Goal: Task Accomplishment & Management: Complete application form

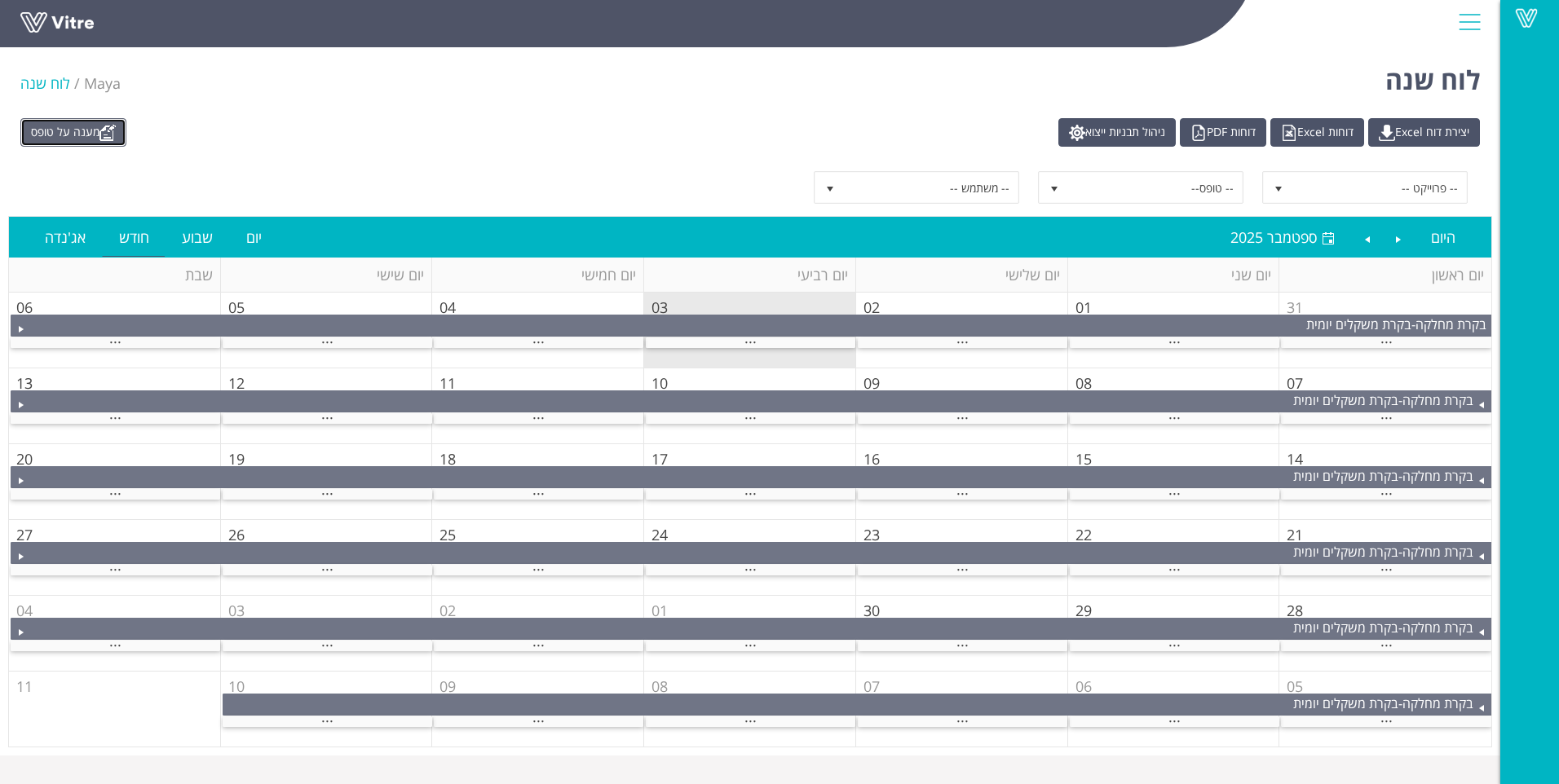
click at [85, 136] on link "מענה על טופס" at bounding box center [72, 132] width 106 height 28
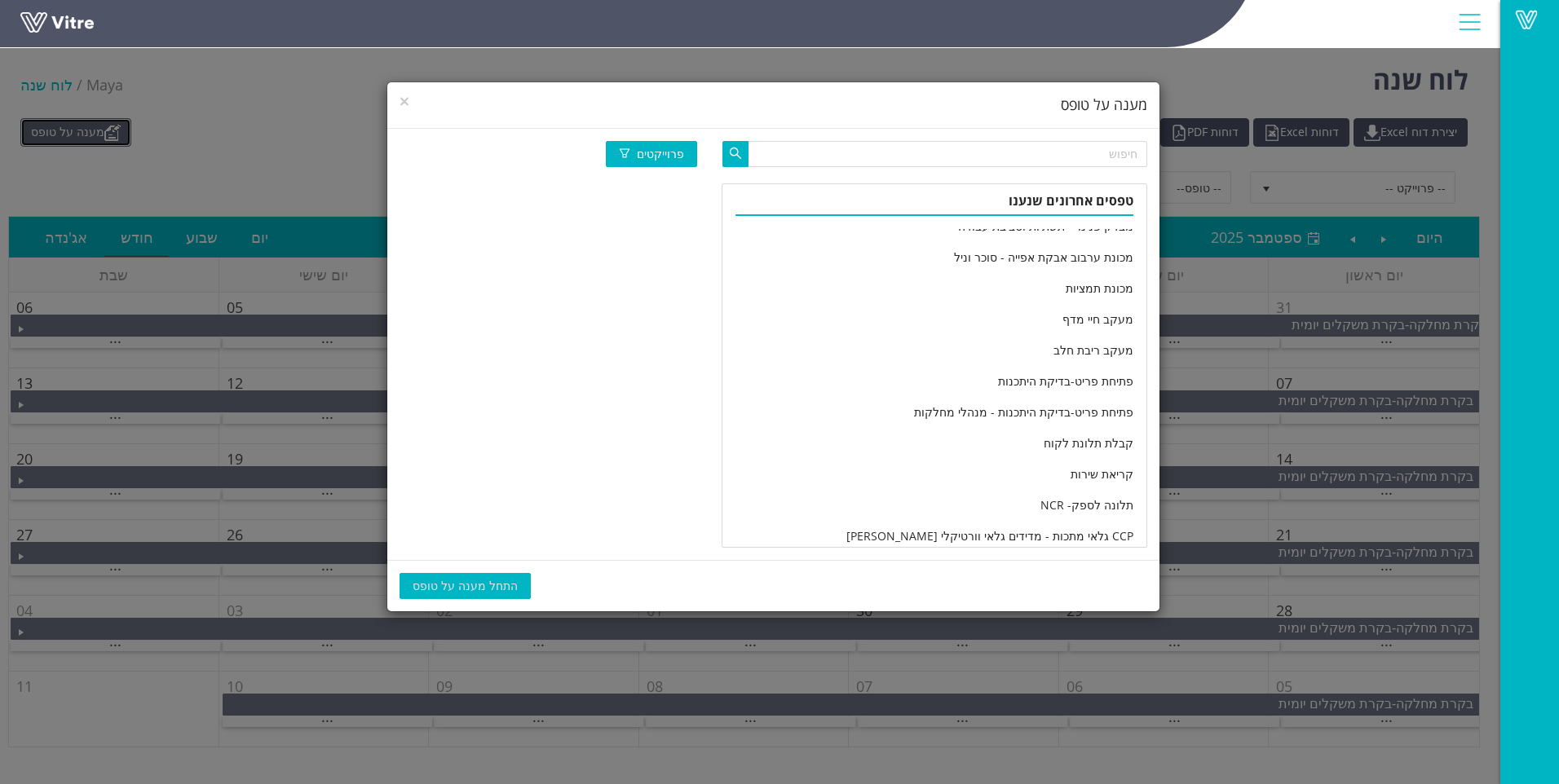
scroll to position [2656, 0]
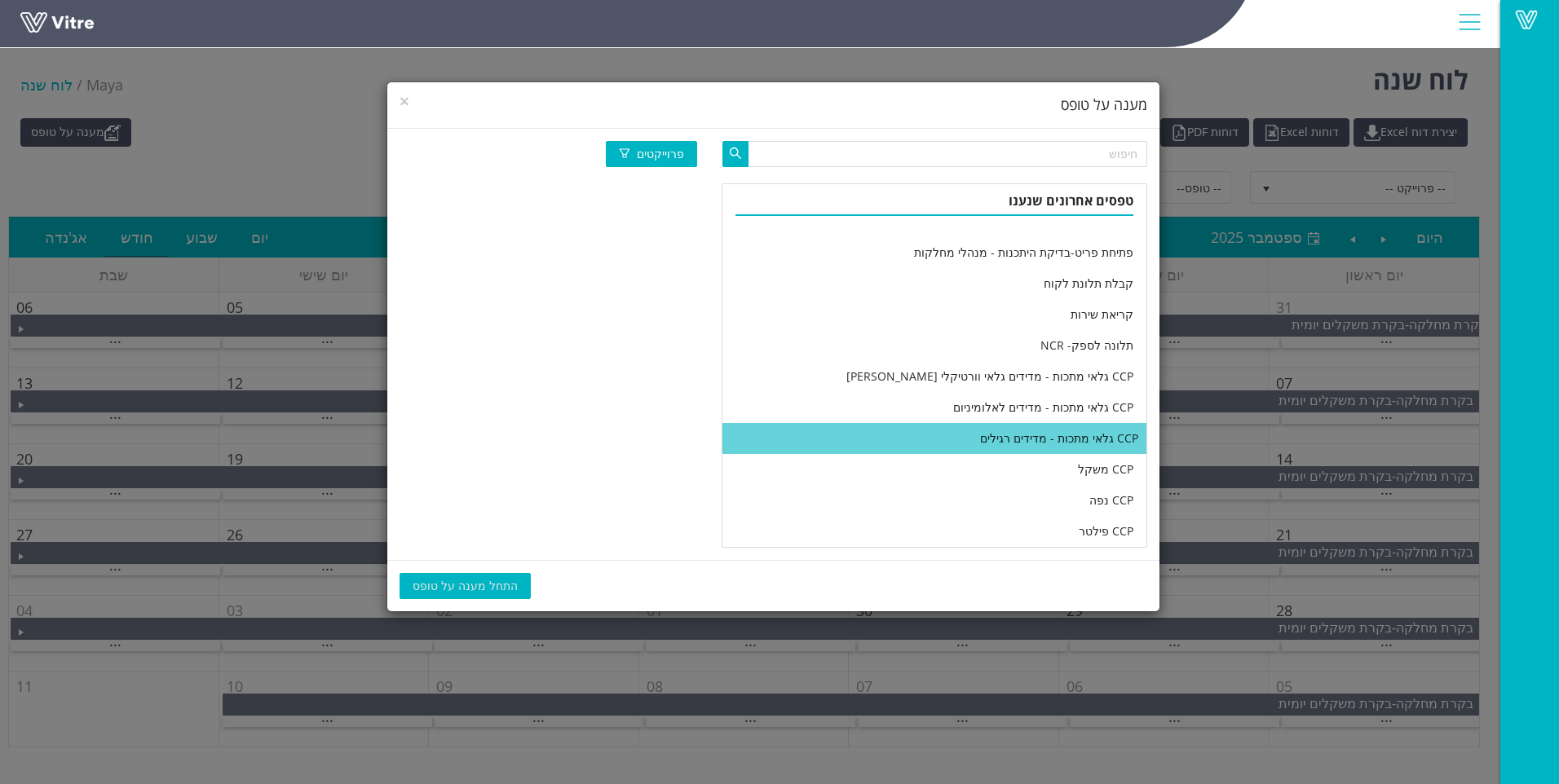
click at [828, 441] on li "CCP גלאי מתכות - מדידים רגילים" at bounding box center [934, 438] width 424 height 31
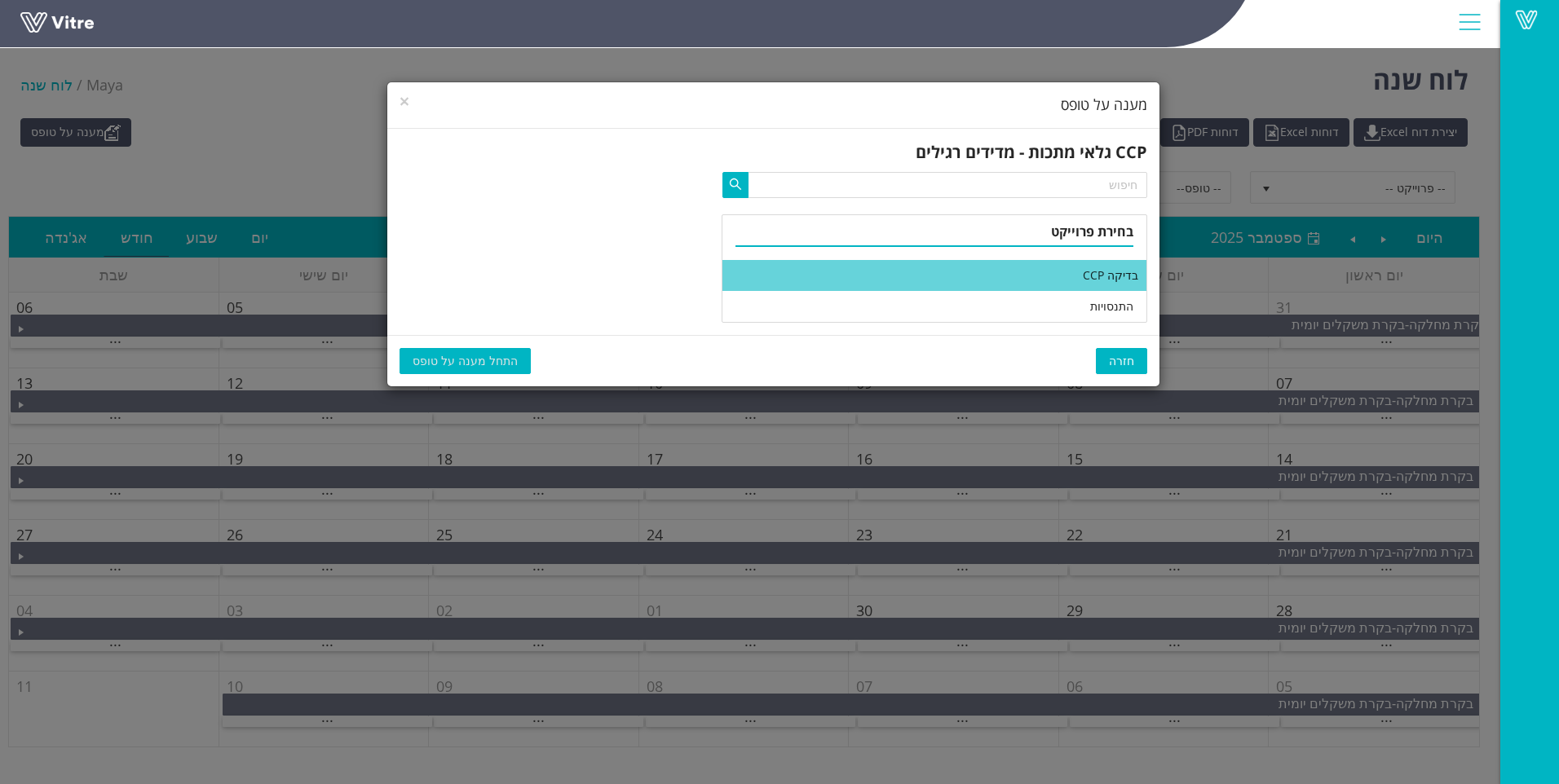
click at [859, 274] on li "בדיקה CCP" at bounding box center [934, 275] width 424 height 31
click at [447, 362] on span "התחל מענה על טופס" at bounding box center [465, 362] width 105 height 18
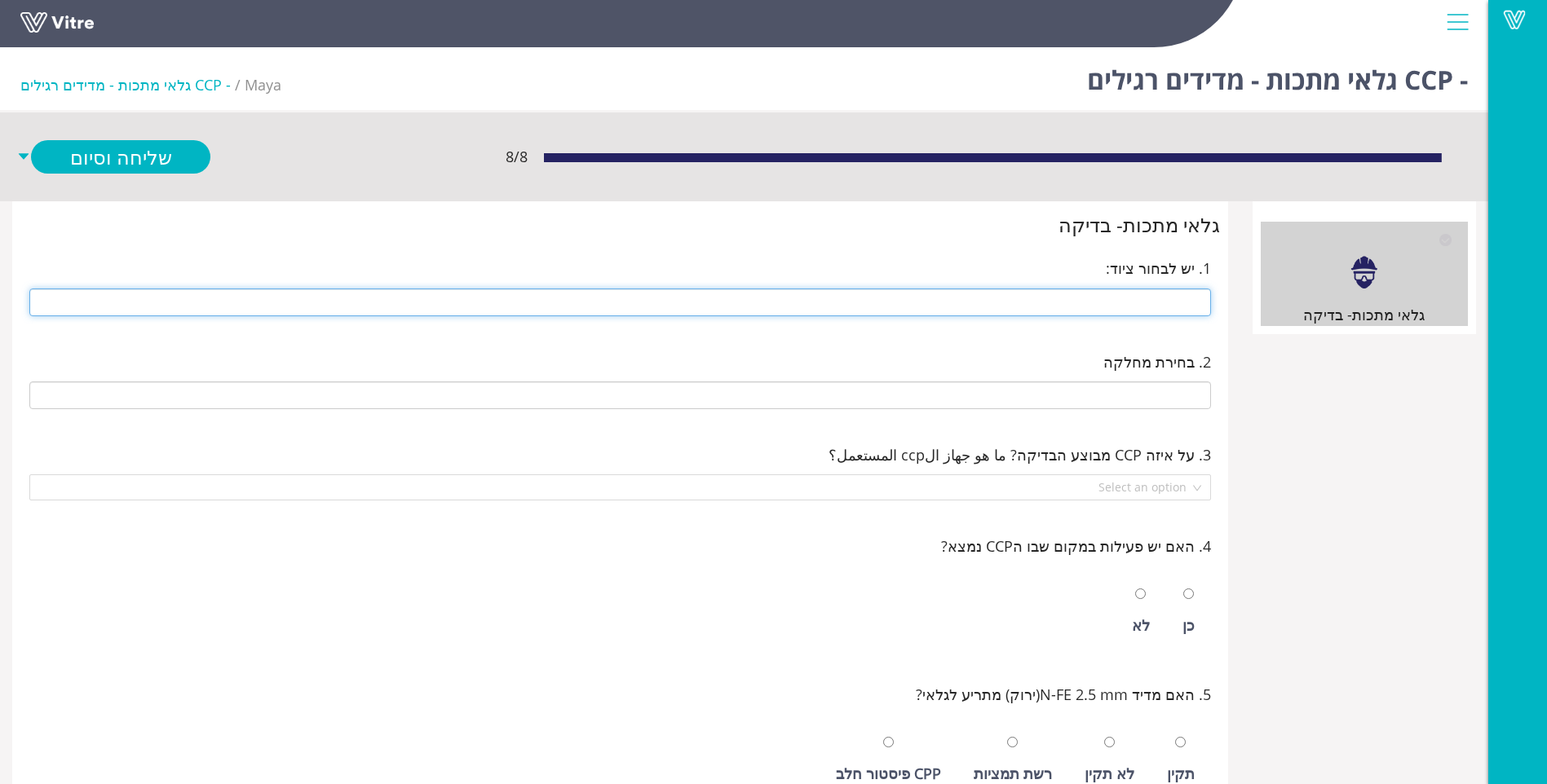
click at [786, 294] on input "text" at bounding box center [620, 302] width 1182 height 27
type input "h"
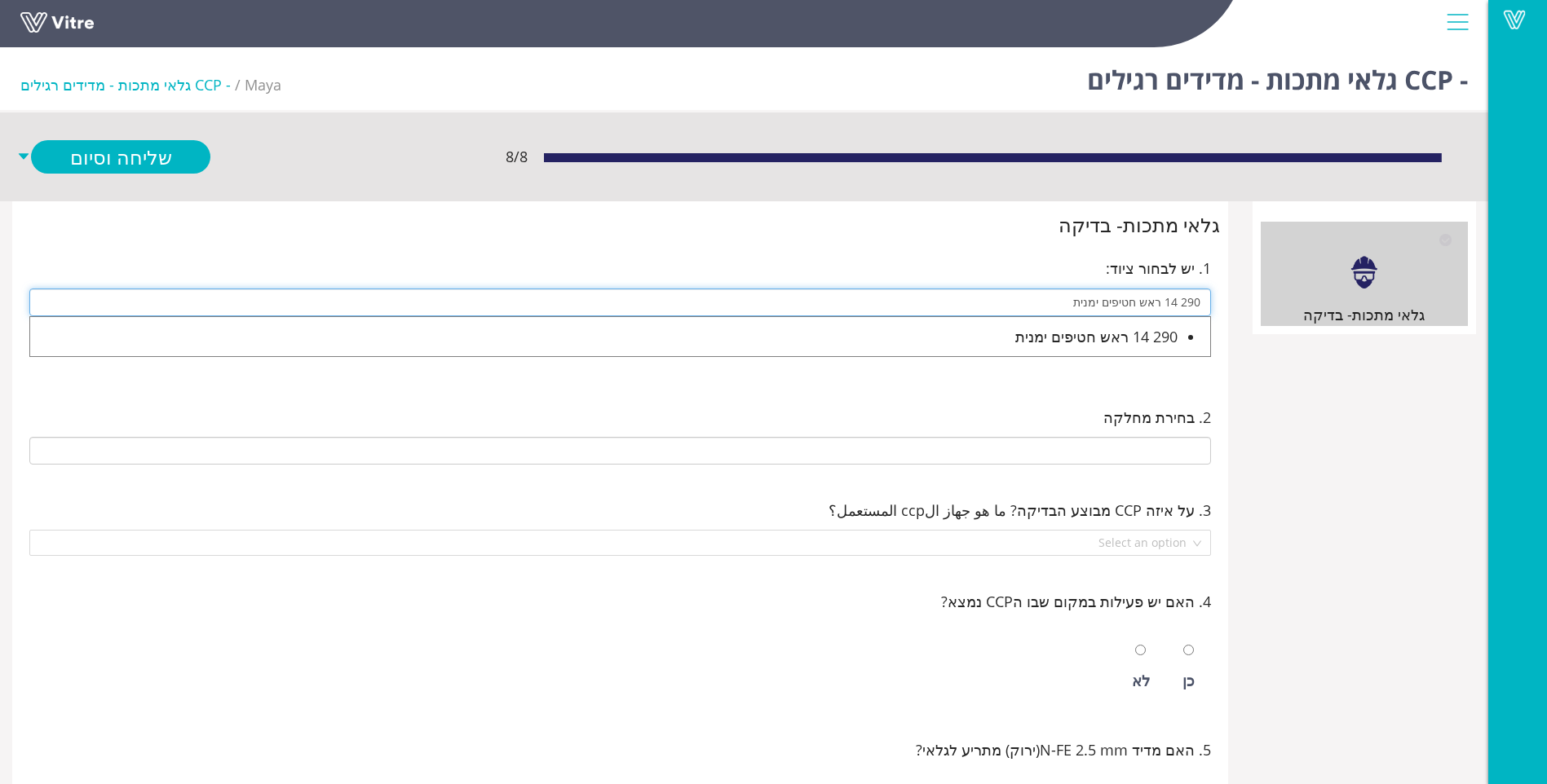
type input "290 14 ראש חטיפים ימנית"
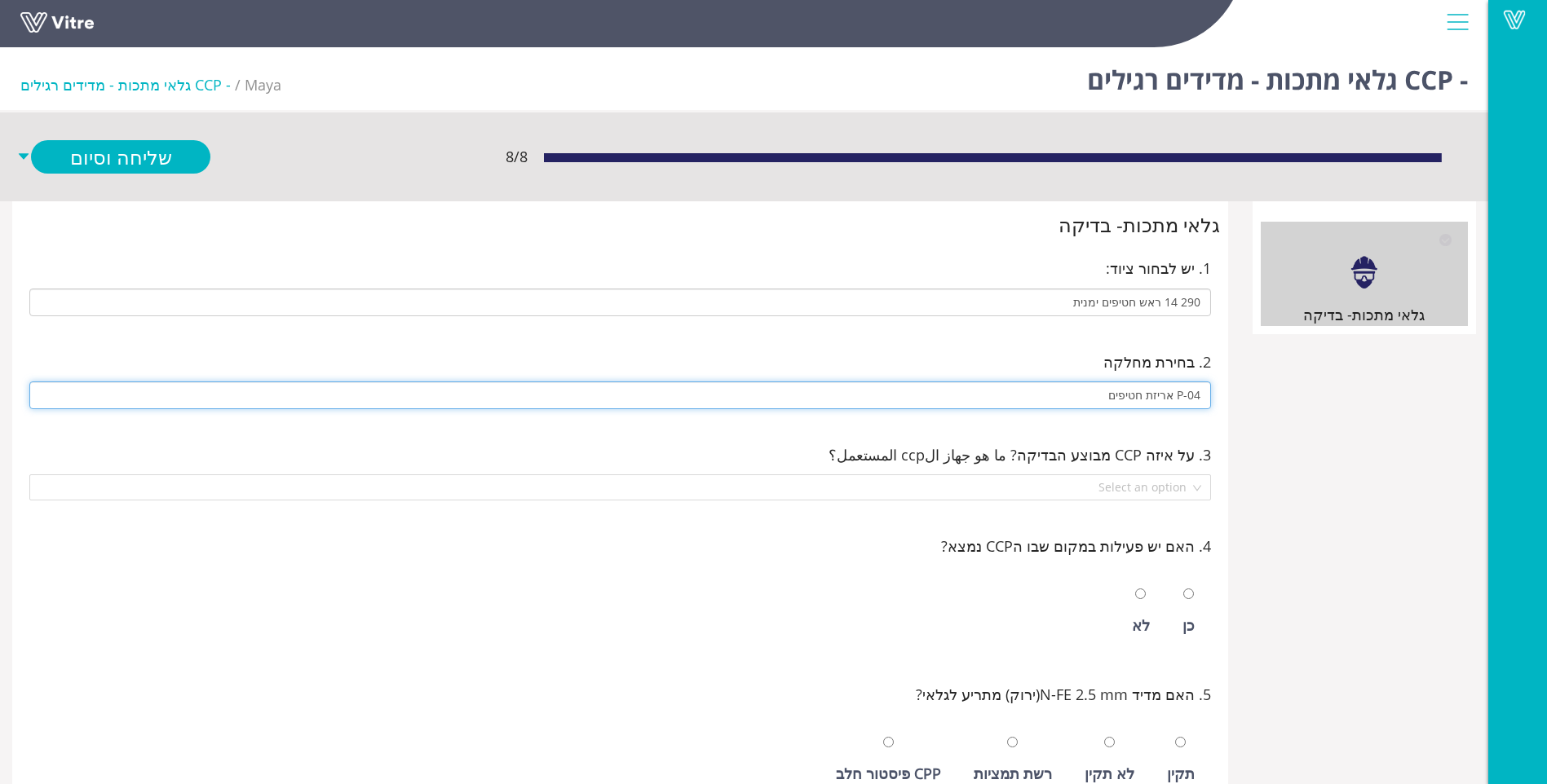
type input "P-04 אריזת חטיפים"
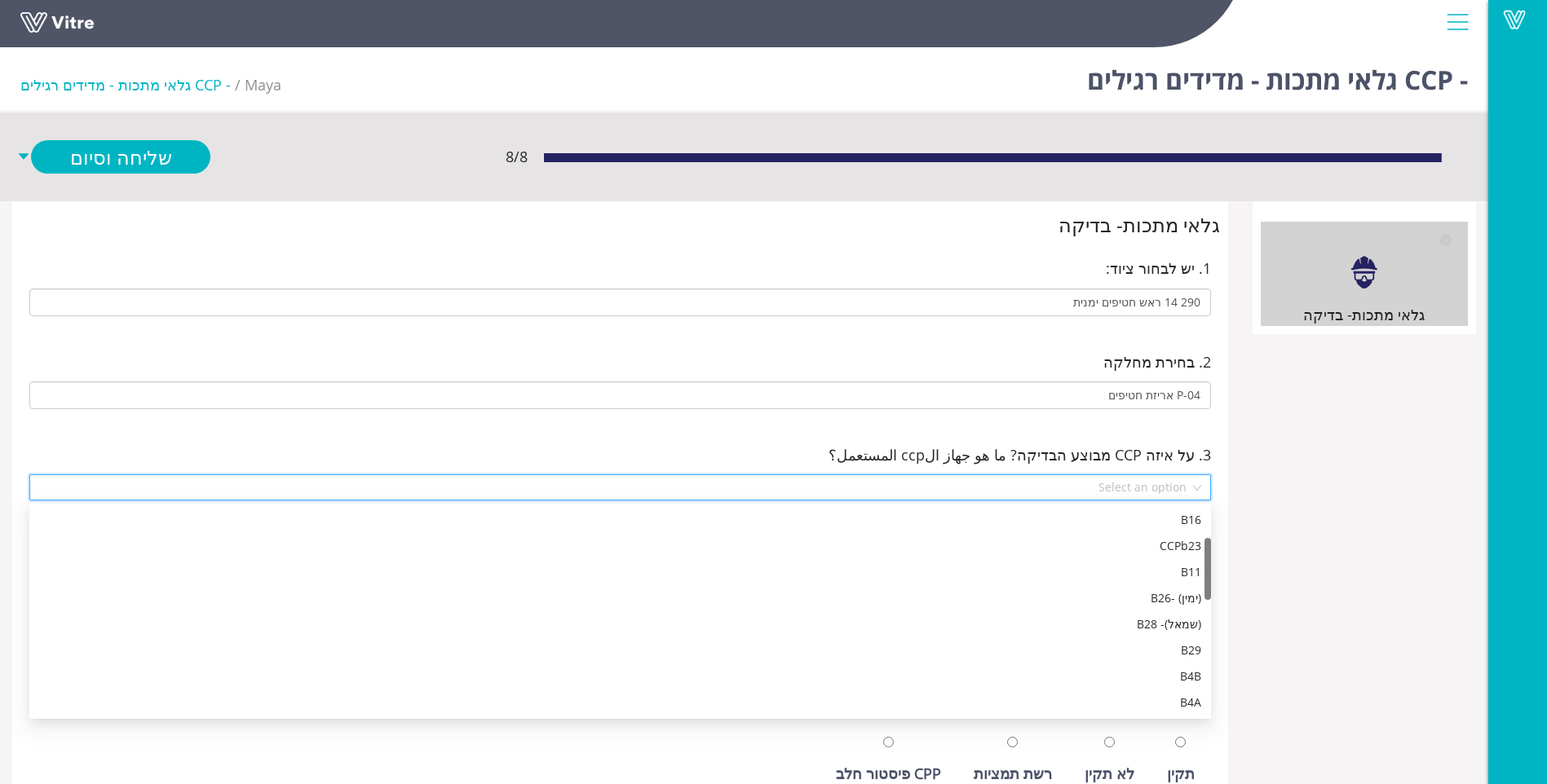
scroll to position [104, 0]
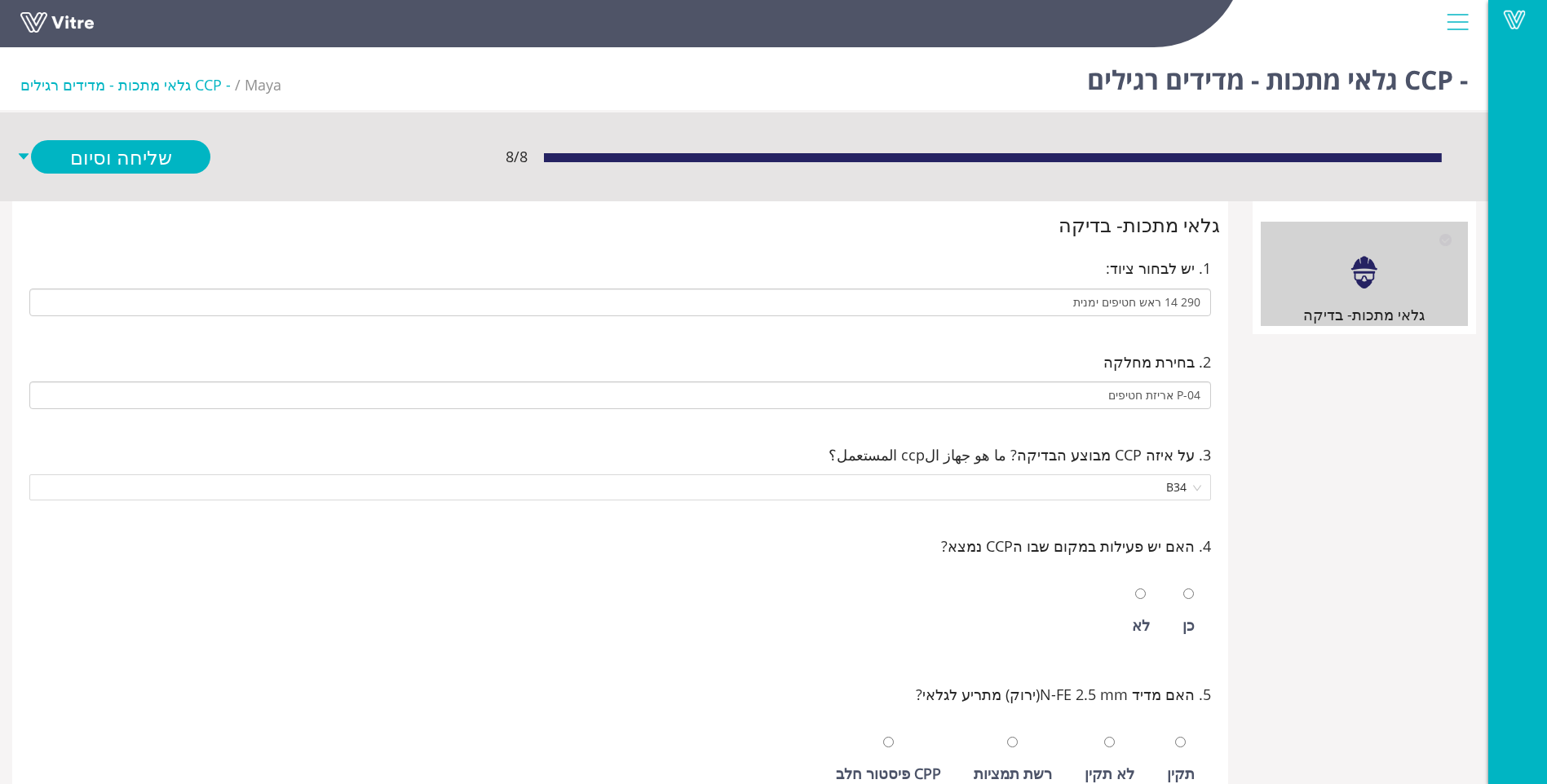
click at [1181, 606] on div "כן" at bounding box center [1189, 612] width 28 height 75
radio input "true"
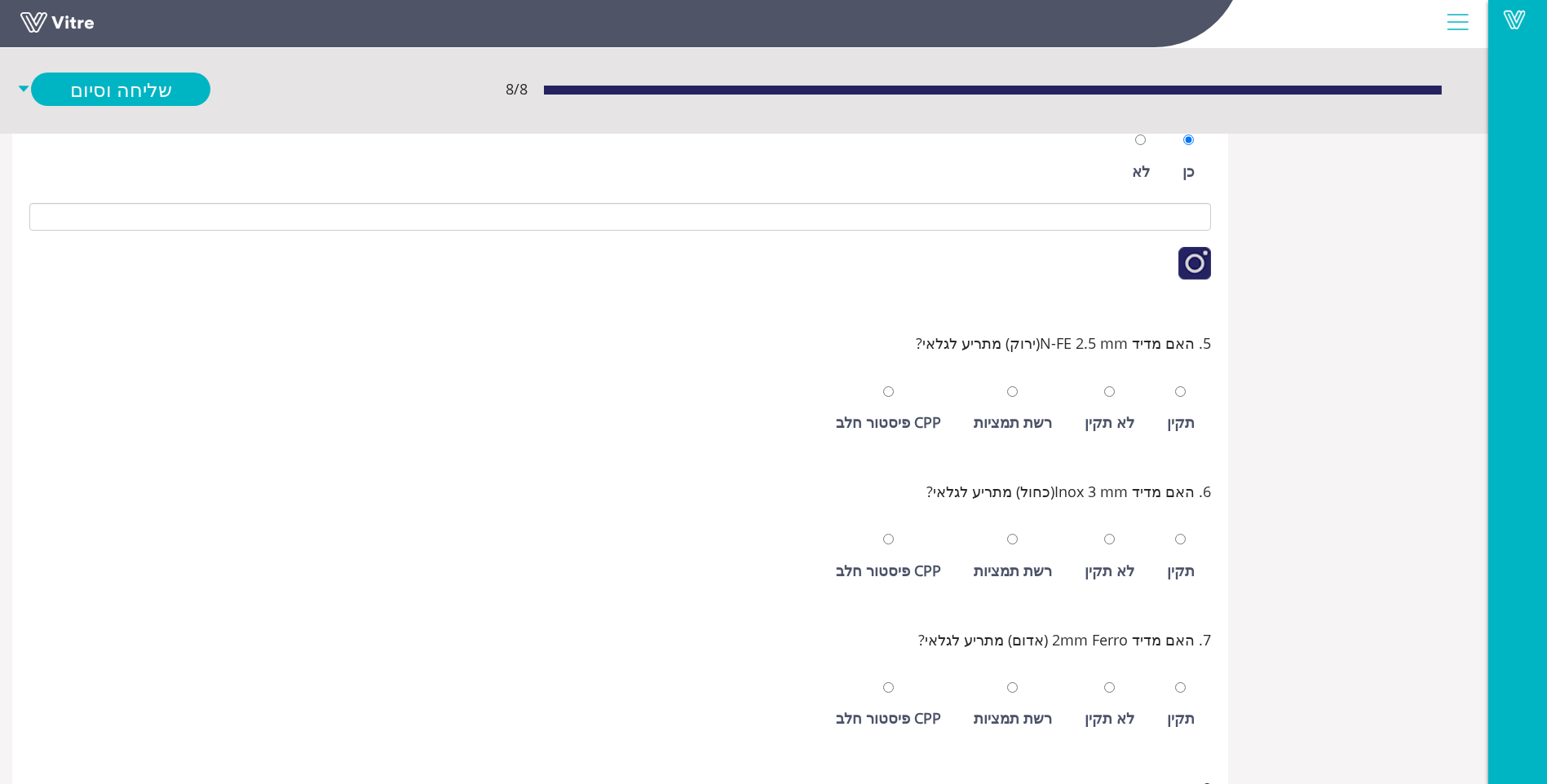
scroll to position [489, 0]
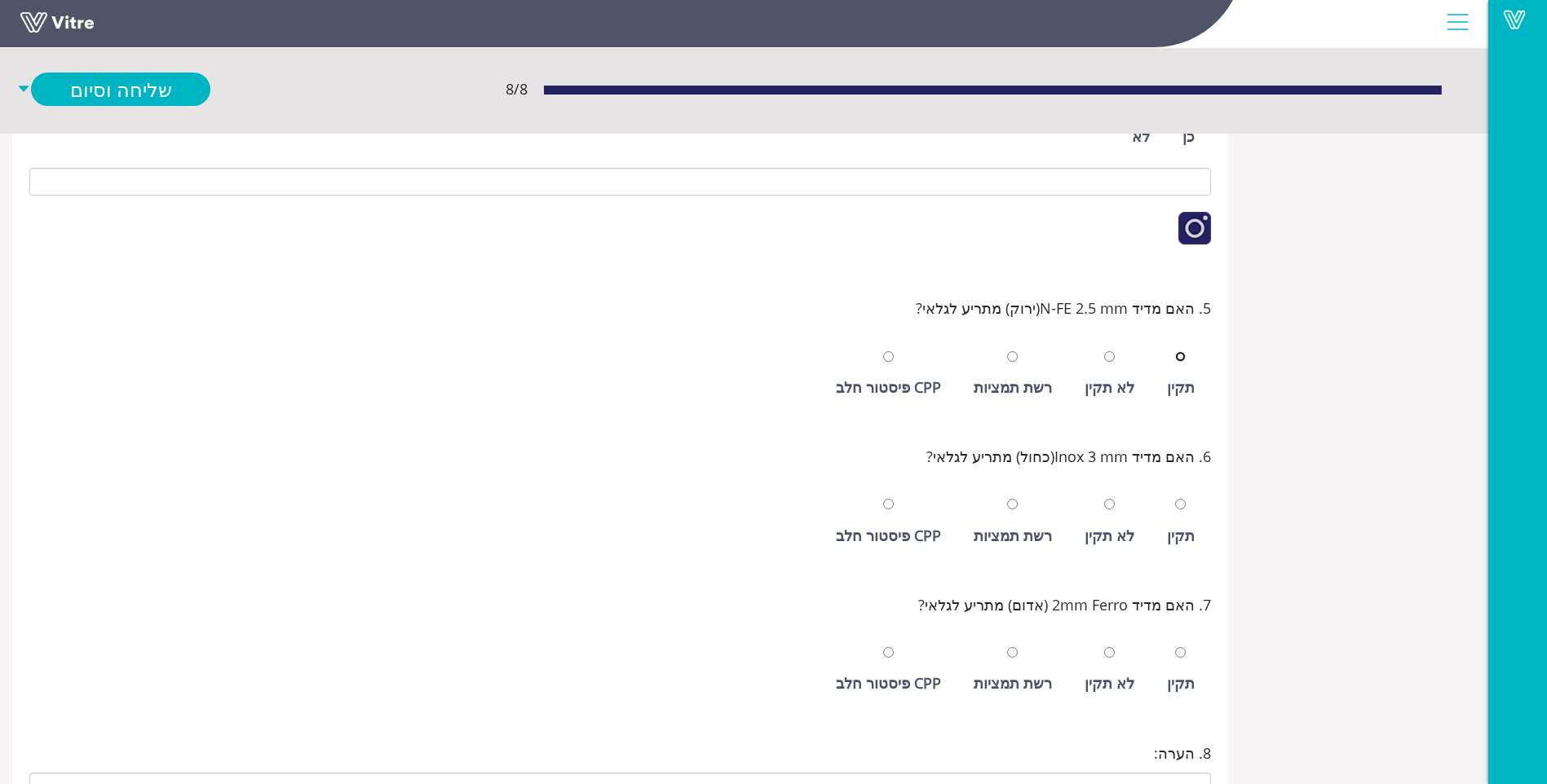
click at [1175, 352] on input "radio" at bounding box center [1180, 357] width 11 height 11
radio input "true"
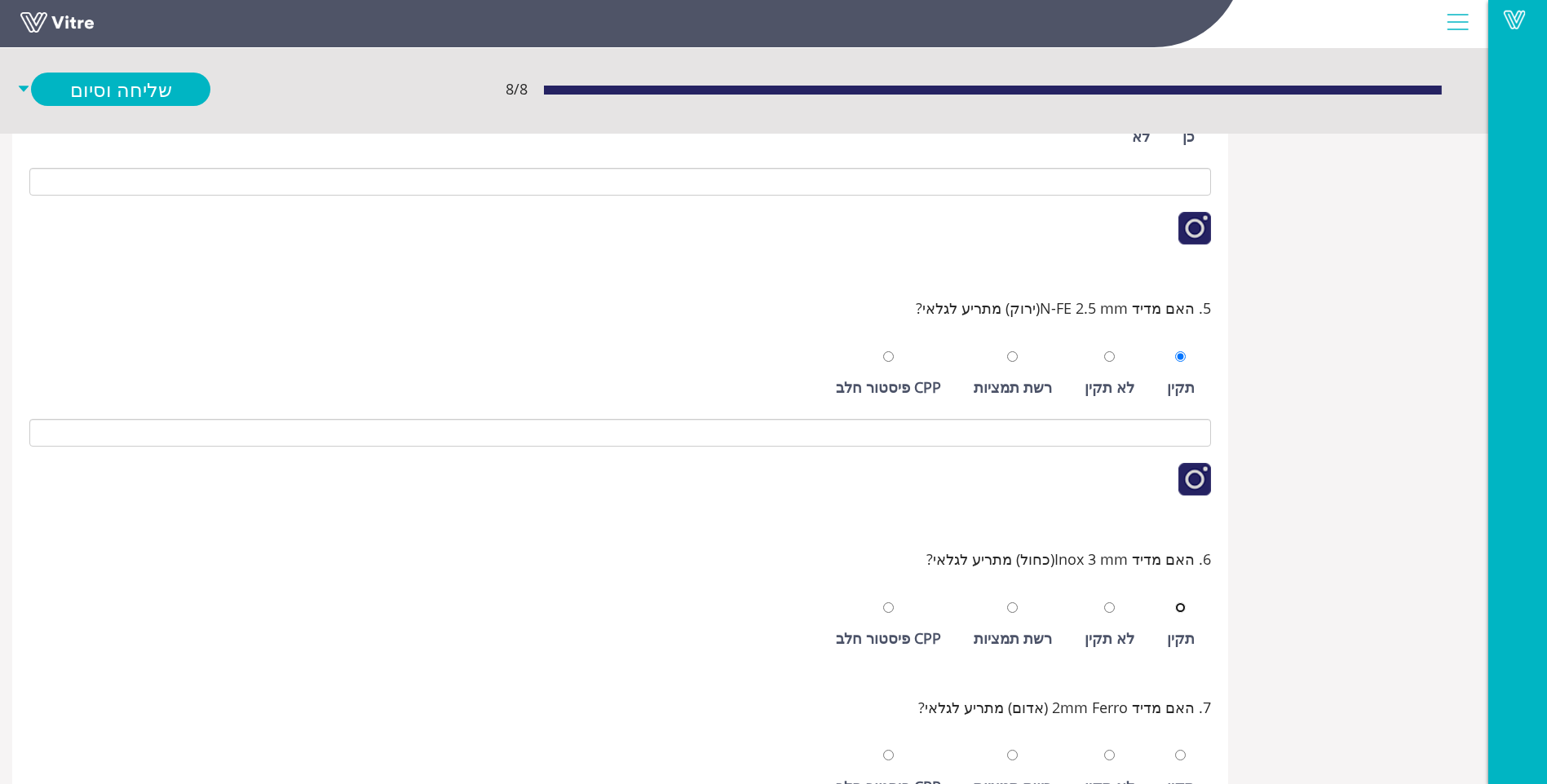
click at [1175, 602] on input "radio" at bounding box center [1180, 607] width 11 height 11
radio input "true"
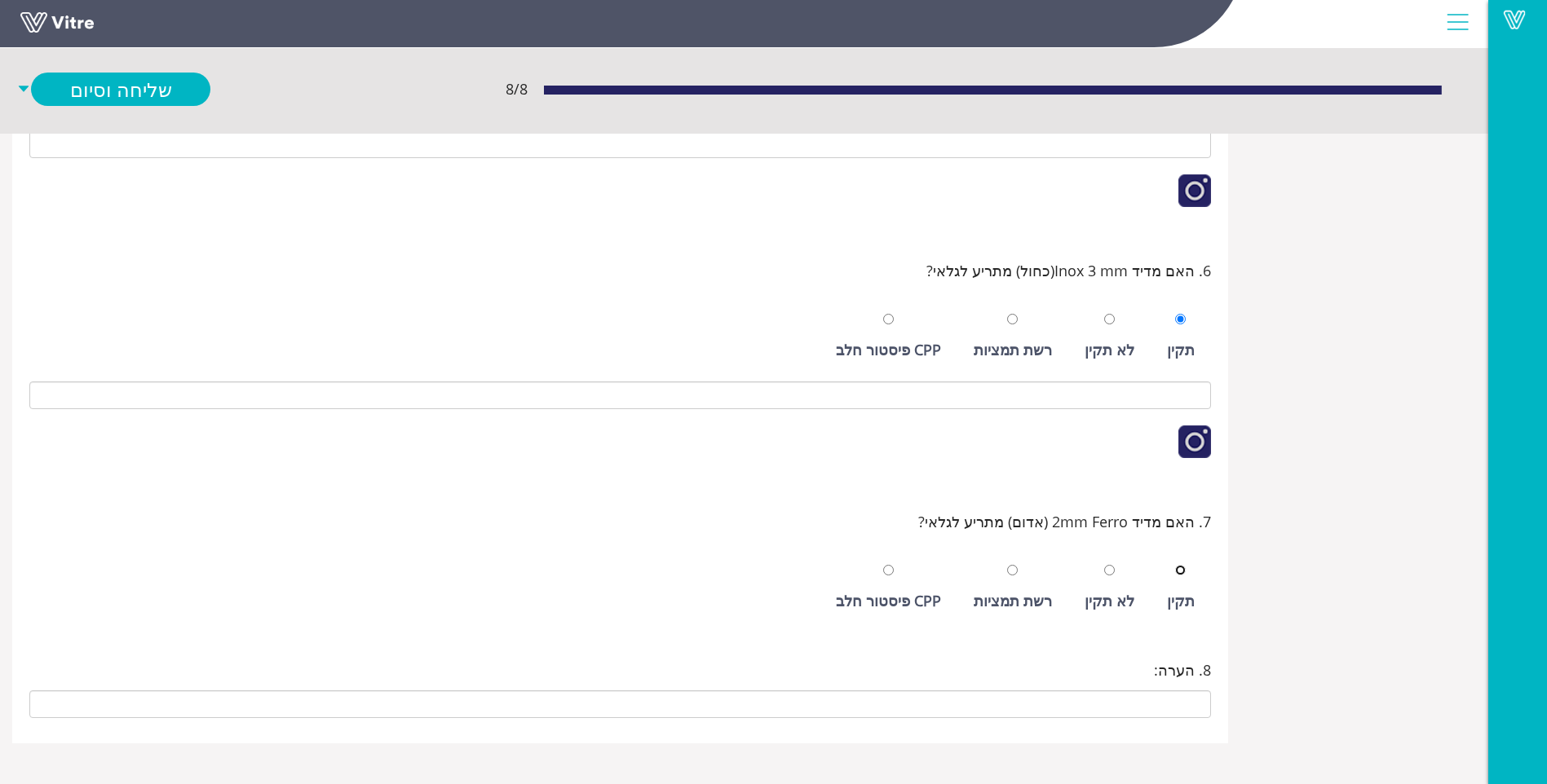
click at [1175, 565] on input "radio" at bounding box center [1180, 570] width 11 height 11
radio input "true"
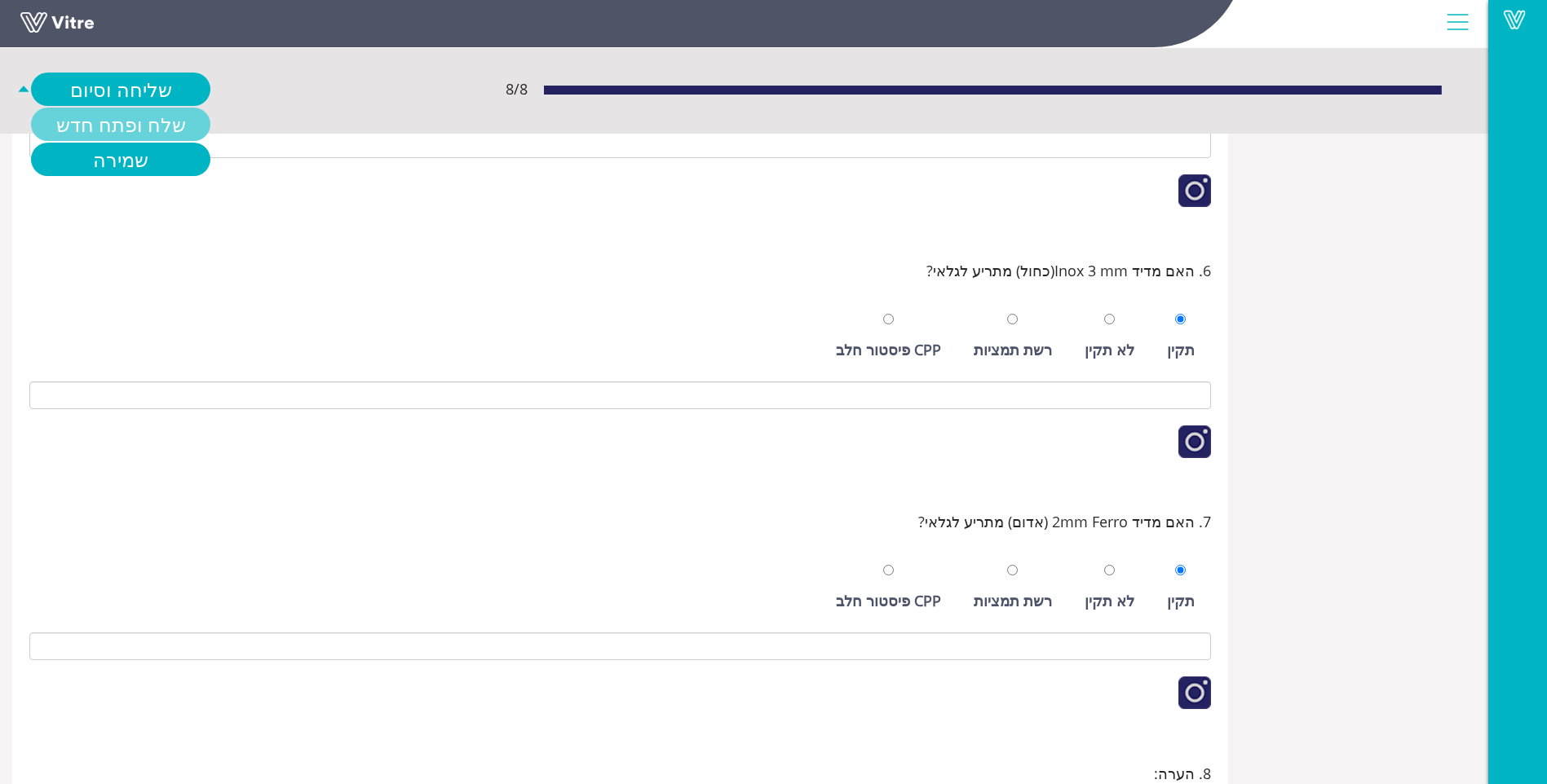
click at [143, 112] on link "שלח ופתח חדש" at bounding box center [120, 124] width 179 height 33
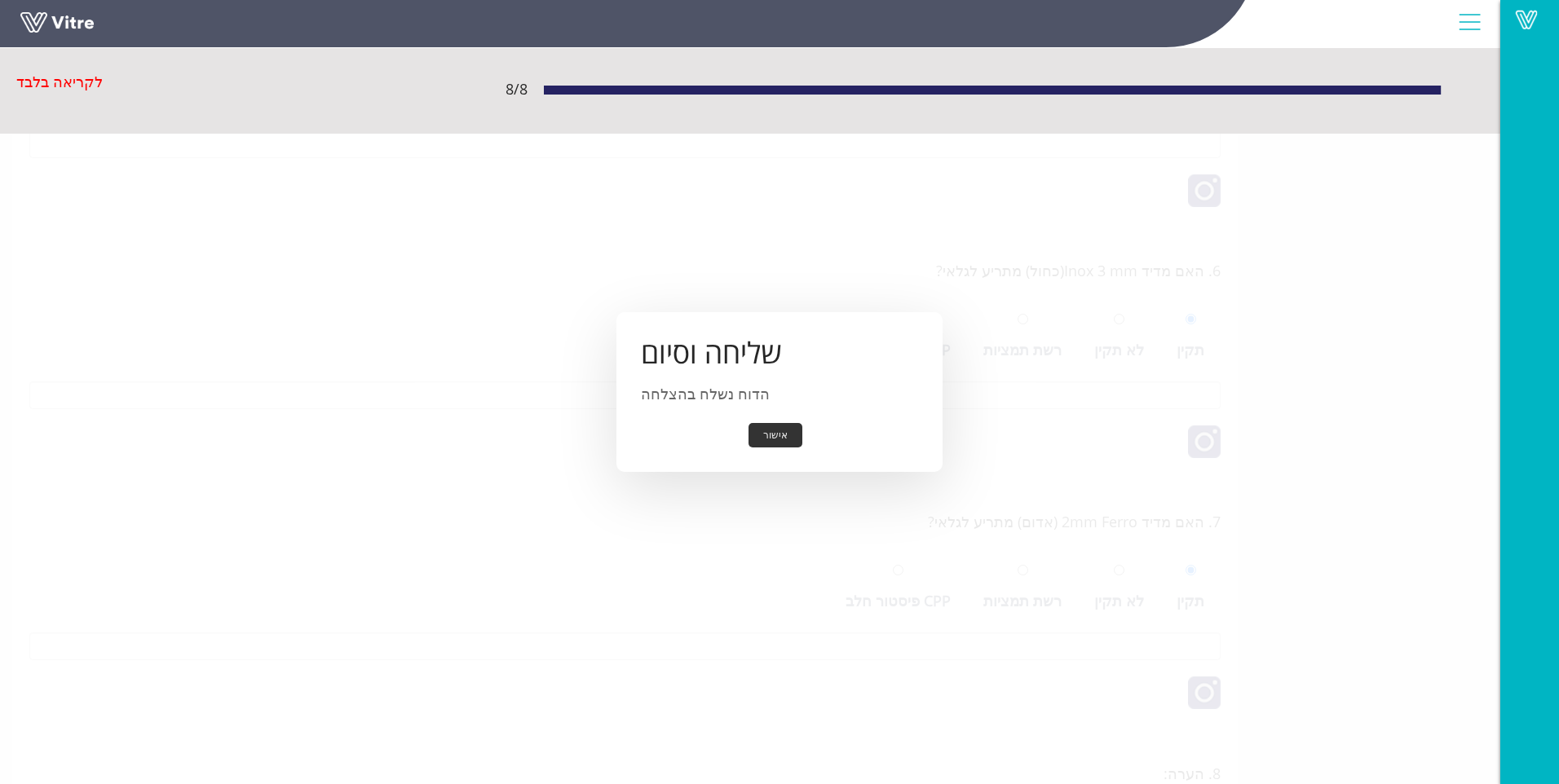
click at [790, 430] on button "אישור" at bounding box center [775, 436] width 54 height 25
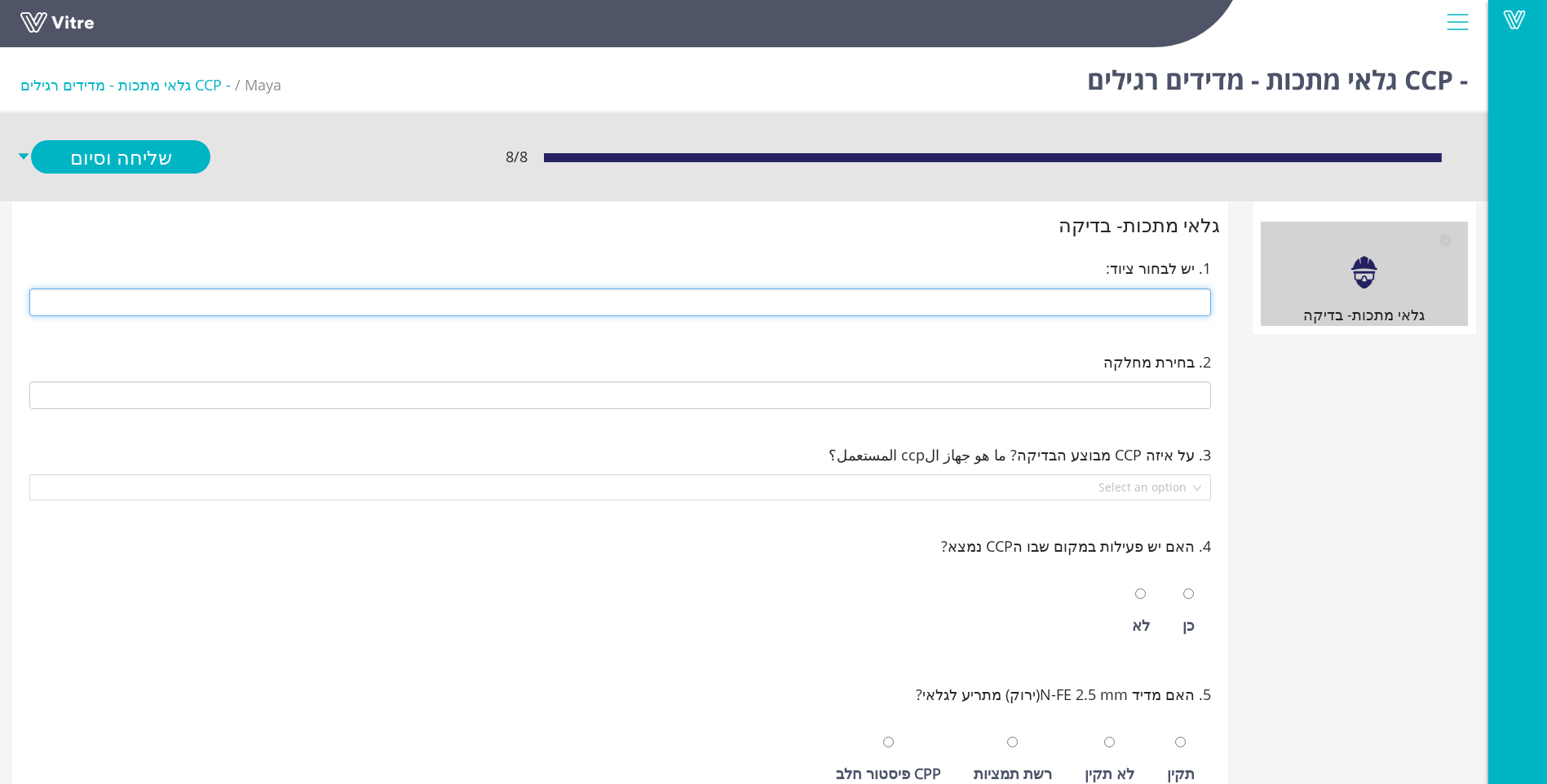
click at [922, 302] on input "text" at bounding box center [620, 302] width 1182 height 27
type input "291 14 ראש חטיפים שמאלית"
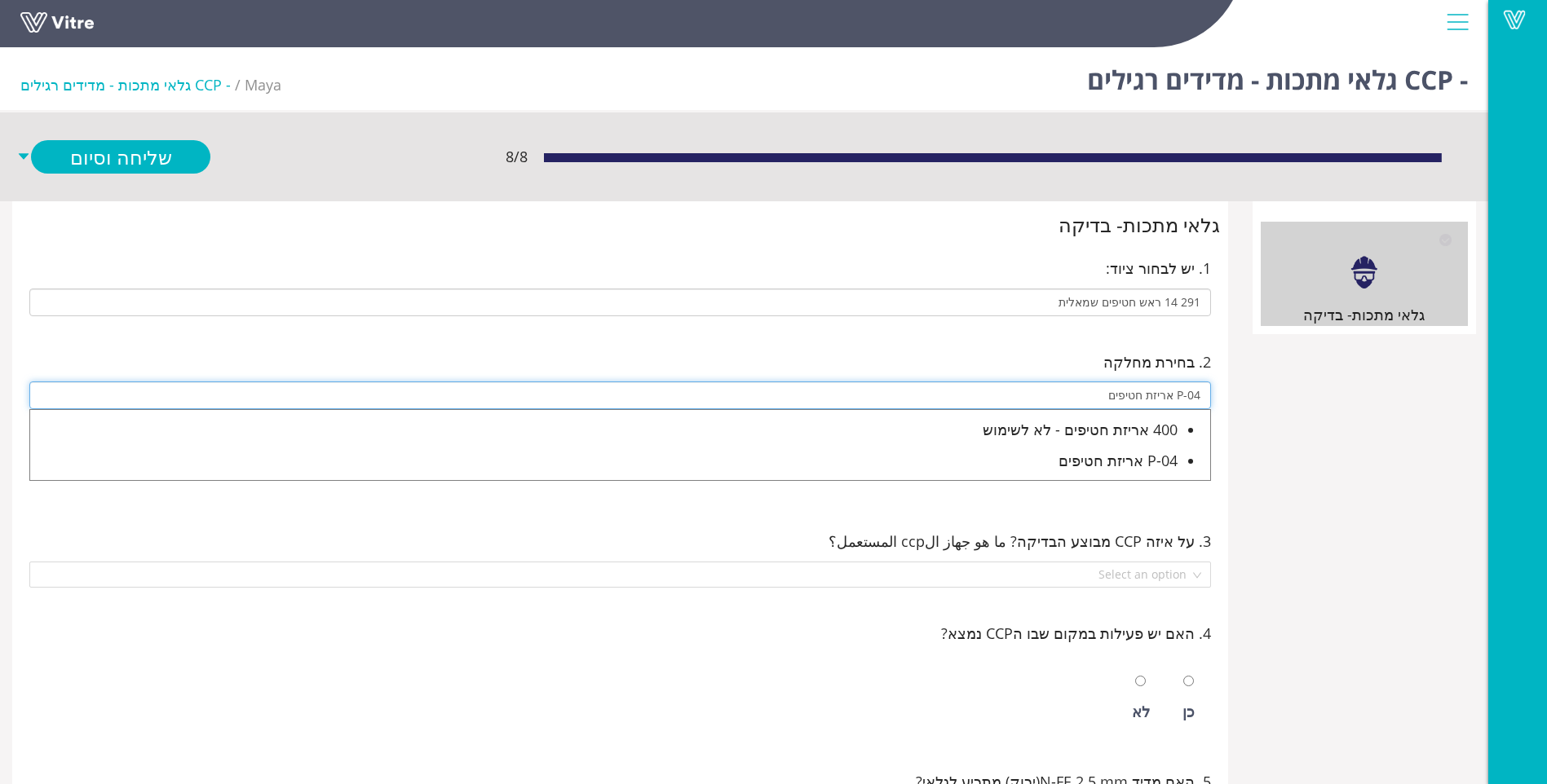
type input "P-04 אריזת חטיפים"
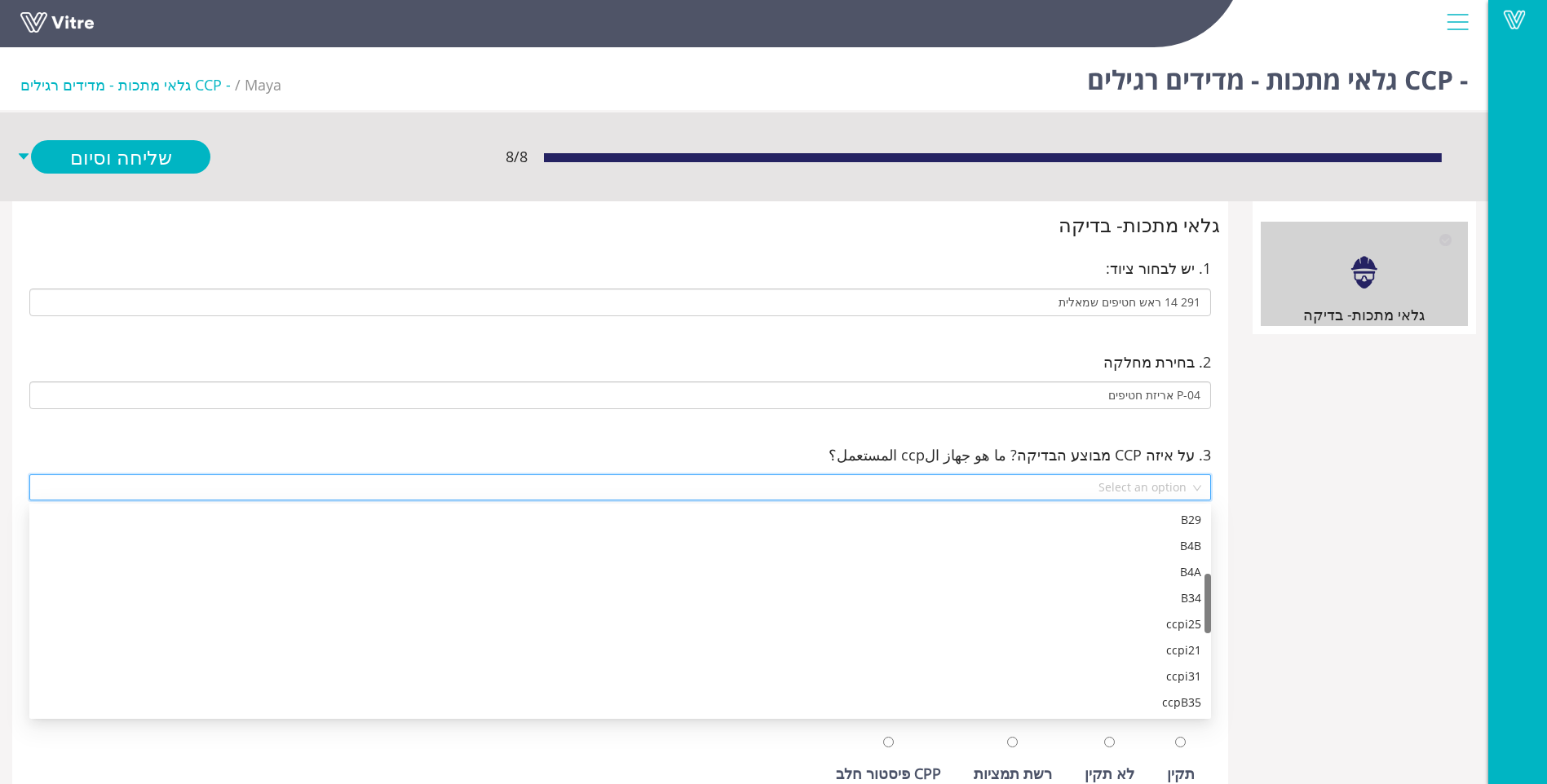
scroll to position [235, 0]
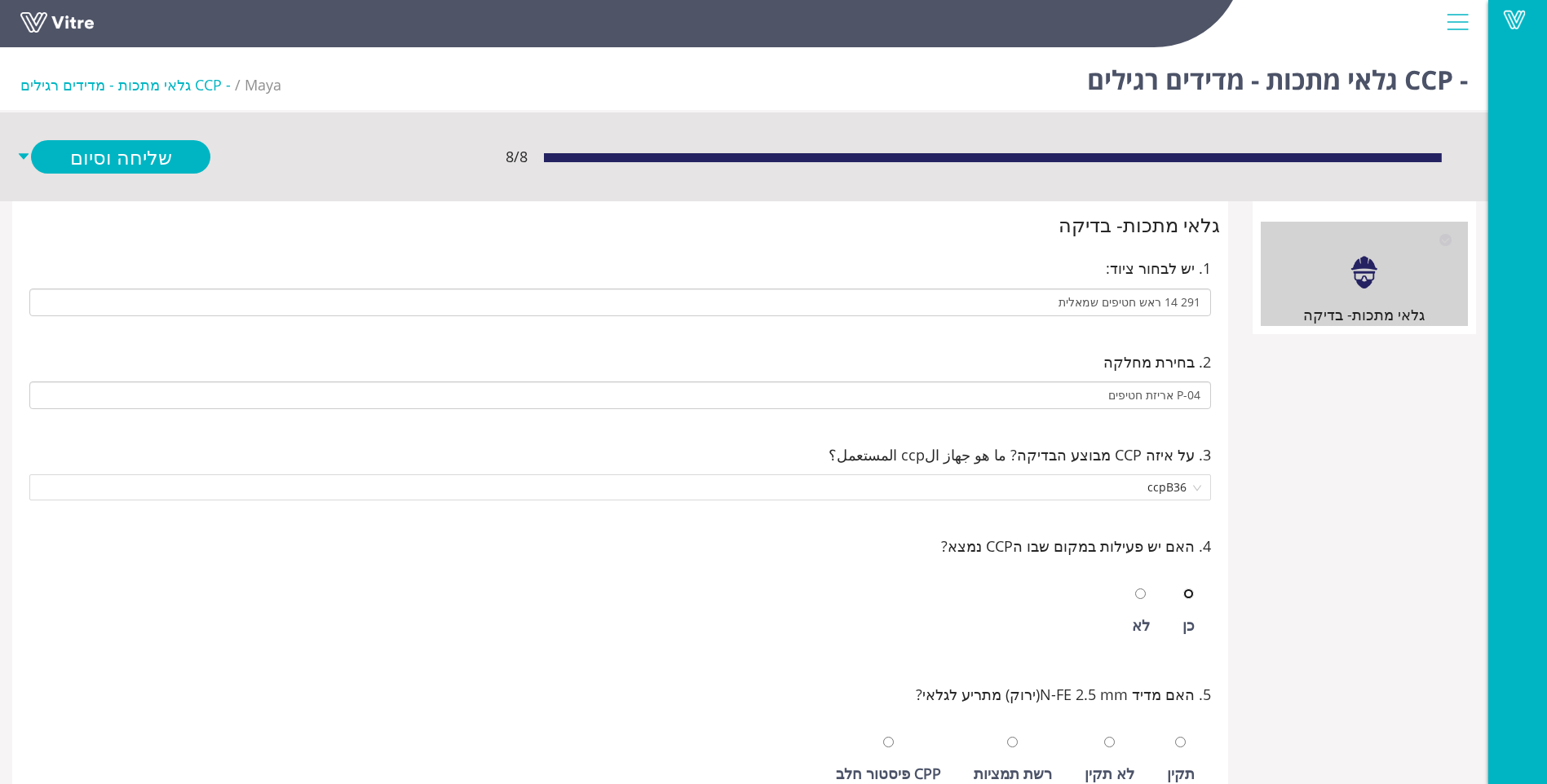
click at [1184, 589] on input "radio" at bounding box center [1189, 594] width 11 height 11
radio input "true"
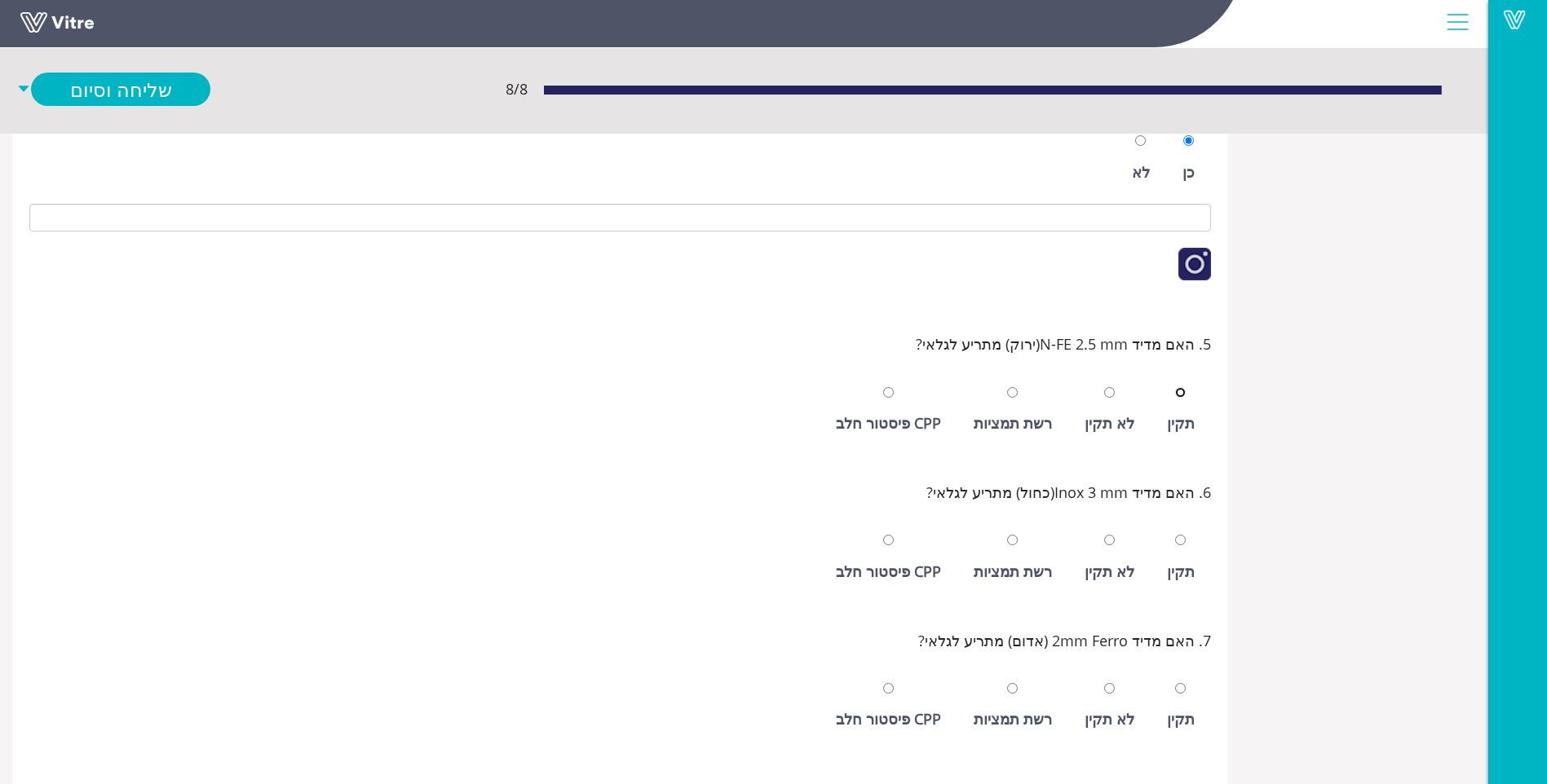
click at [1175, 387] on input "radio" at bounding box center [1180, 392] width 11 height 11
radio input "true"
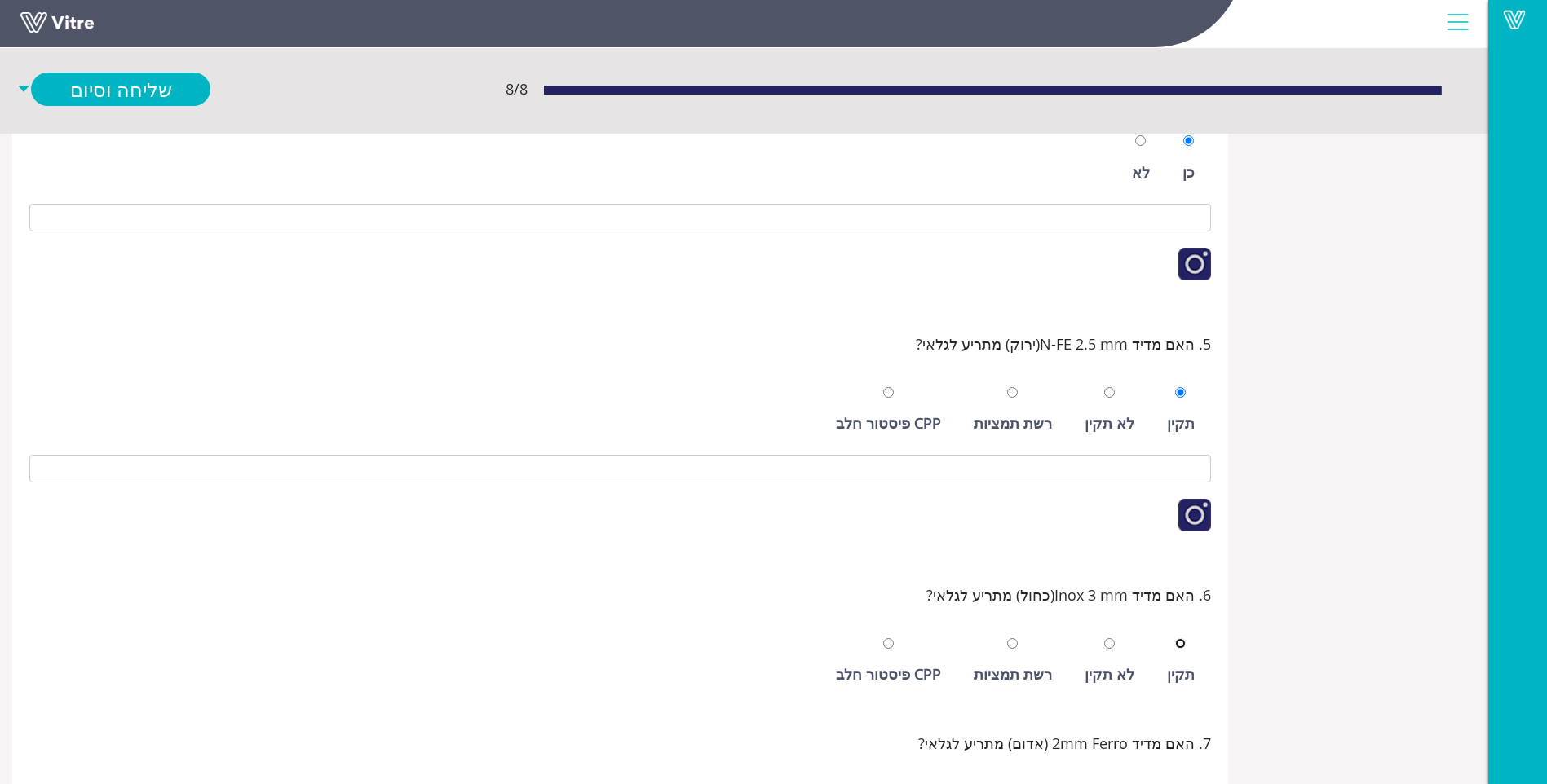
click at [1175, 638] on input "radio" at bounding box center [1180, 643] width 11 height 11
radio input "true"
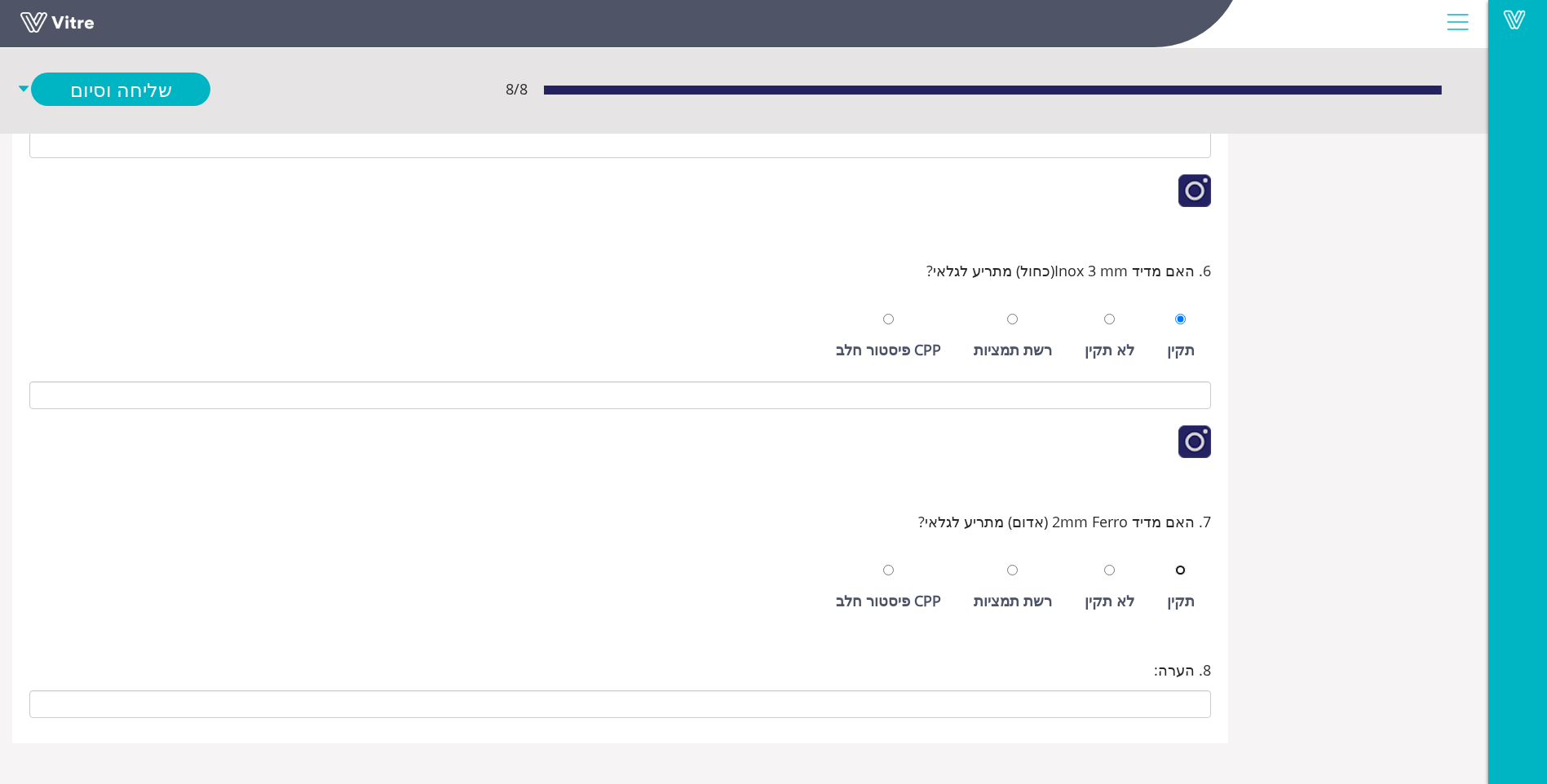
click at [1175, 565] on input "radio" at bounding box center [1180, 570] width 11 height 11
radio input "true"
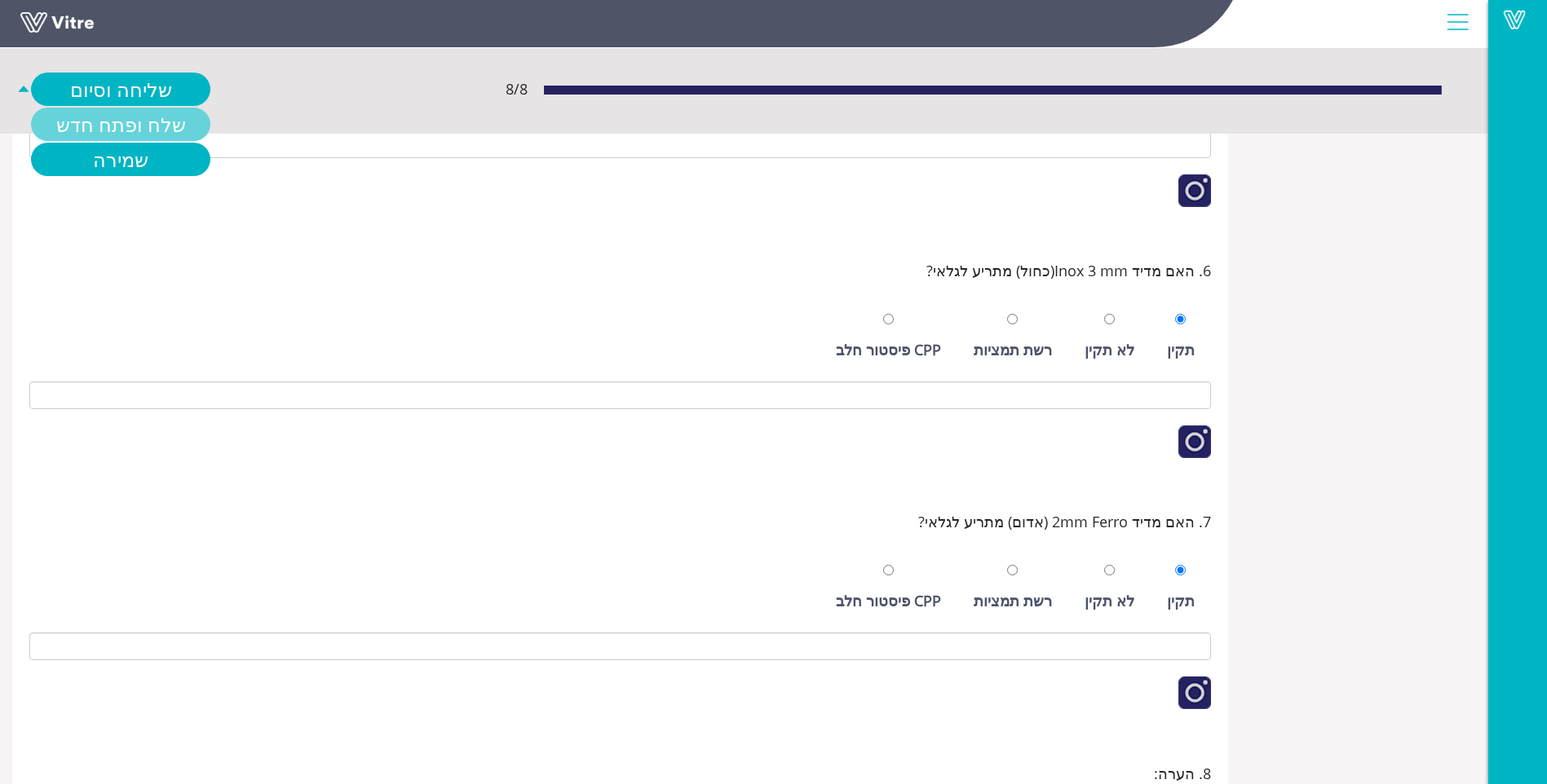
click at [141, 119] on link "שלח ופתח חדש" at bounding box center [120, 124] width 179 height 33
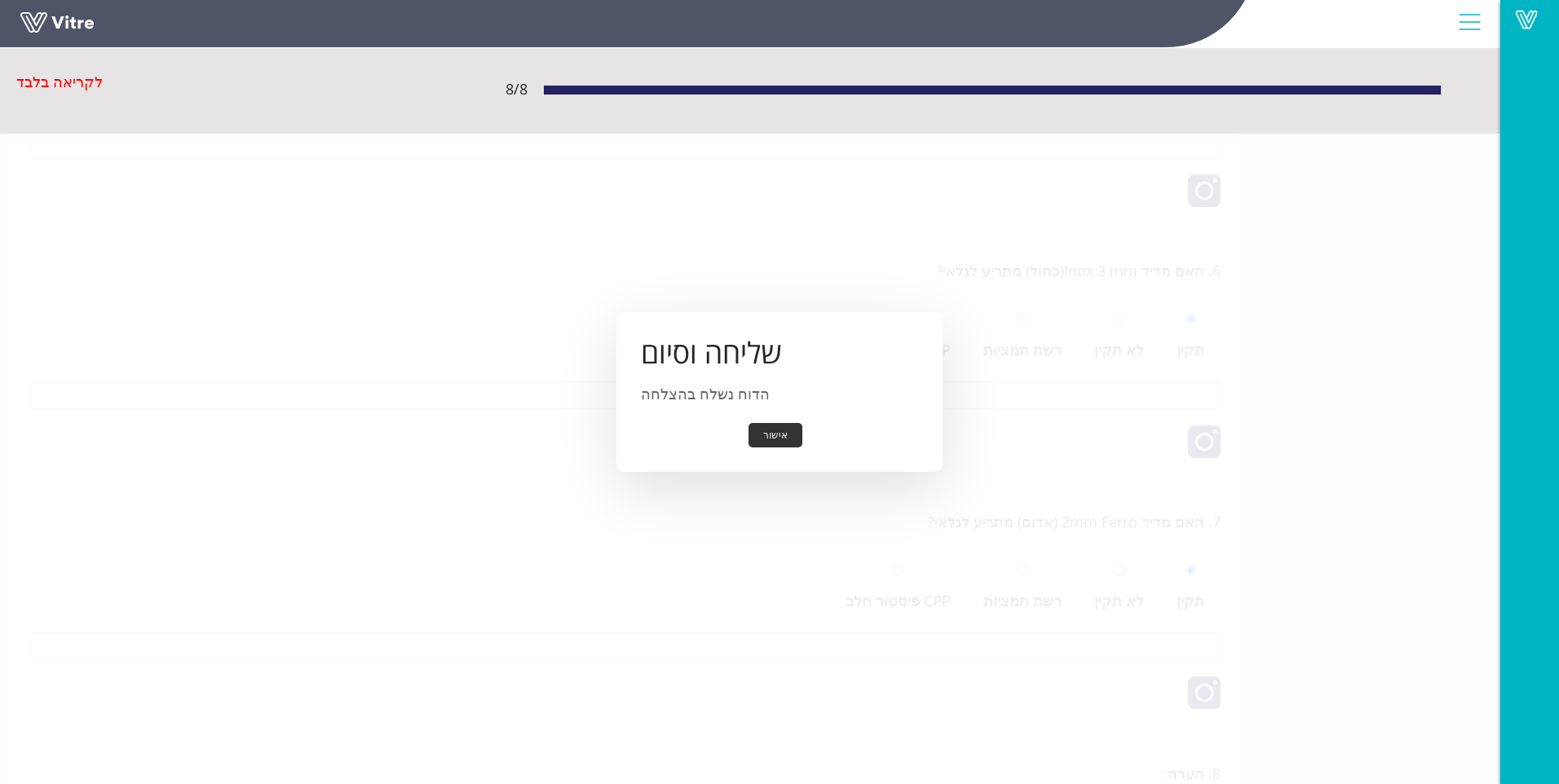
click at [780, 442] on button "אישור" at bounding box center [775, 436] width 54 height 25
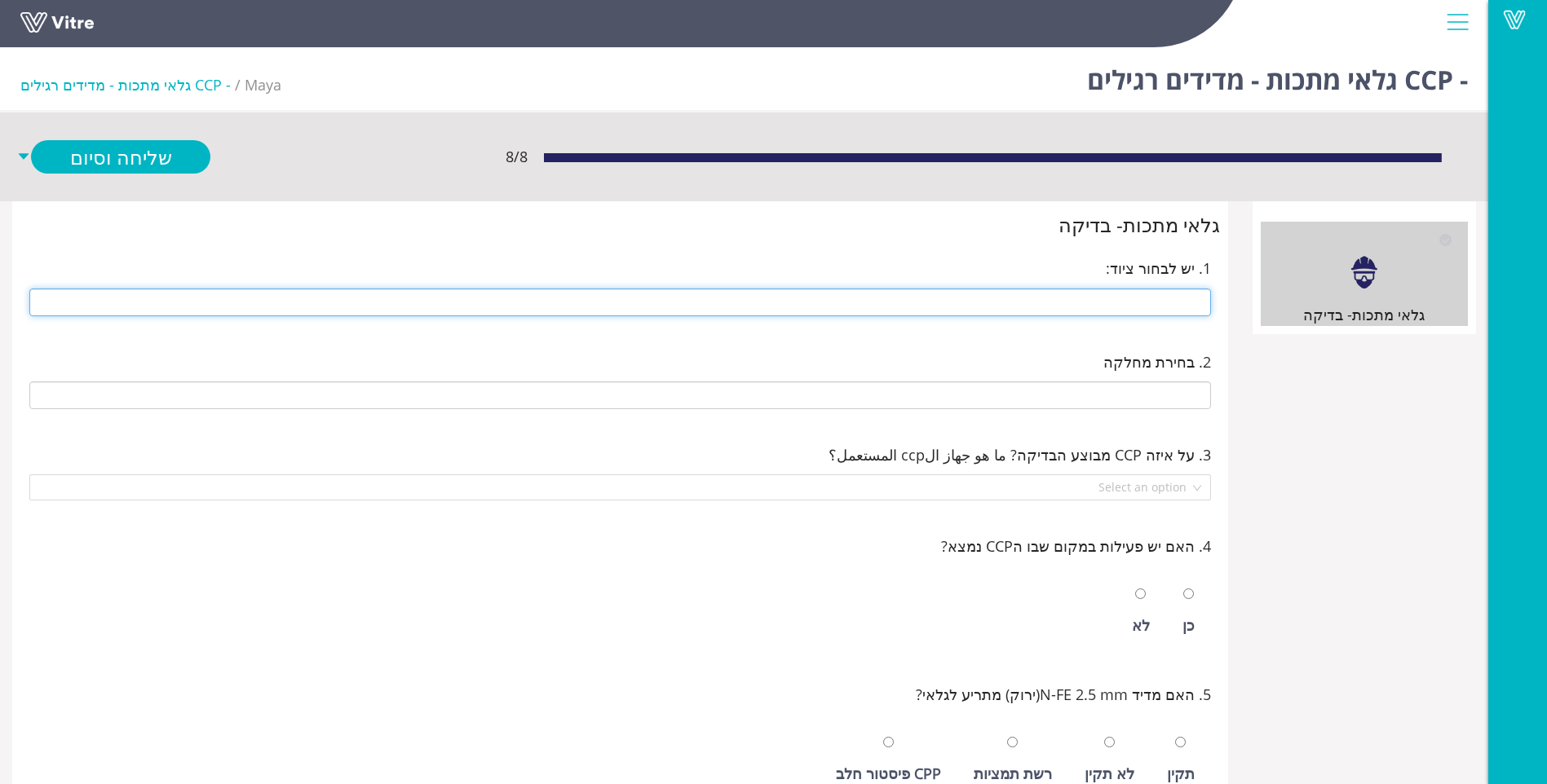
click at [913, 305] on input "text" at bounding box center [620, 302] width 1182 height 27
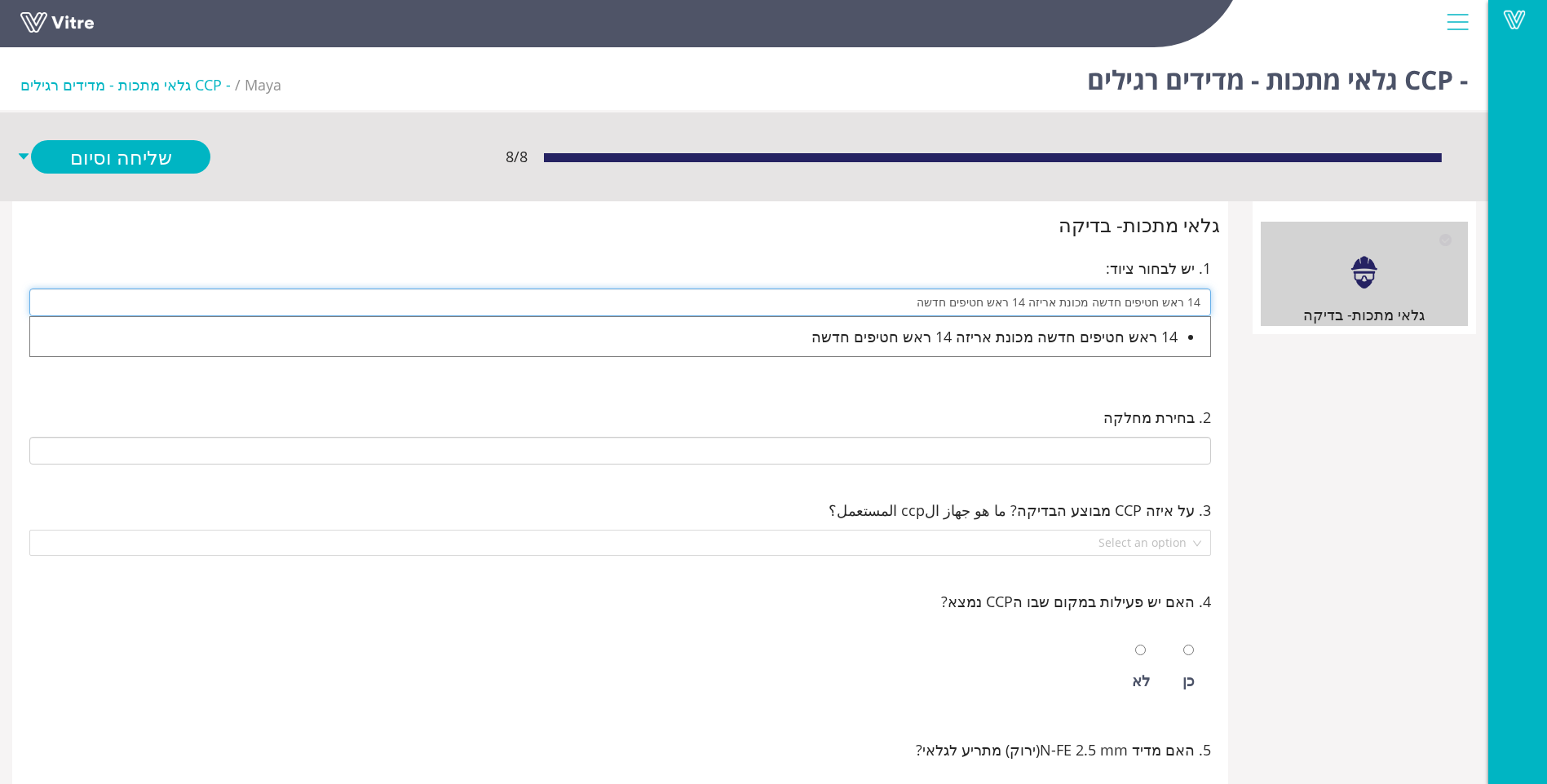
type input "14 ראש חטיפים חדשה מכונת אריזה 14 ראש חטיפים חדשה"
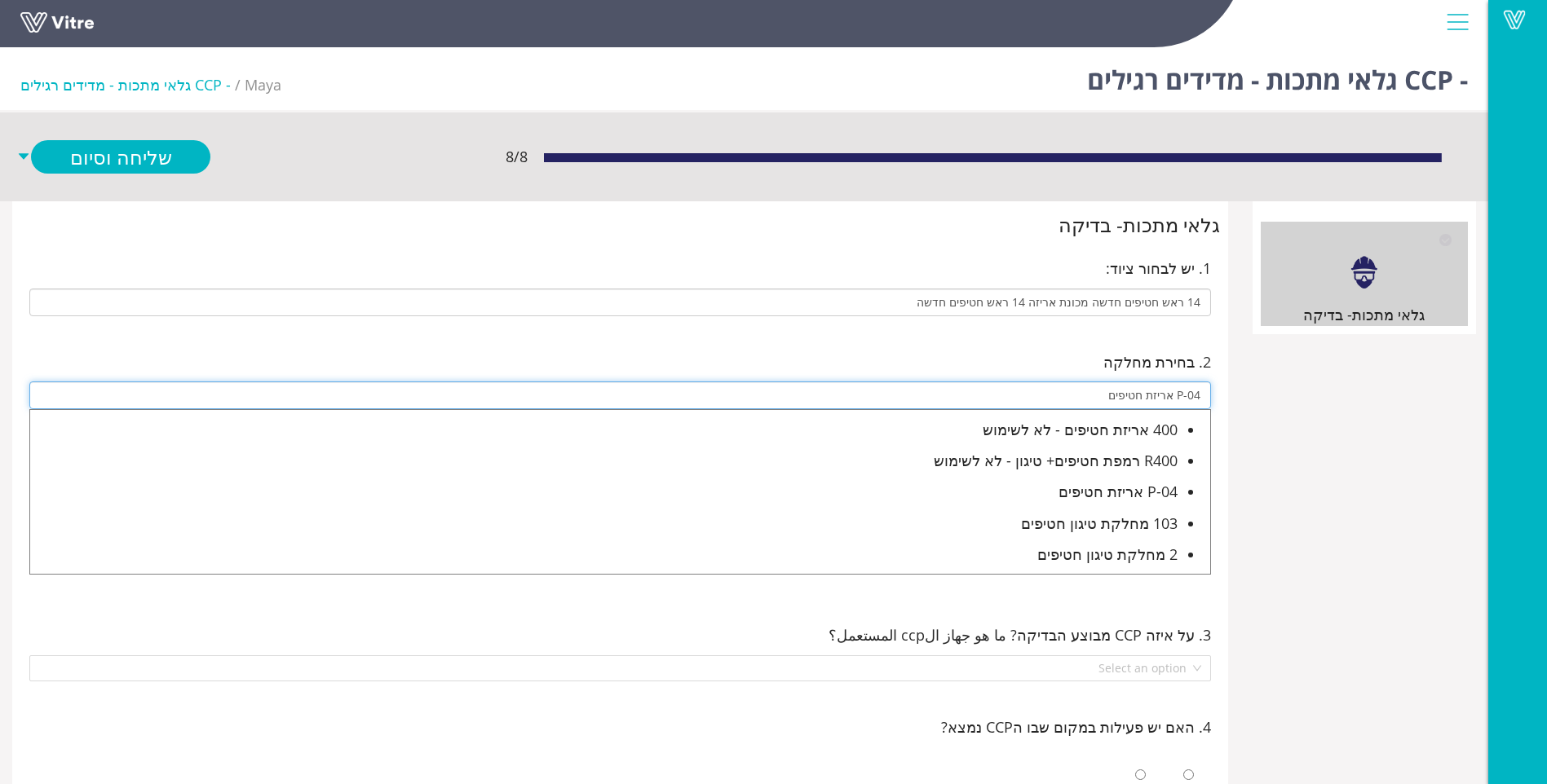
type input "P-04 אריזת חטיפים"
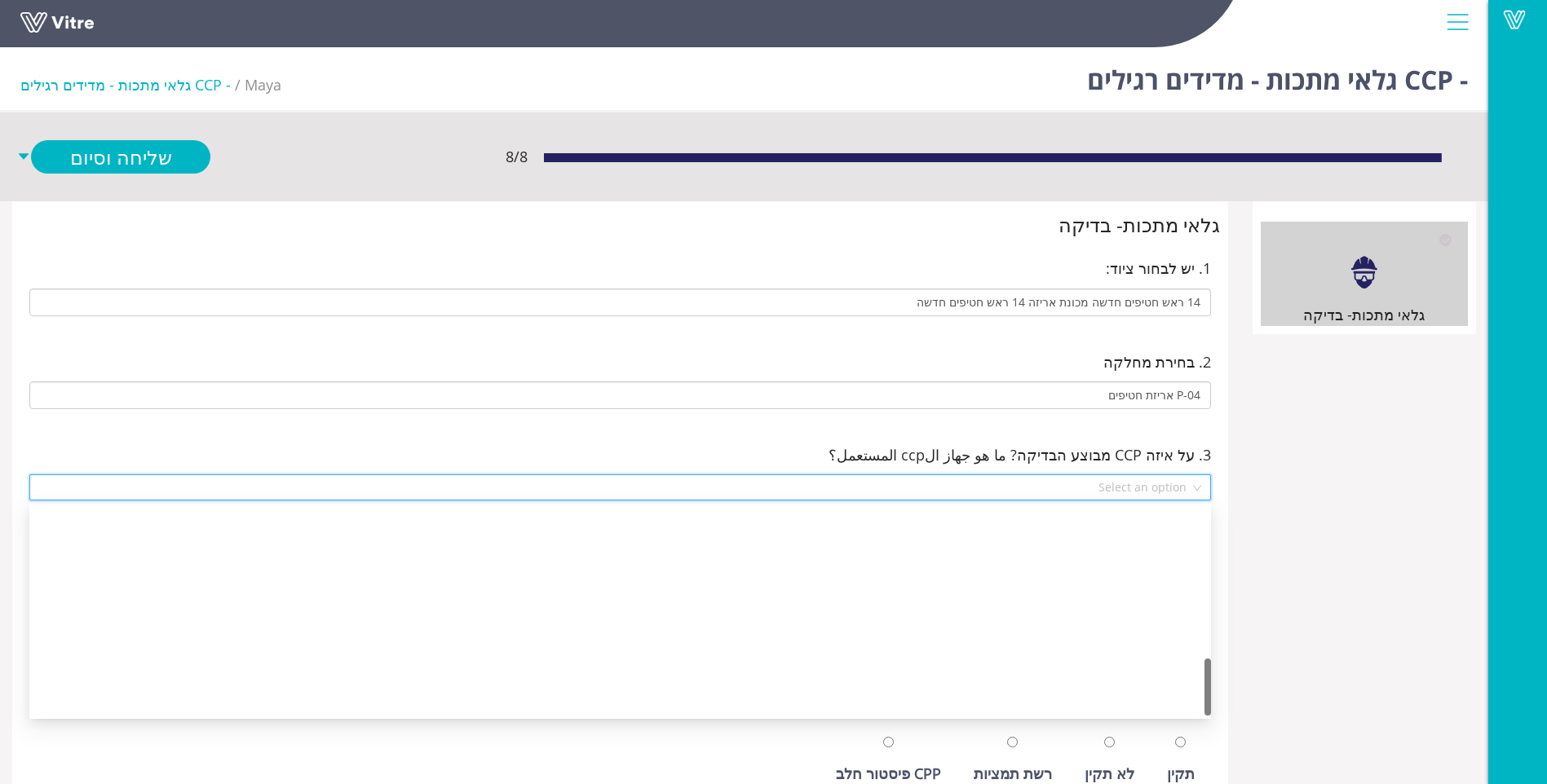
scroll to position [548, 0]
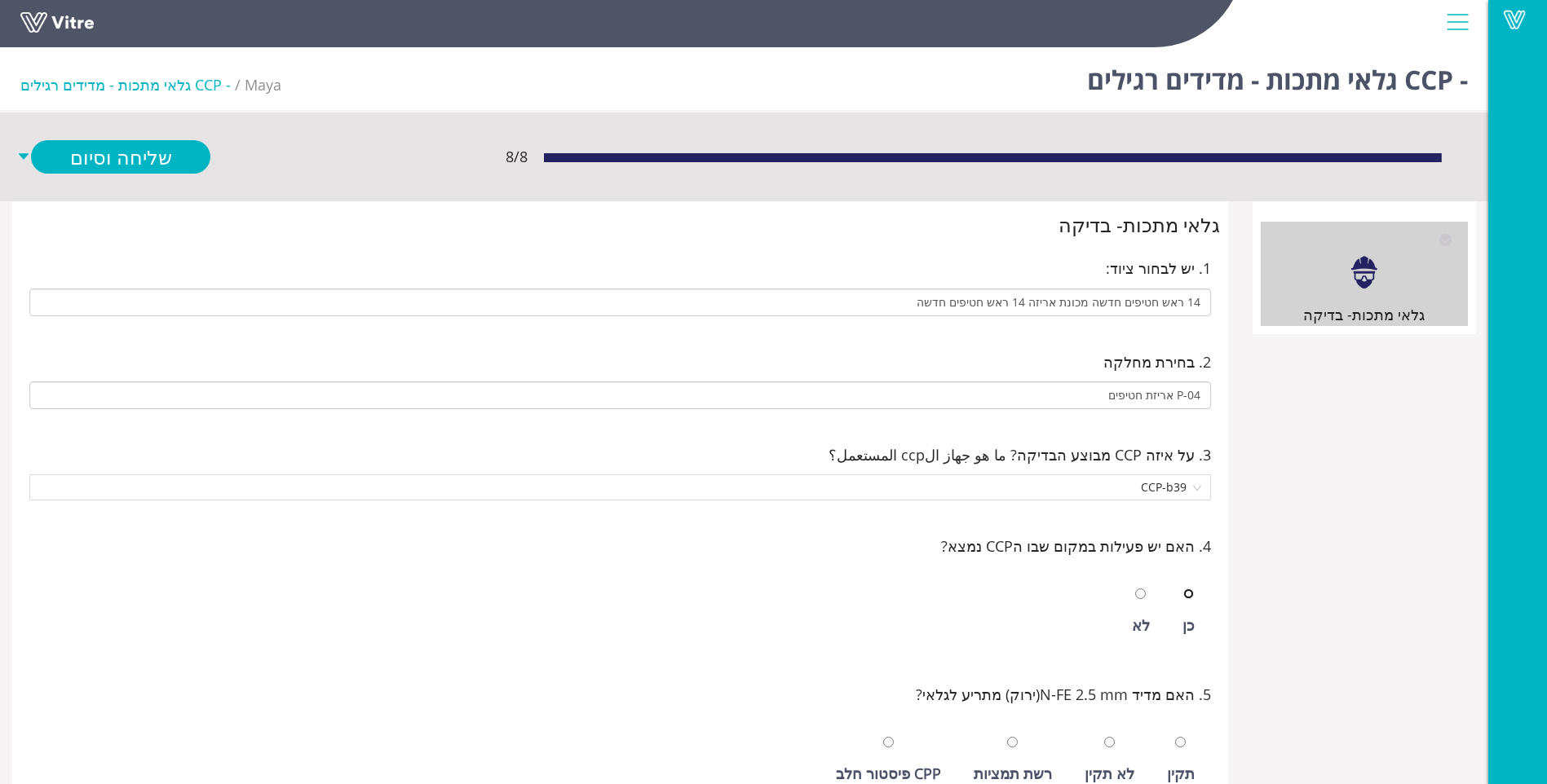
click at [1184, 589] on input "radio" at bounding box center [1189, 594] width 11 height 11
radio input "true"
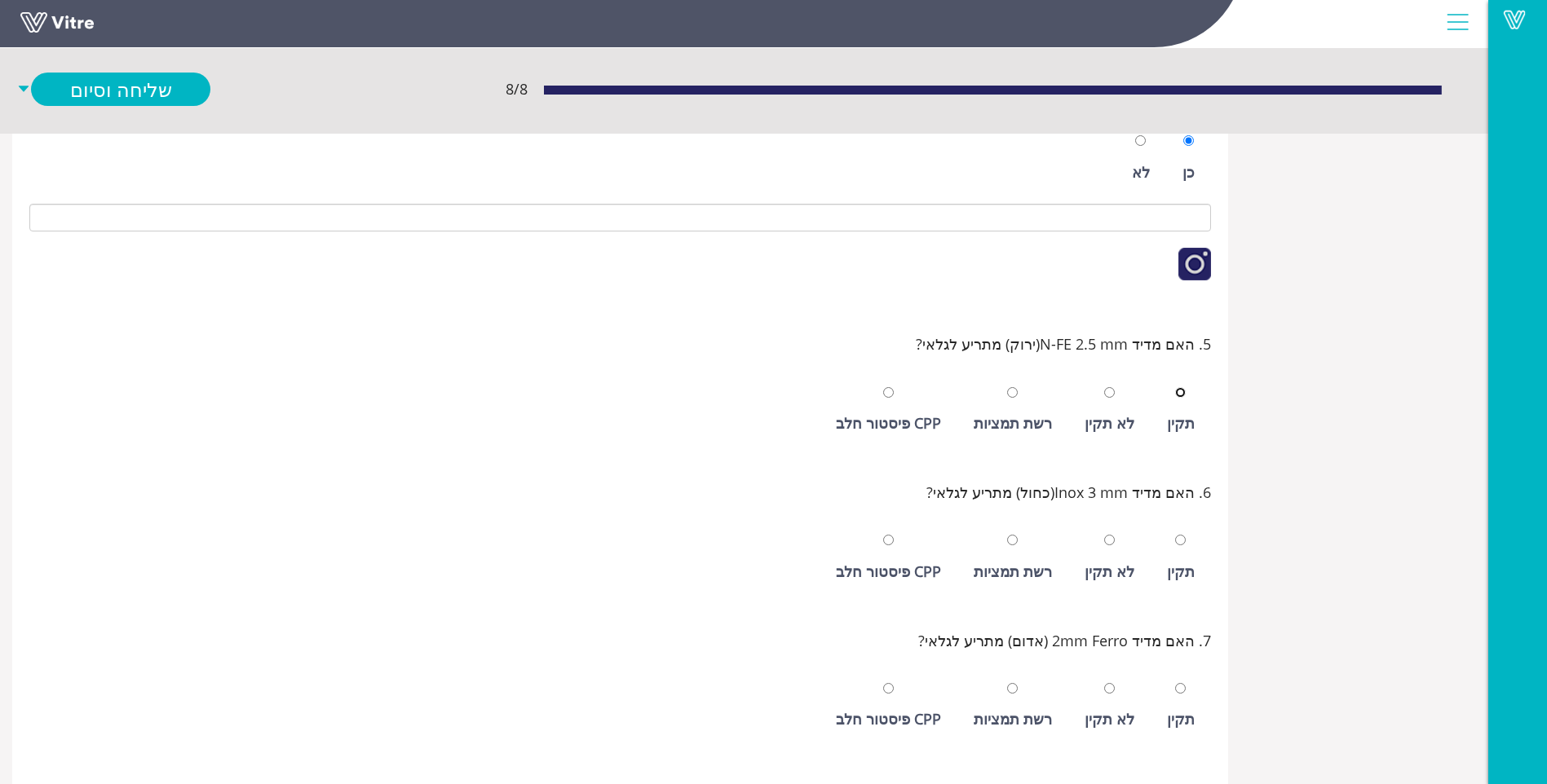
click at [1175, 387] on input "radio" at bounding box center [1180, 392] width 11 height 11
radio input "true"
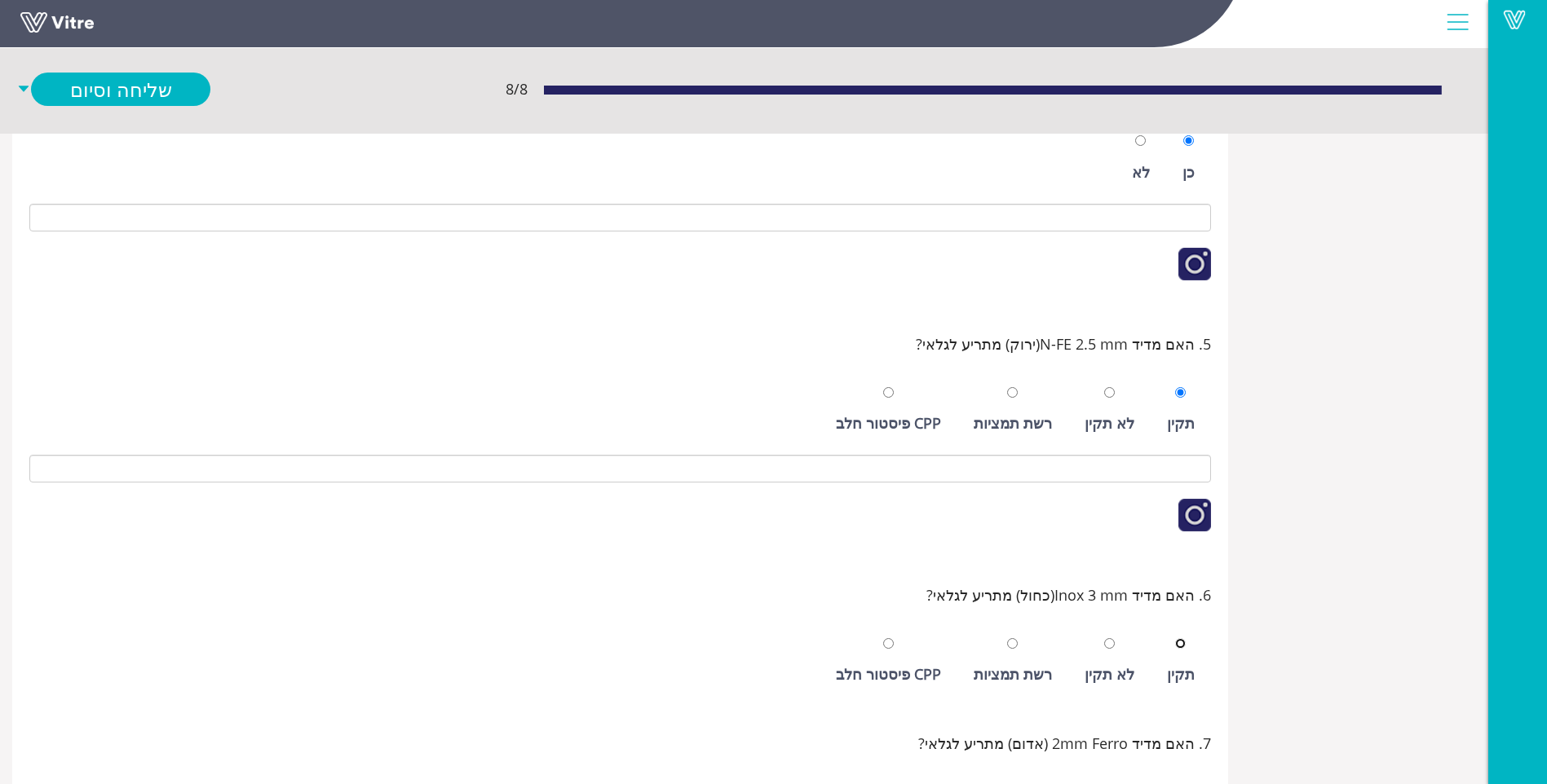
click at [1175, 638] on input "radio" at bounding box center [1180, 643] width 11 height 11
radio input "true"
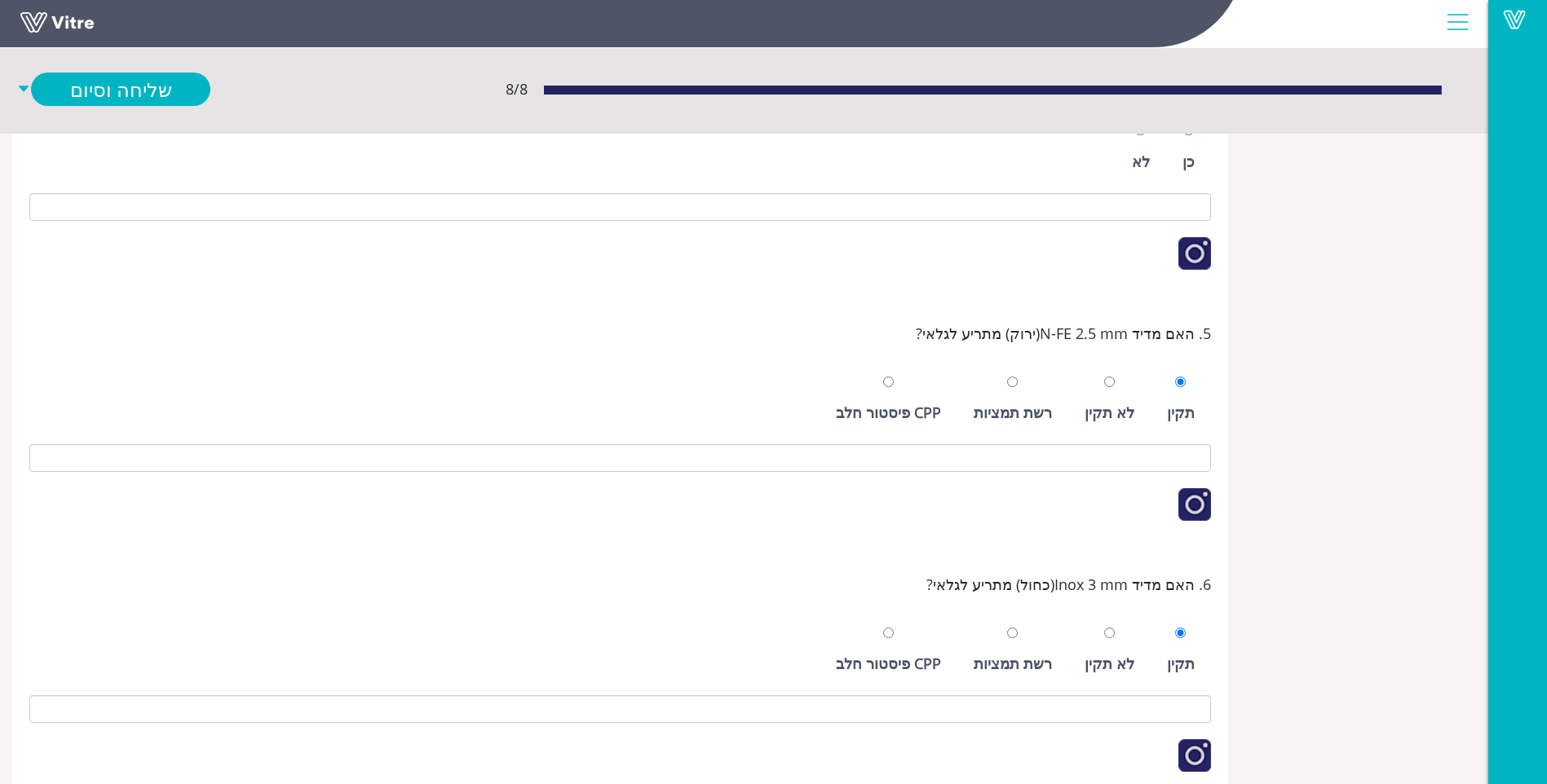
scroll to position [778, 0]
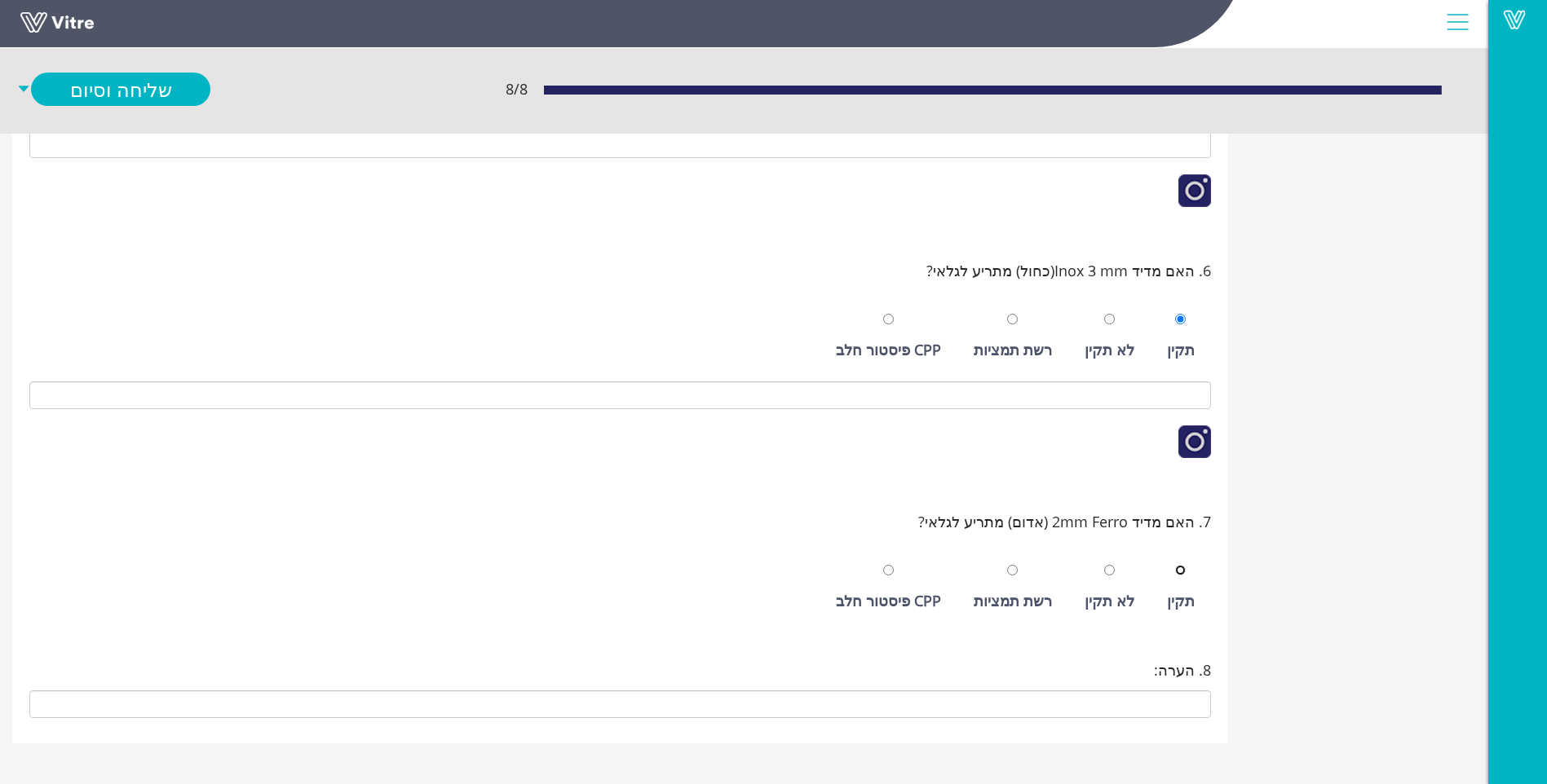
click at [1175, 565] on input "radio" at bounding box center [1180, 570] width 11 height 11
radio input "true"
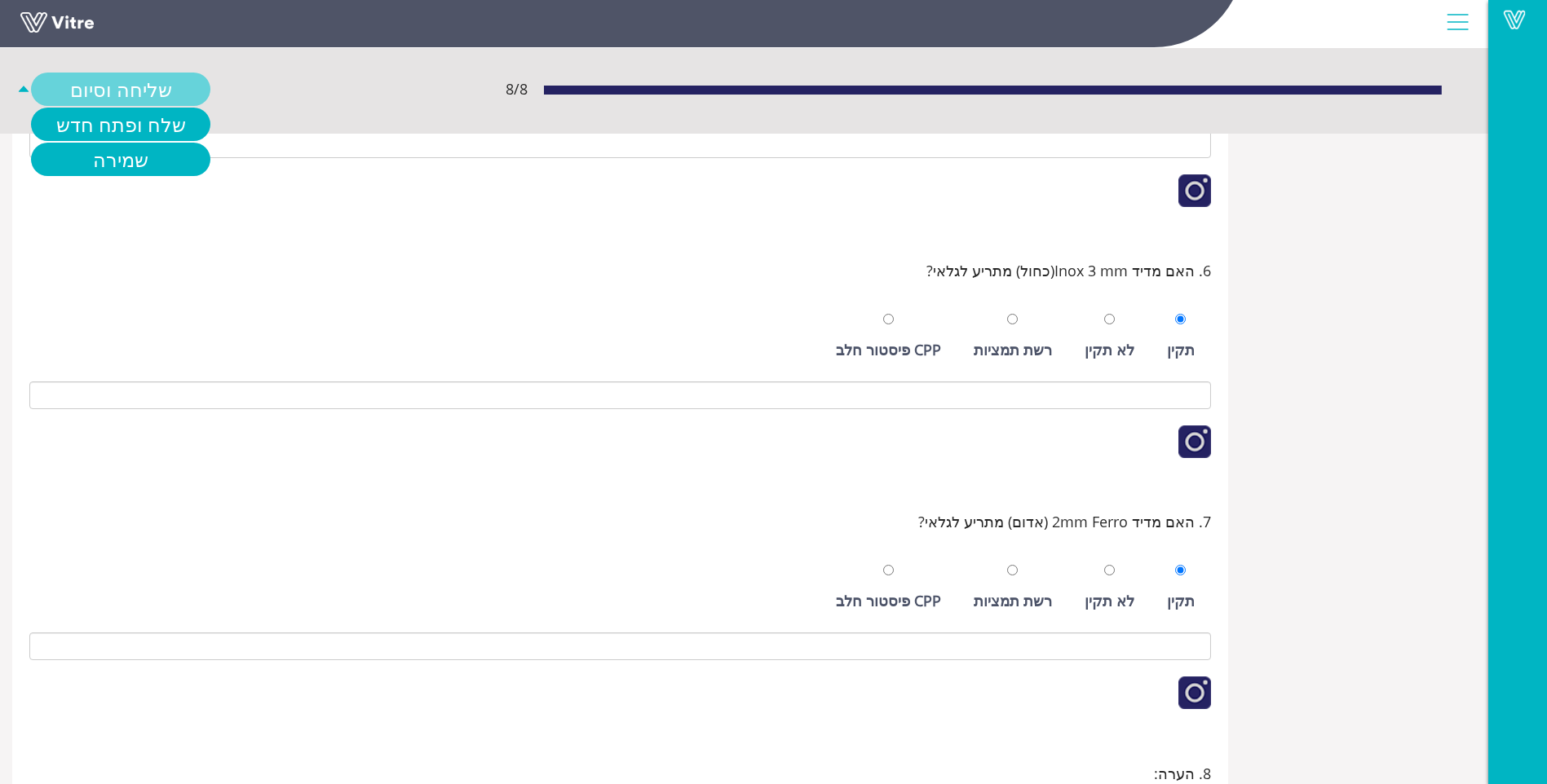
click at [149, 92] on link "שליחה וסיום" at bounding box center [120, 89] width 179 height 33
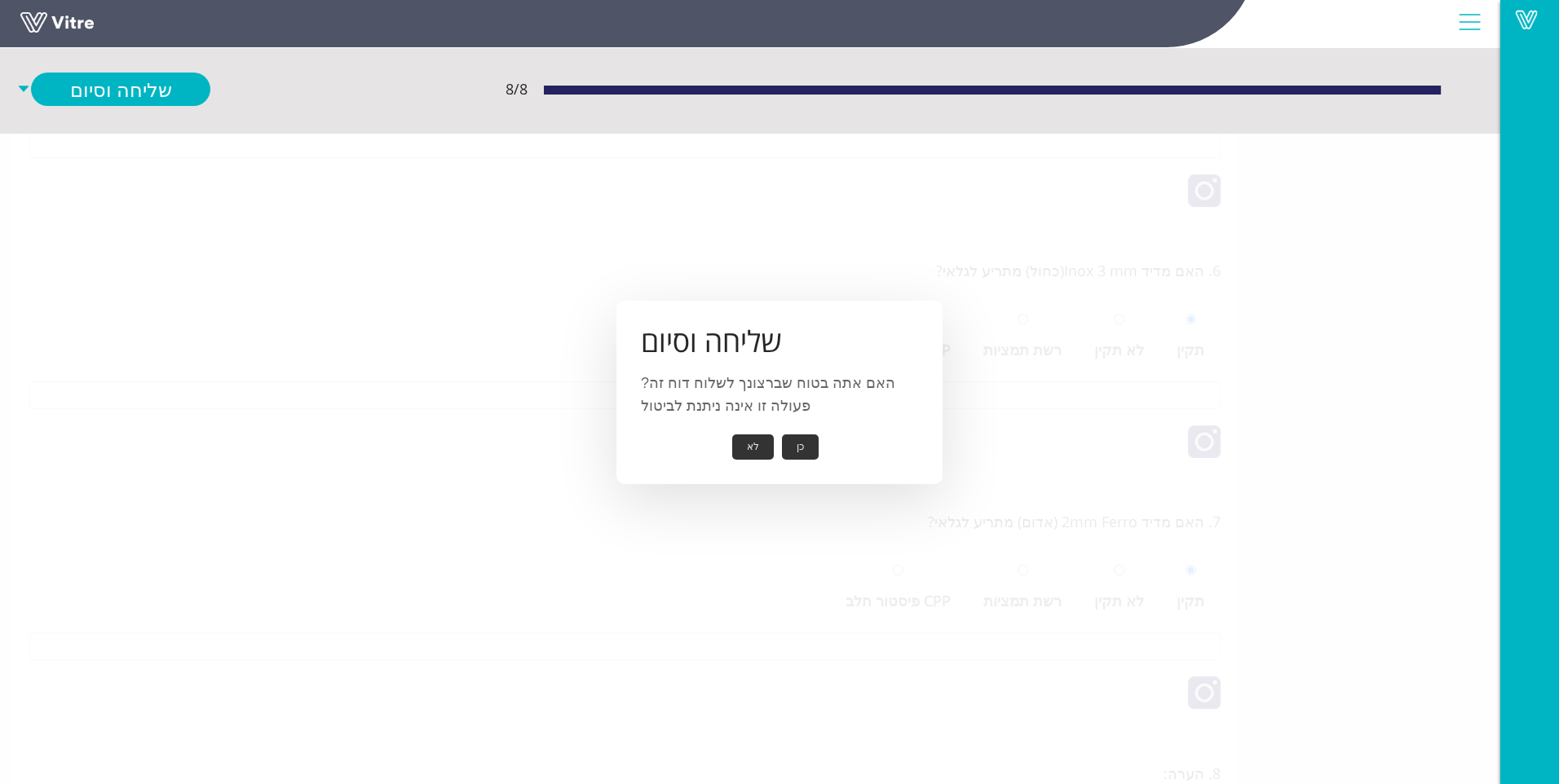
click at [807, 452] on button "כן" at bounding box center [800, 447] width 37 height 25
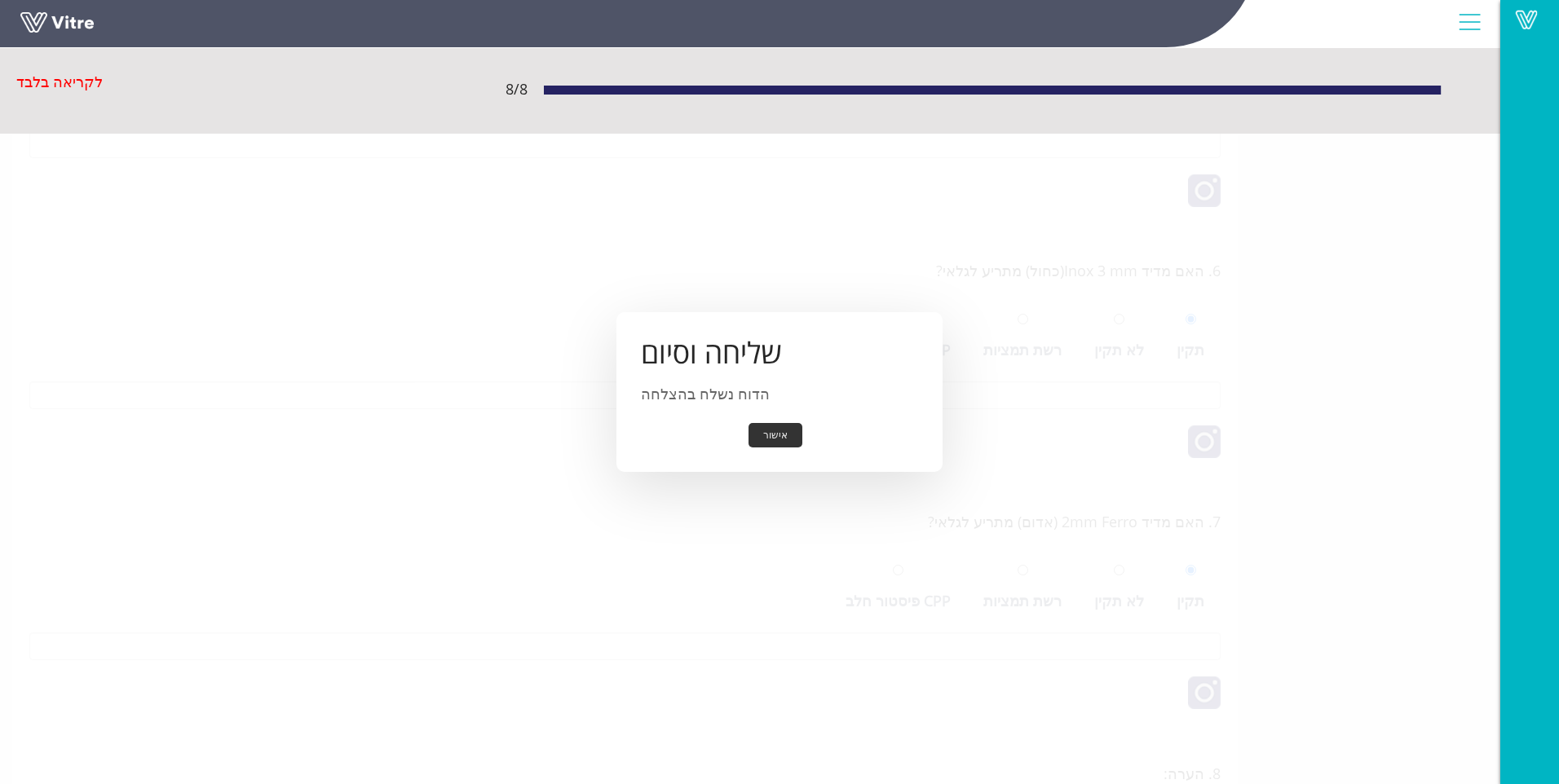
click at [790, 447] on button "אישור" at bounding box center [775, 436] width 54 height 25
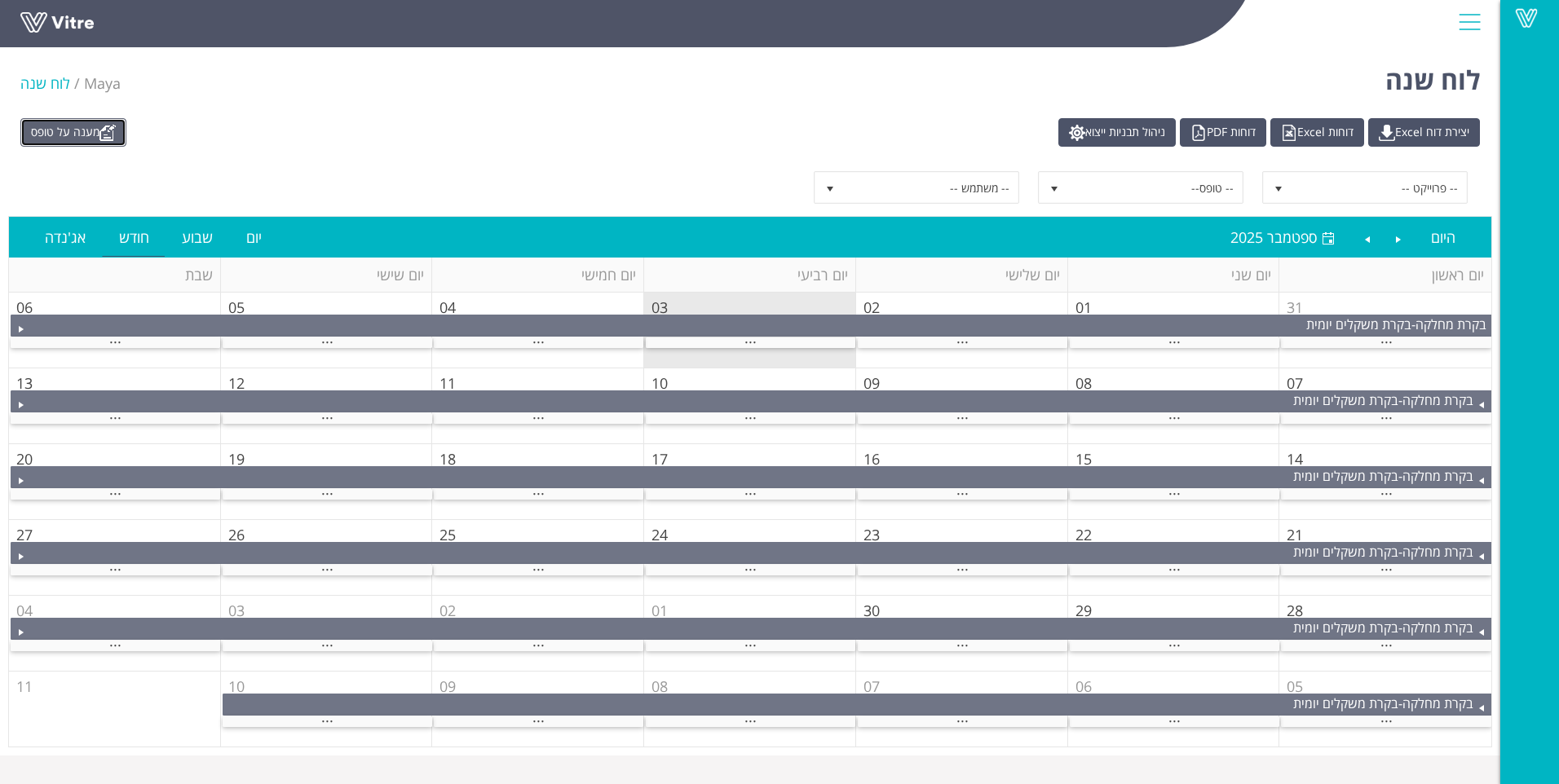
click at [79, 135] on link "מענה על טופס" at bounding box center [72, 132] width 106 height 28
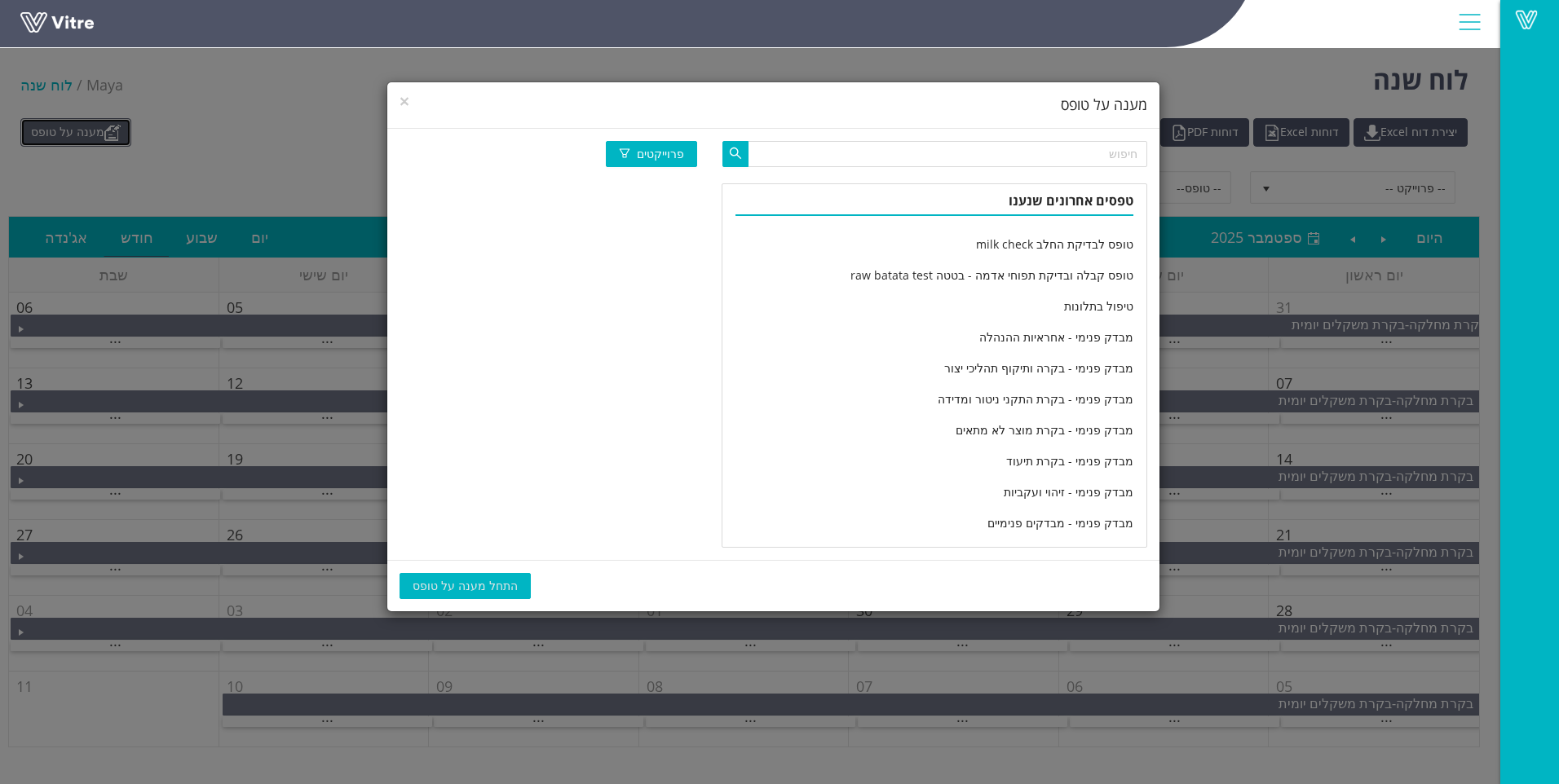
scroll to position [2656, 0]
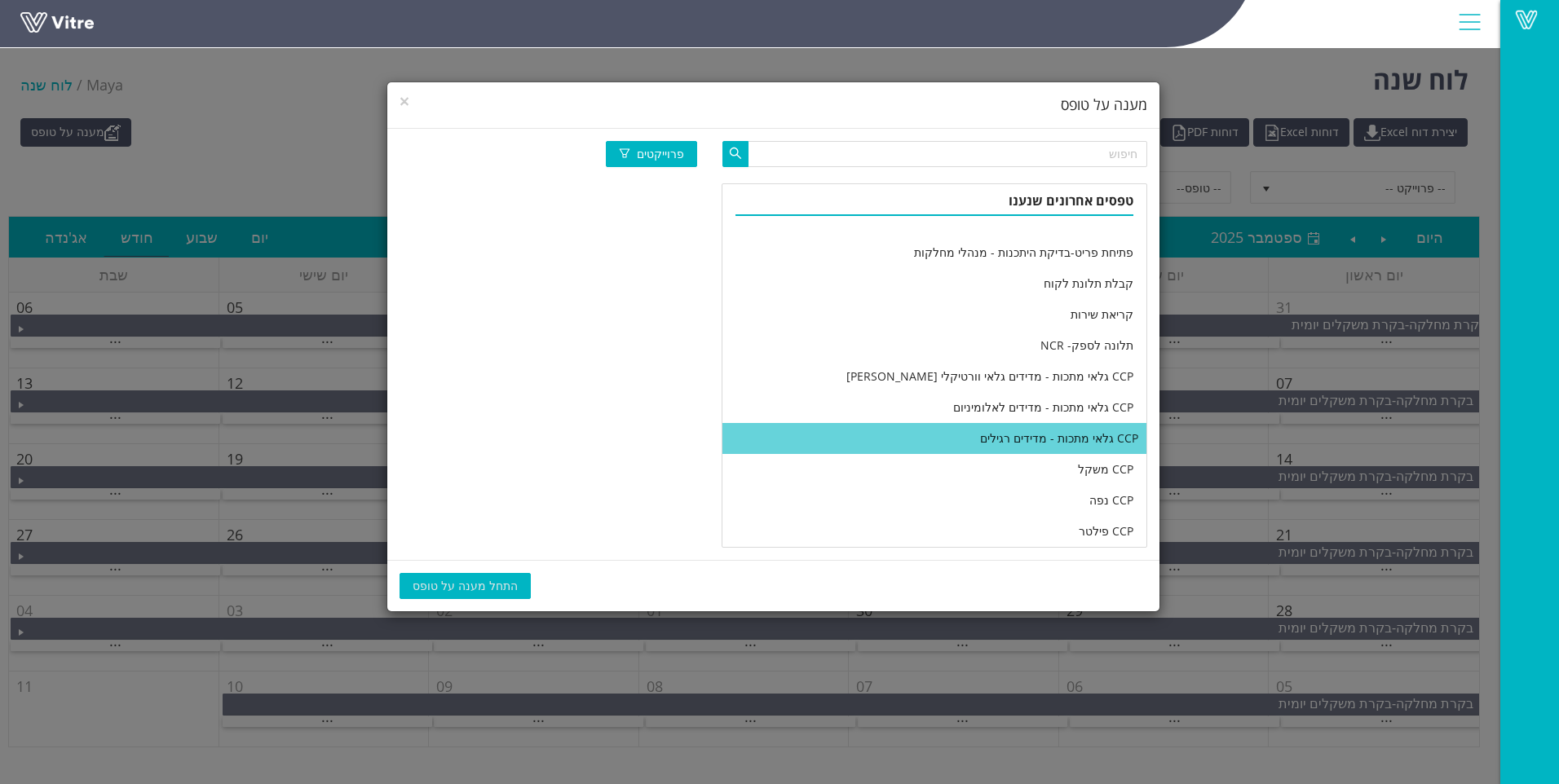
click at [907, 448] on li "CCP גלאי מתכות - מדידים רגילים" at bounding box center [934, 438] width 424 height 31
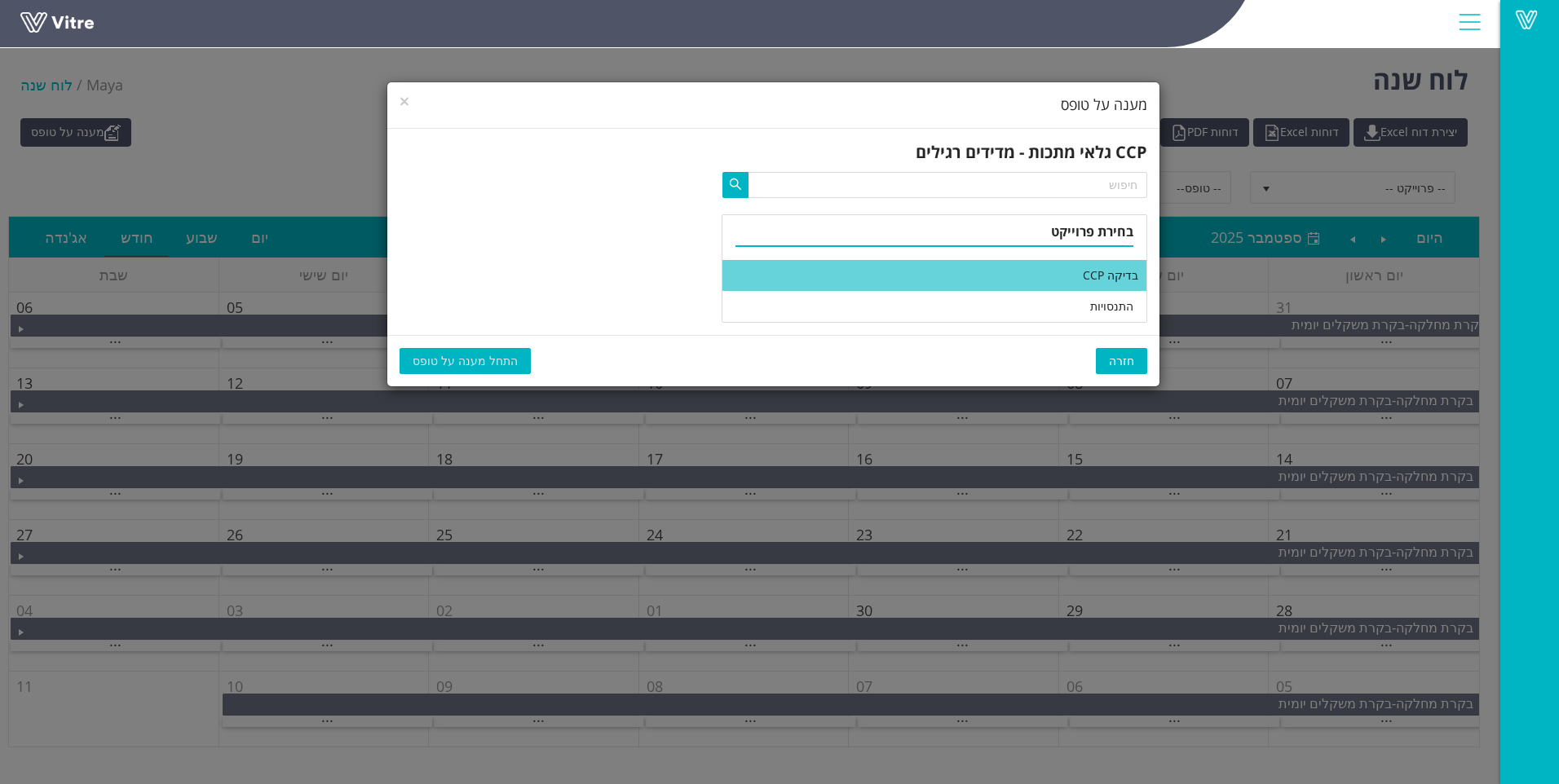
click at [932, 274] on li "בדיקה CCP" at bounding box center [934, 275] width 424 height 31
click at [443, 365] on span "התחל מענה על טופס" at bounding box center [465, 362] width 105 height 18
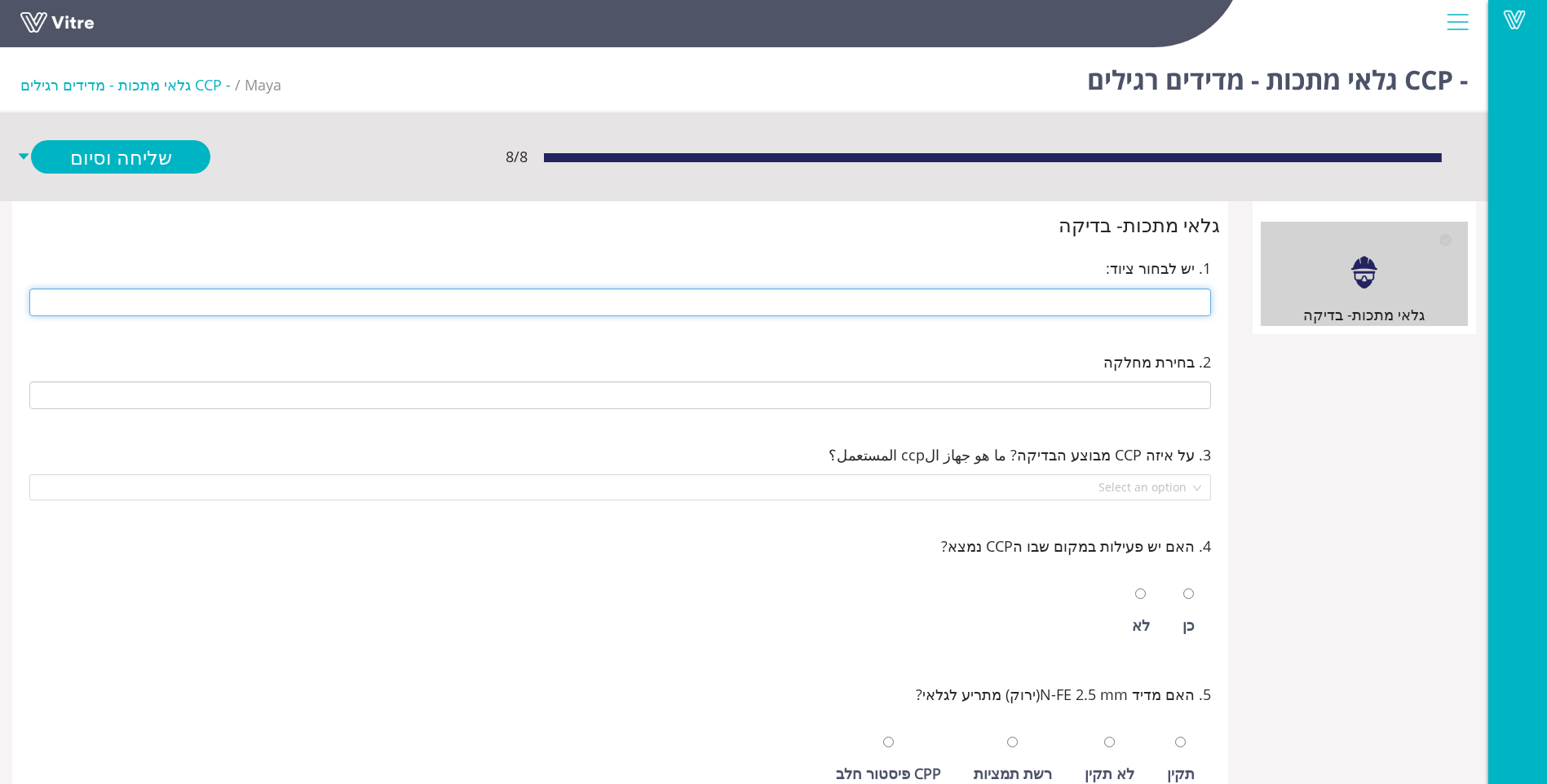
click at [1056, 301] on input "text" at bounding box center [620, 302] width 1182 height 27
type input "296 מכונת אריזה 296 סוכריות קשות"
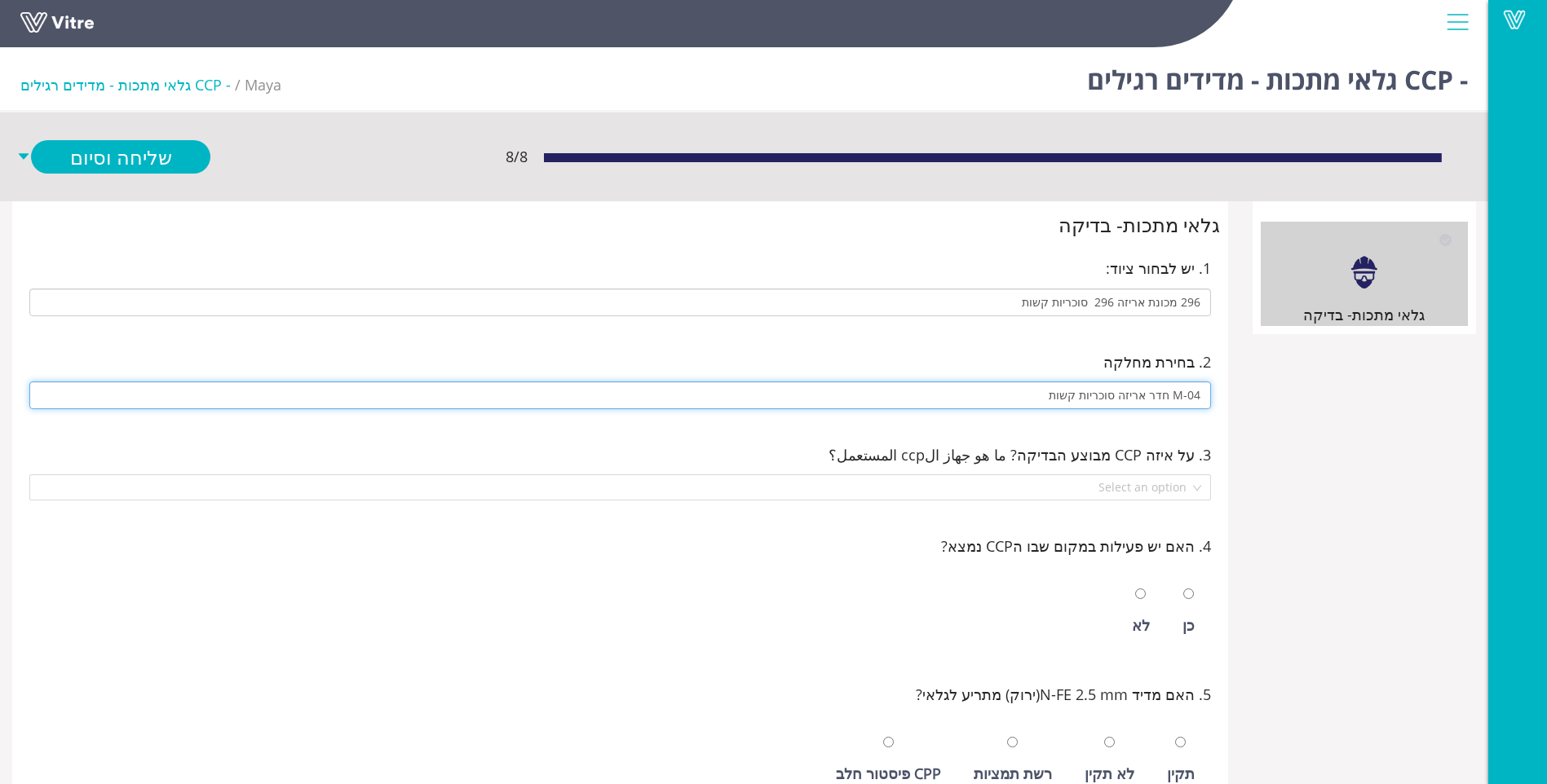
type input "M-04 חדר אריזה סוכריות קשות"
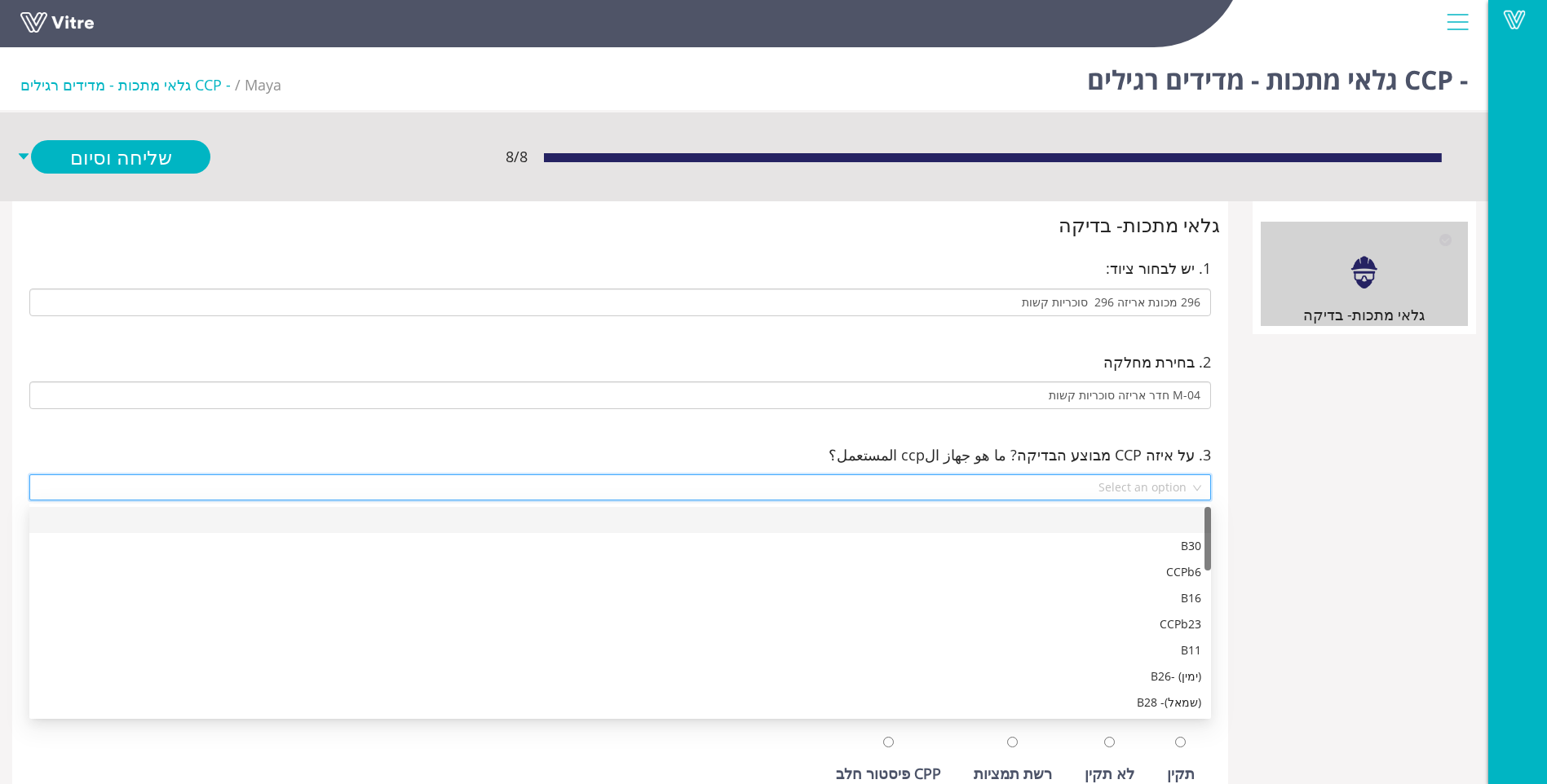
scroll to position [548, 0]
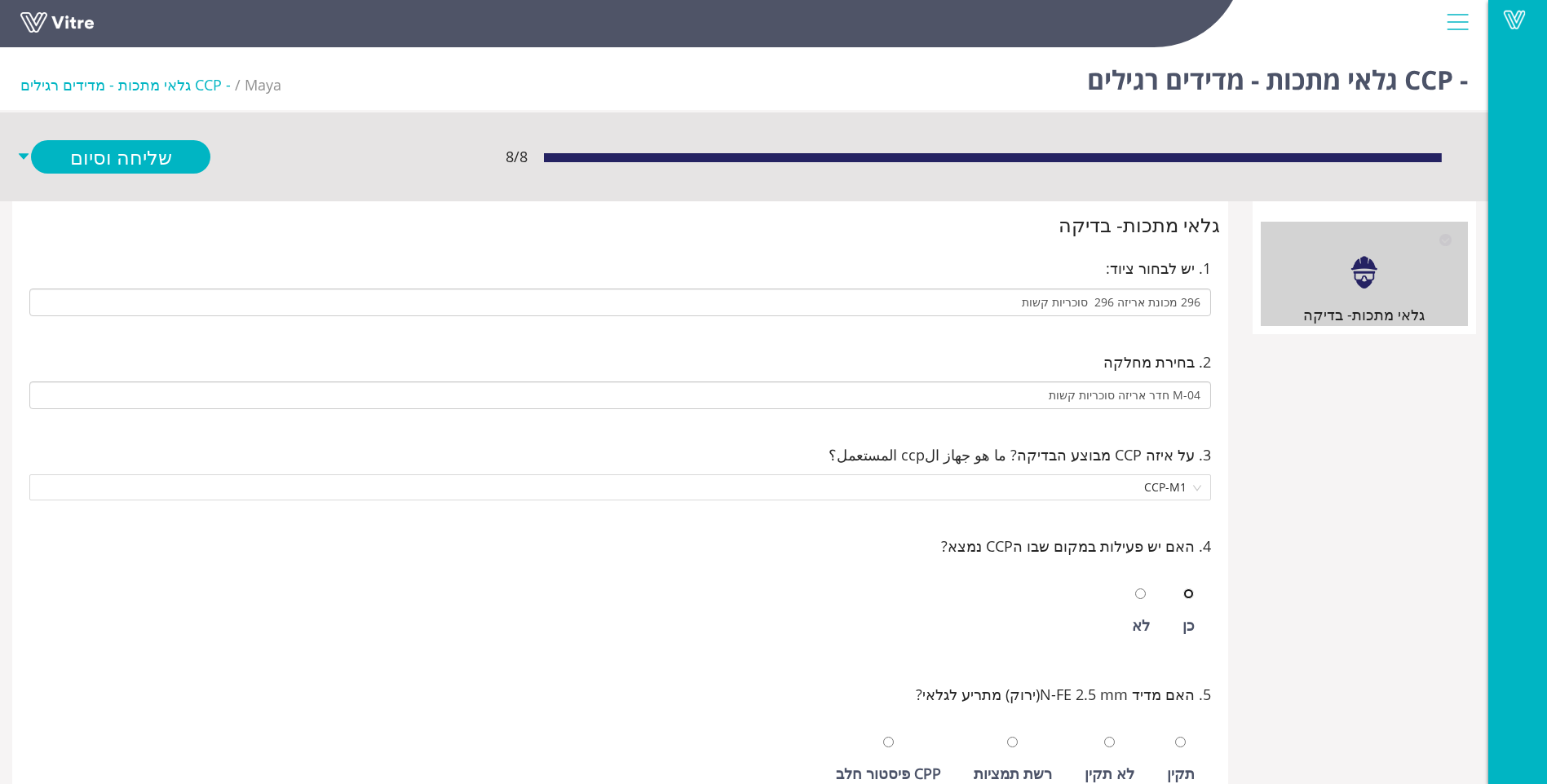
click at [1184, 589] on input "radio" at bounding box center [1189, 594] width 11 height 11
radio input "true"
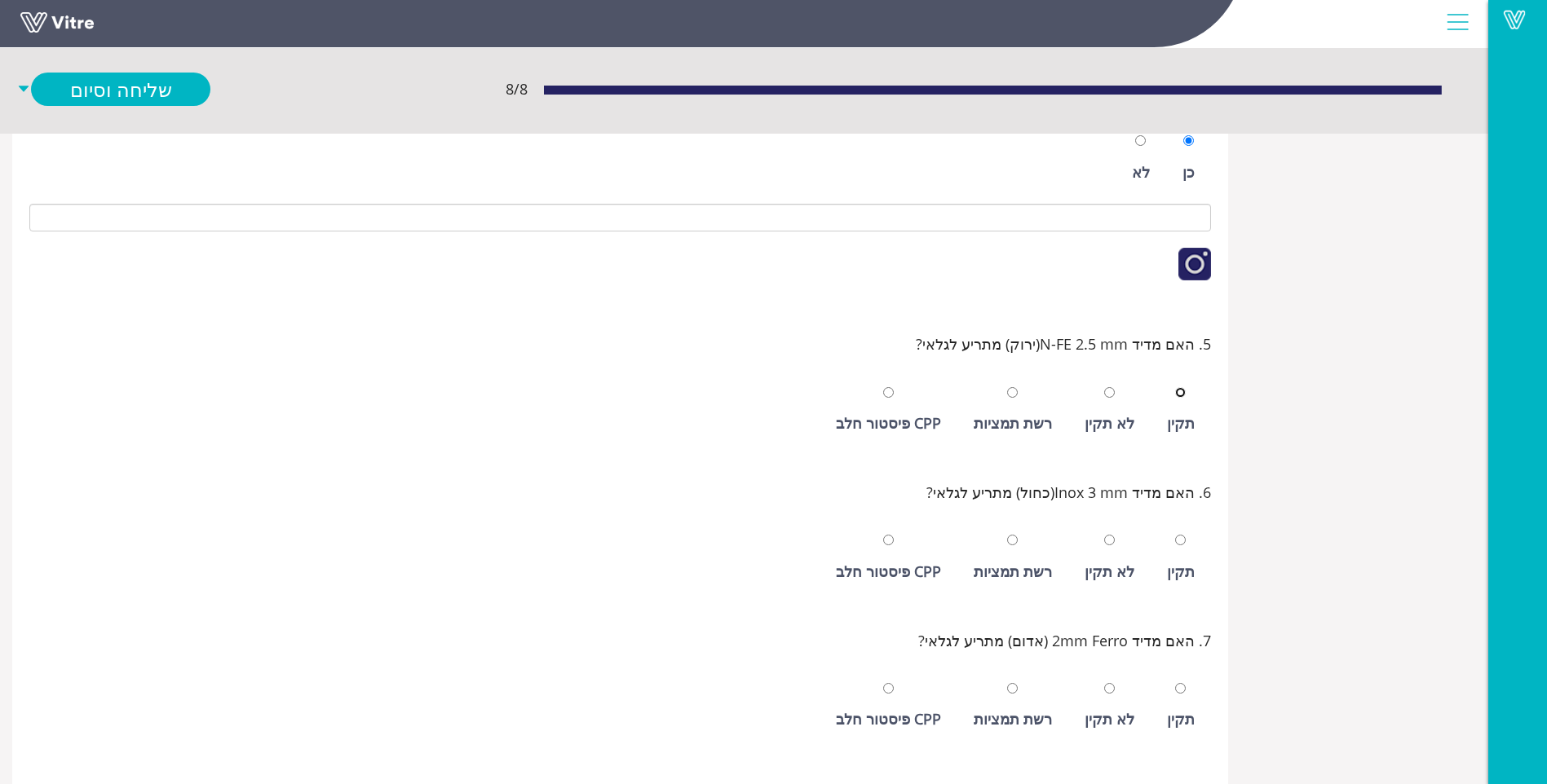
click at [1175, 387] on input "radio" at bounding box center [1180, 392] width 11 height 11
radio input "true"
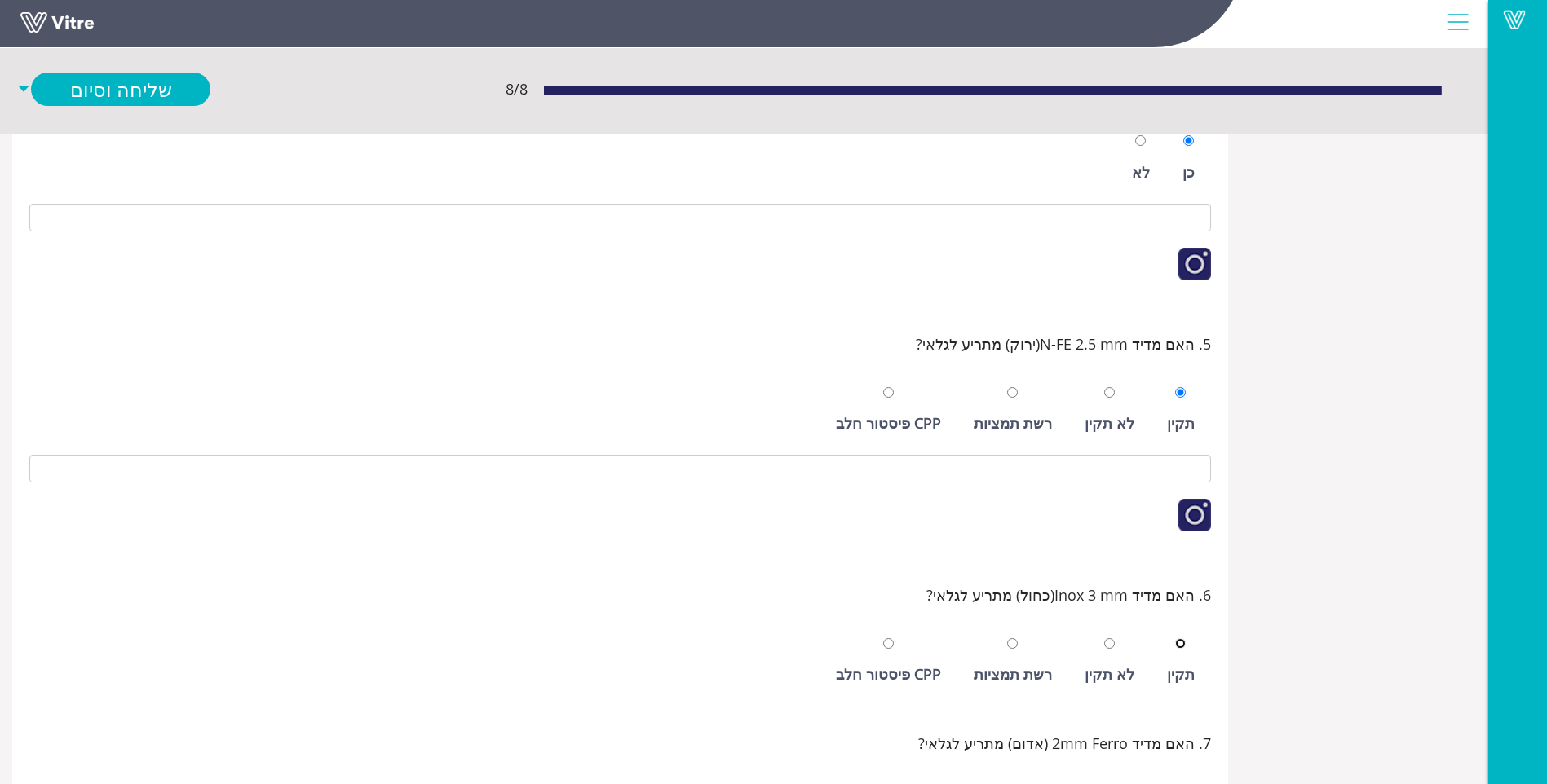
click at [1175, 638] on input "radio" at bounding box center [1180, 643] width 11 height 11
radio input "true"
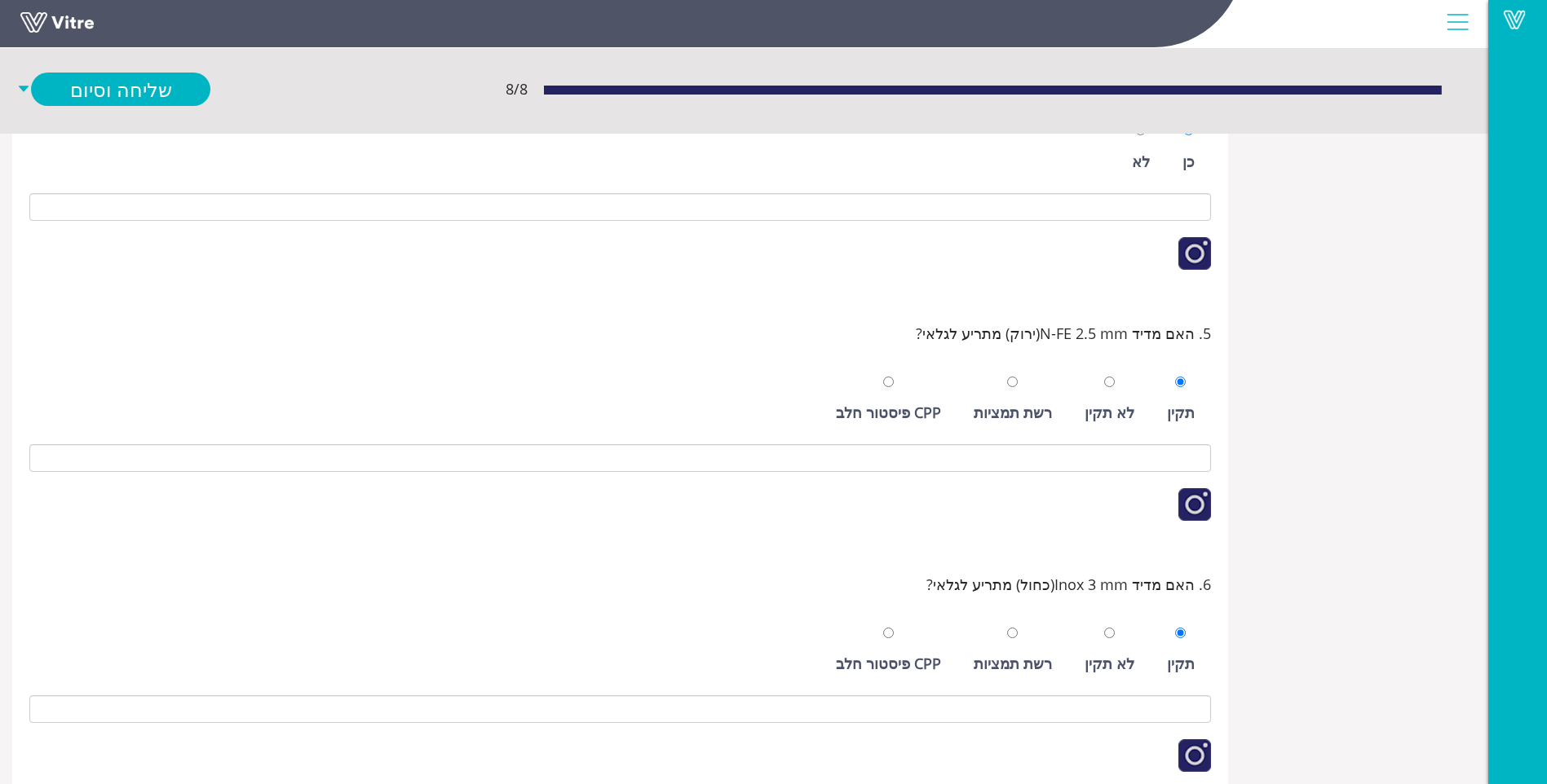
scroll to position [778, 0]
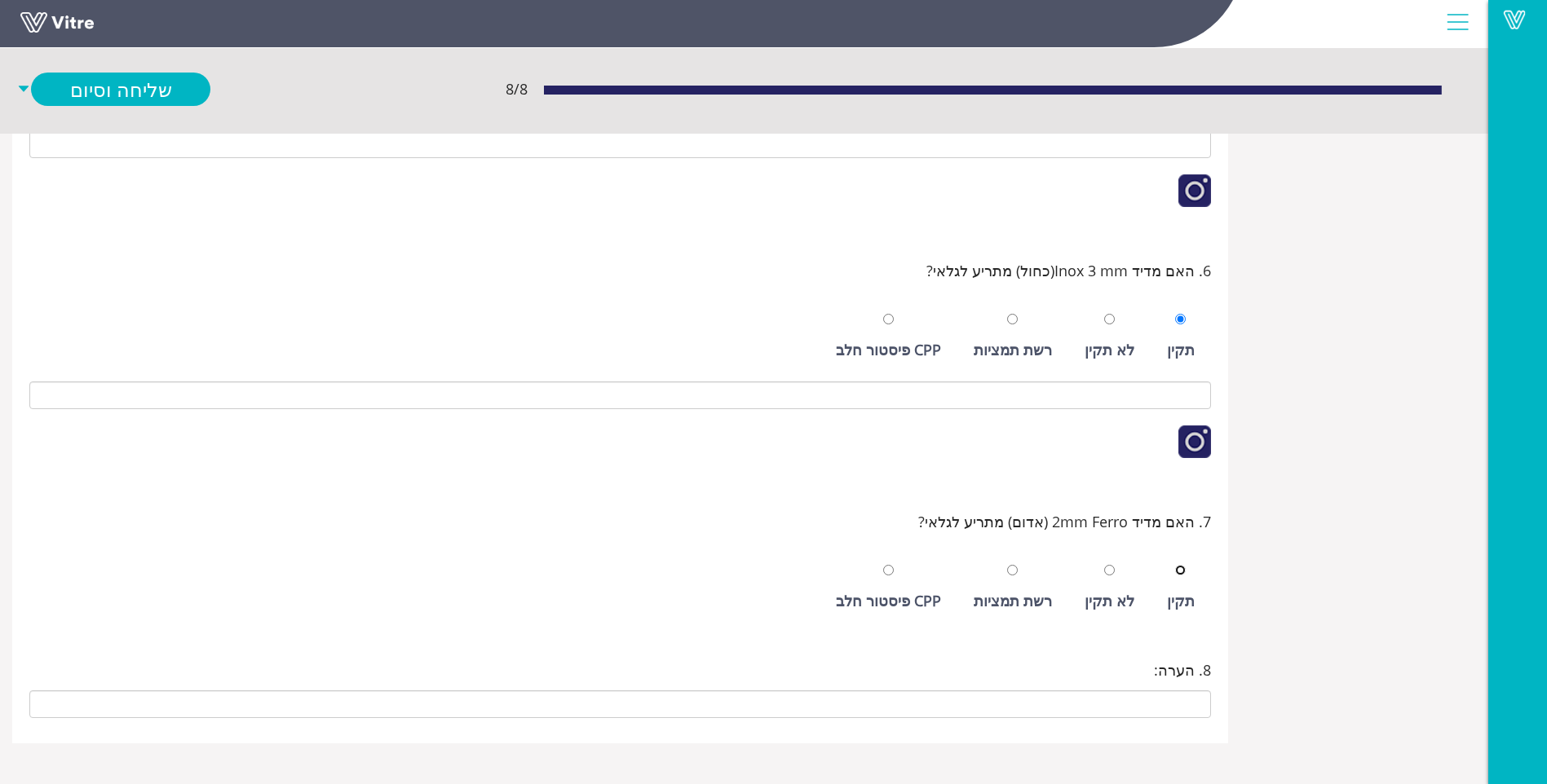
click at [1175, 565] on input "radio" at bounding box center [1180, 570] width 11 height 11
radio input "true"
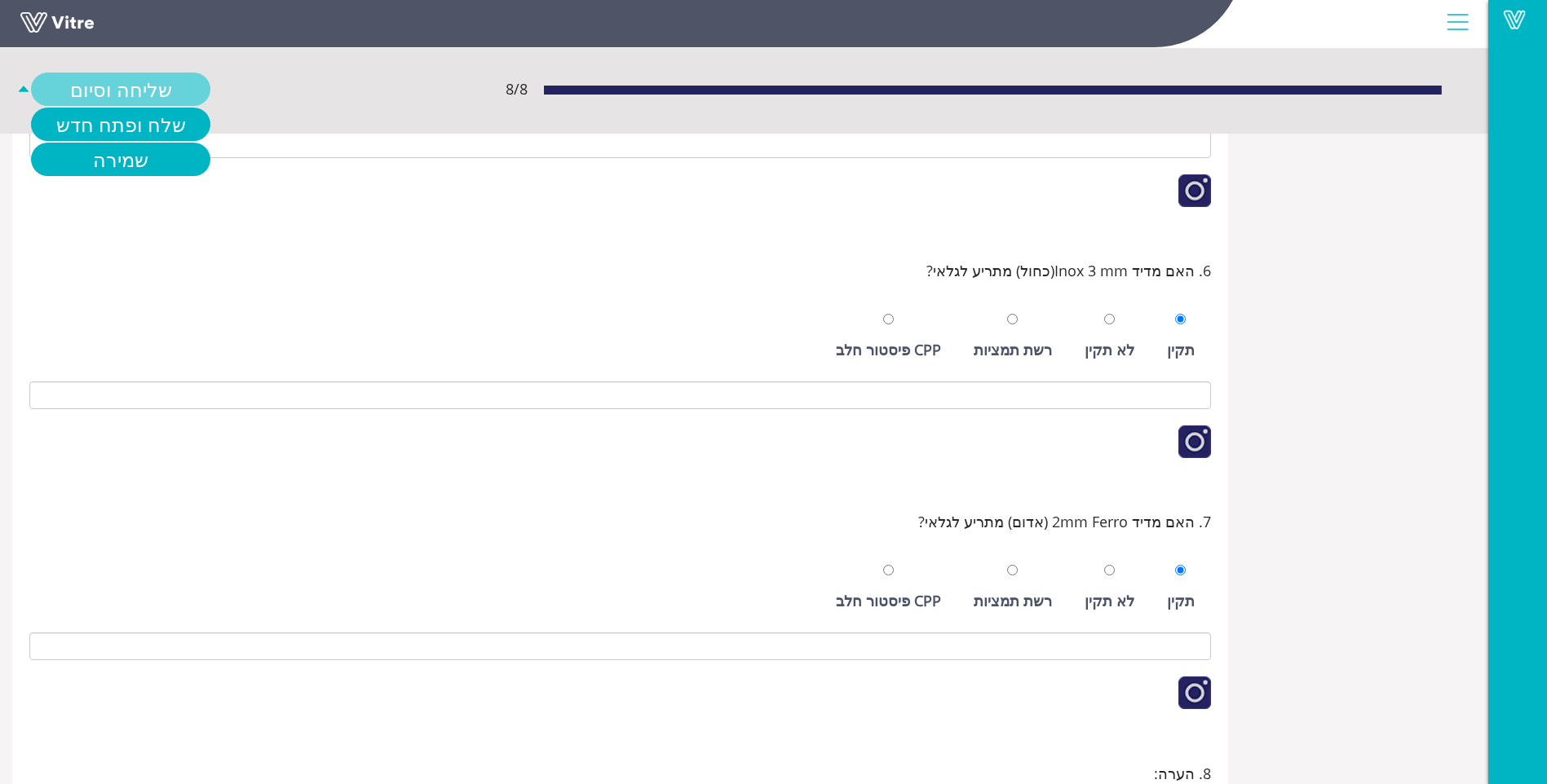
click at [96, 97] on link "שליחה וסיום" at bounding box center [120, 89] width 179 height 33
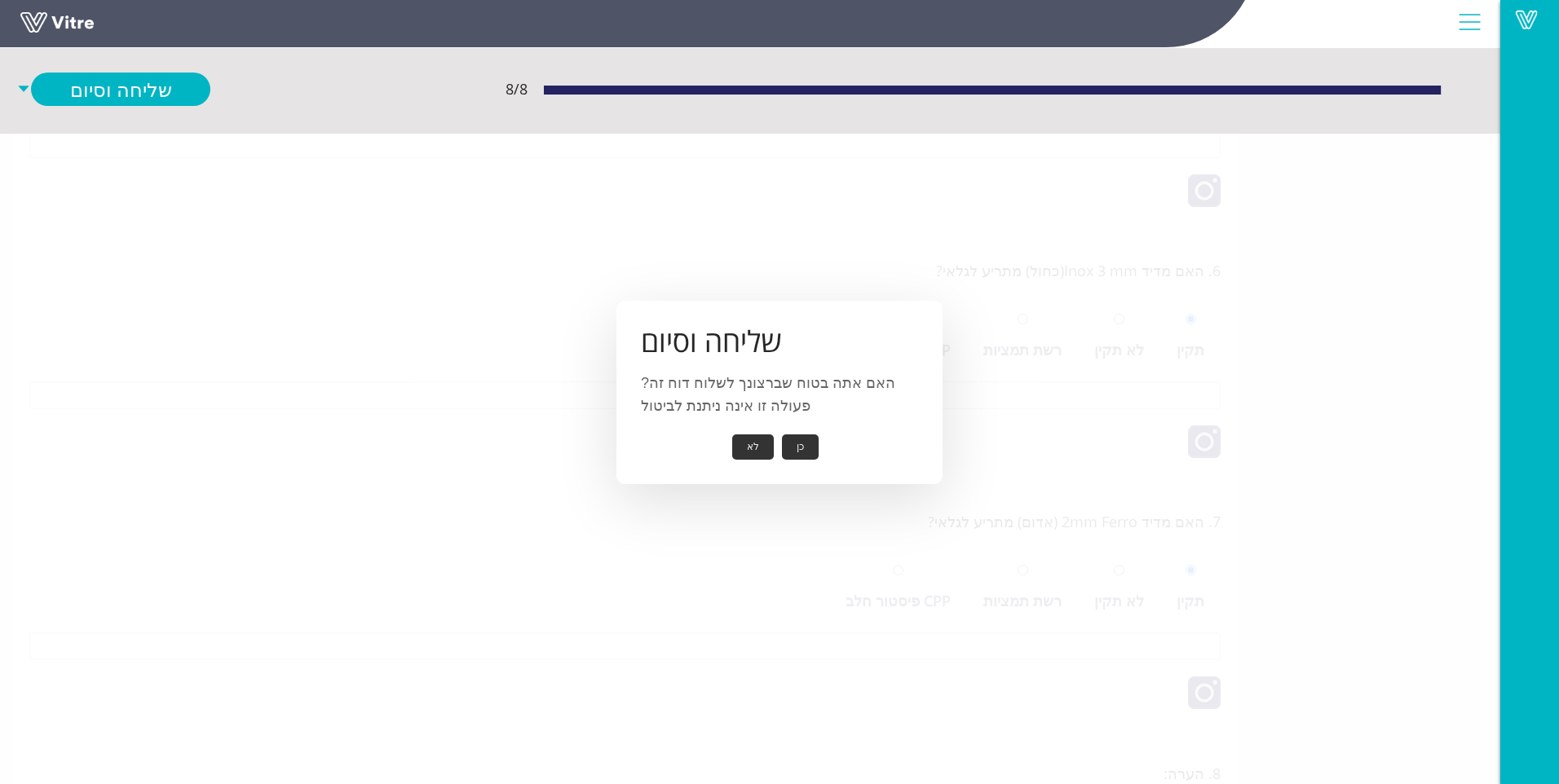
click at [793, 453] on button "כן" at bounding box center [800, 447] width 37 height 25
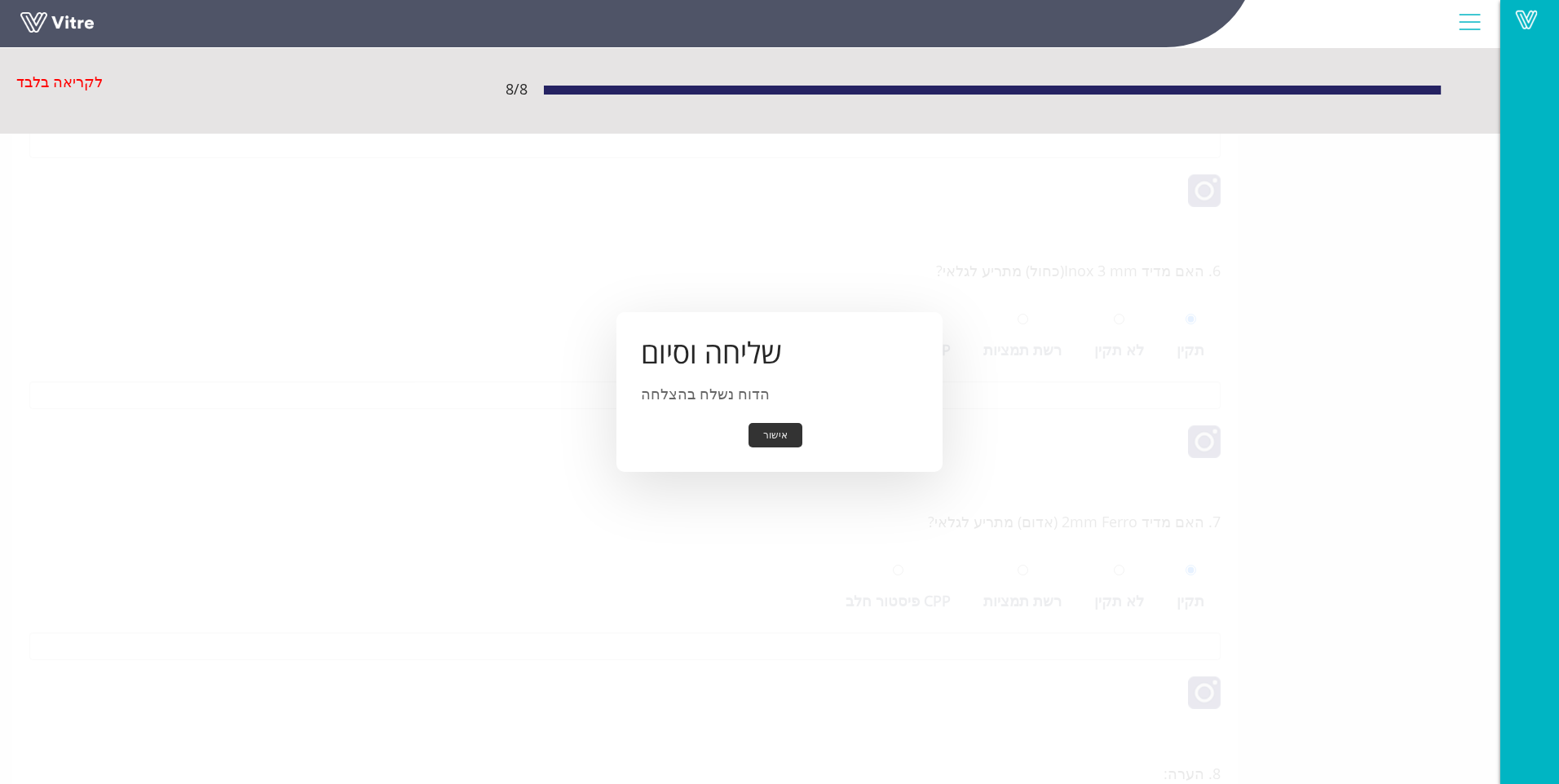
click at [777, 433] on button "אישור" at bounding box center [775, 436] width 54 height 25
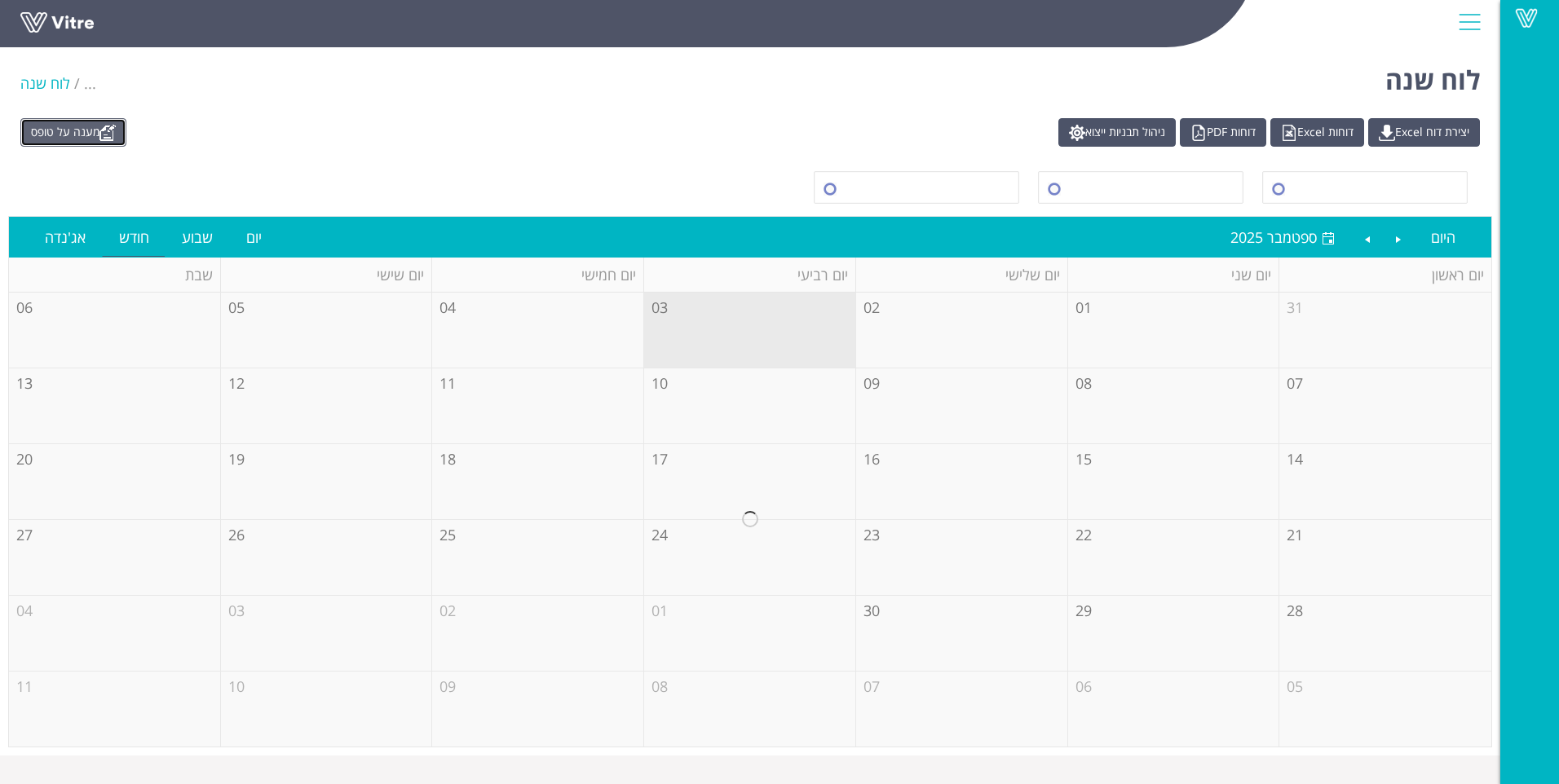
click at [105, 138] on link "מענה על טופס" at bounding box center [72, 132] width 106 height 28
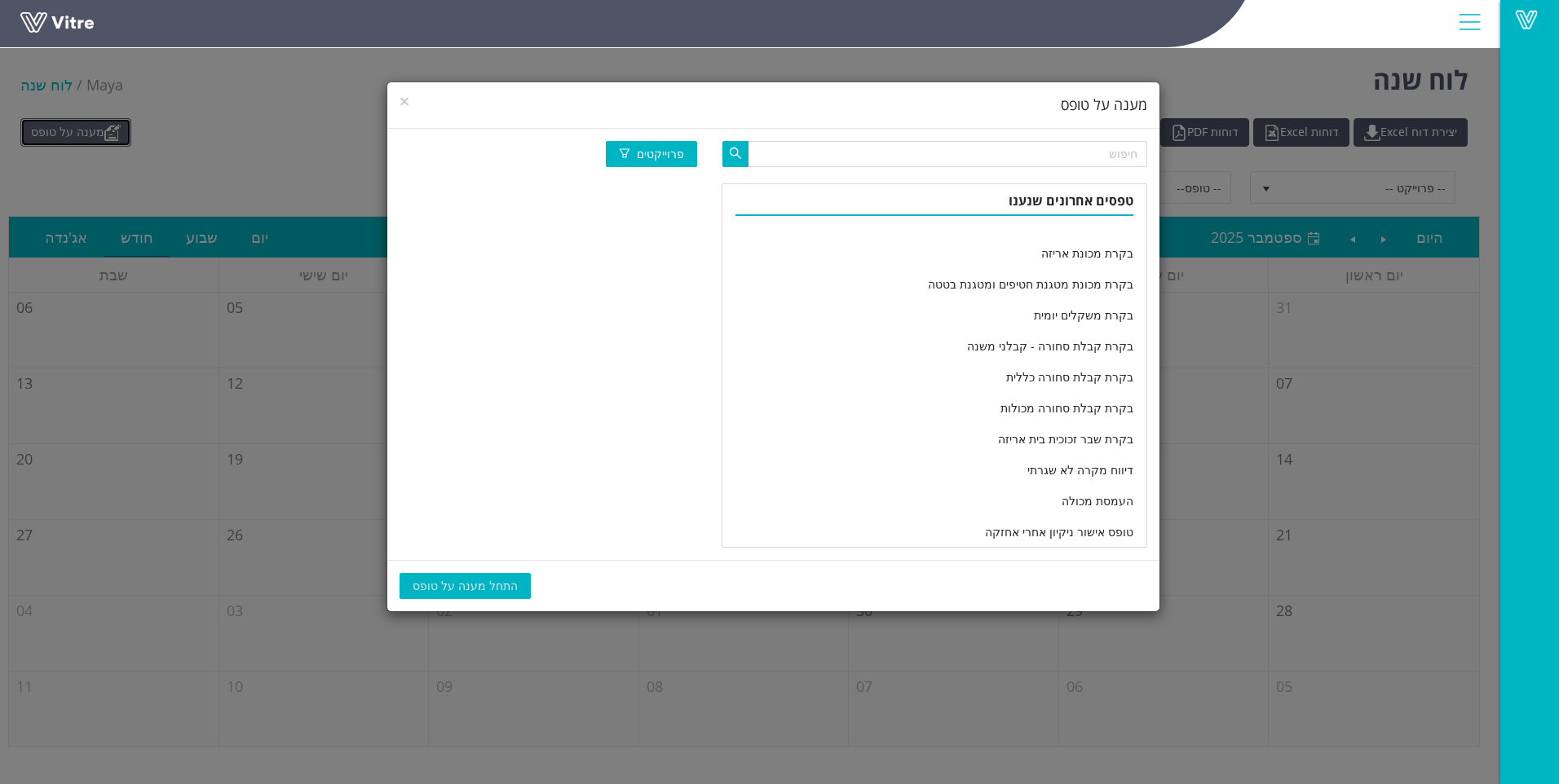
scroll to position [2656, 0]
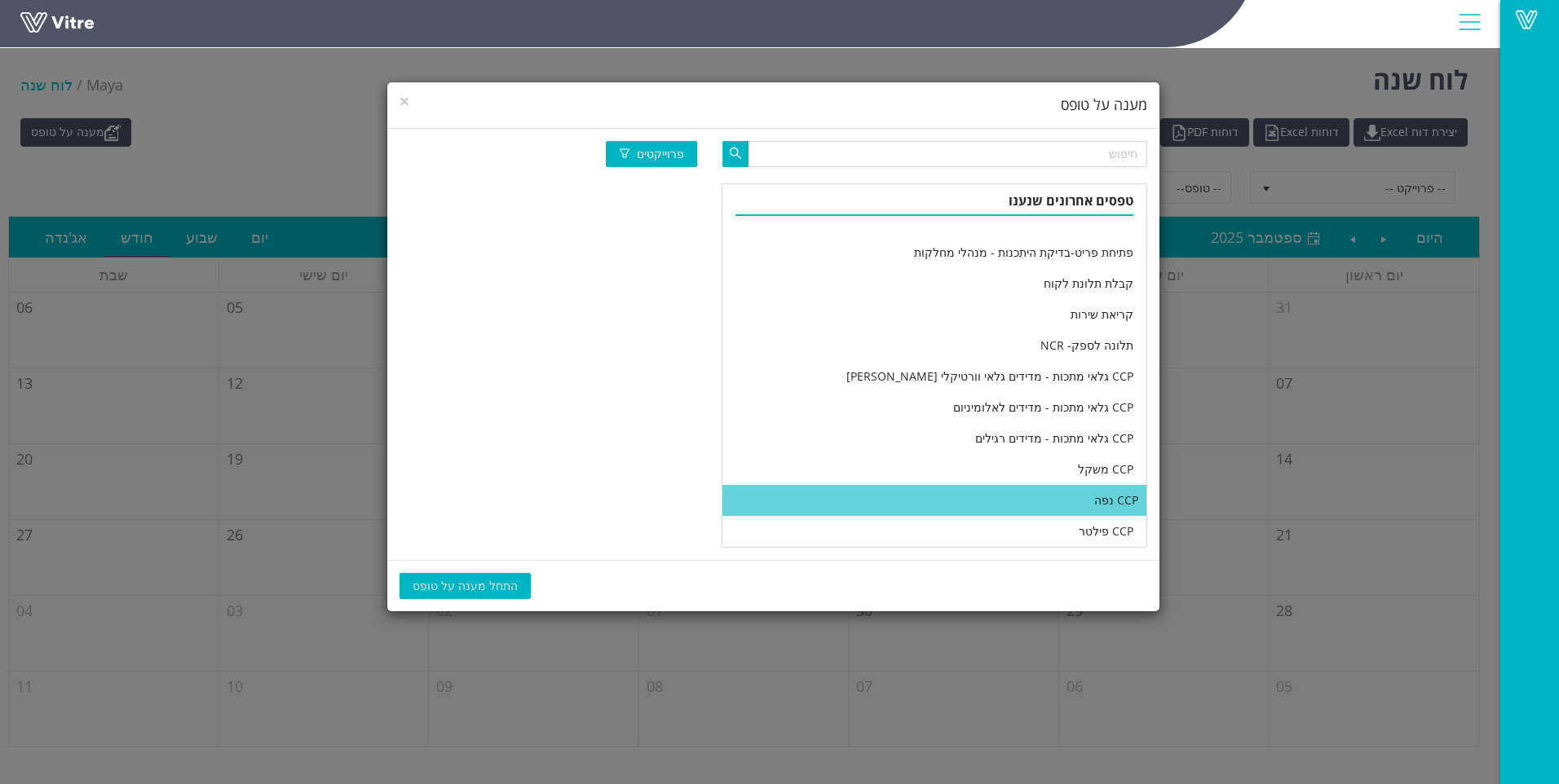
click at [822, 502] on li "CCP נפה" at bounding box center [934, 500] width 424 height 31
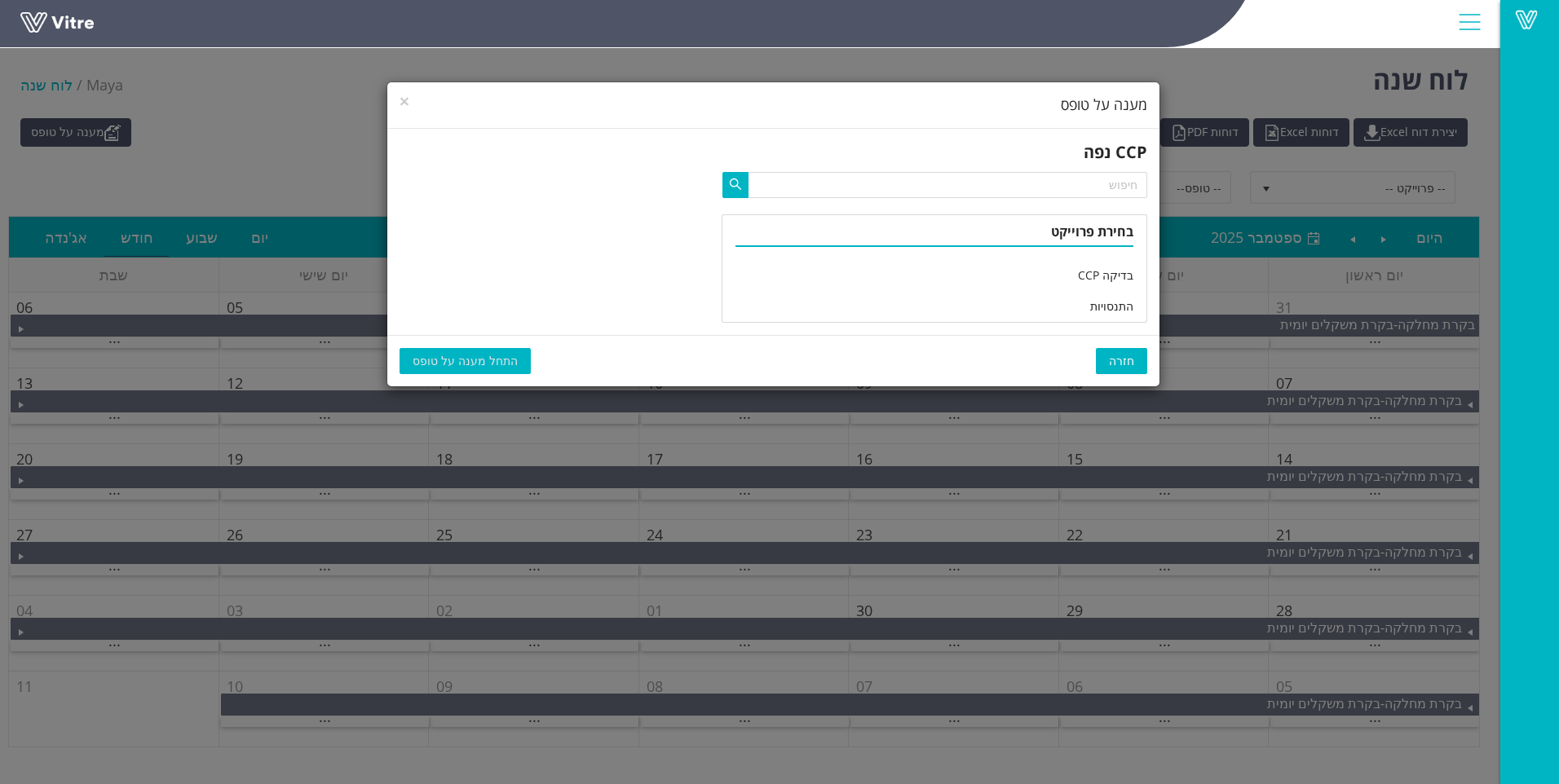
click at [1113, 357] on span "חזרה" at bounding box center [1122, 362] width 25 height 18
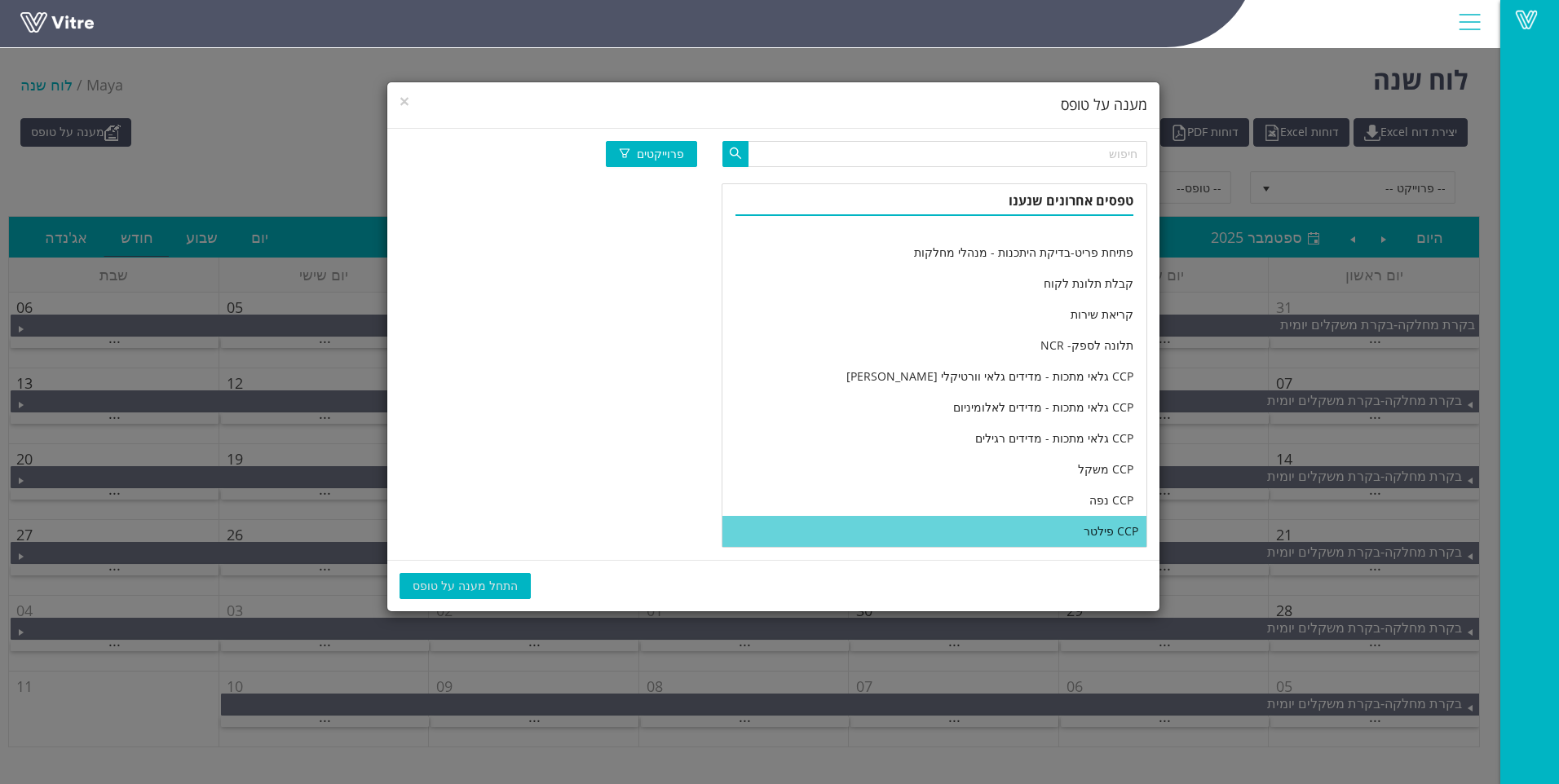
click at [927, 524] on li "CCP פילטר" at bounding box center [934, 531] width 424 height 31
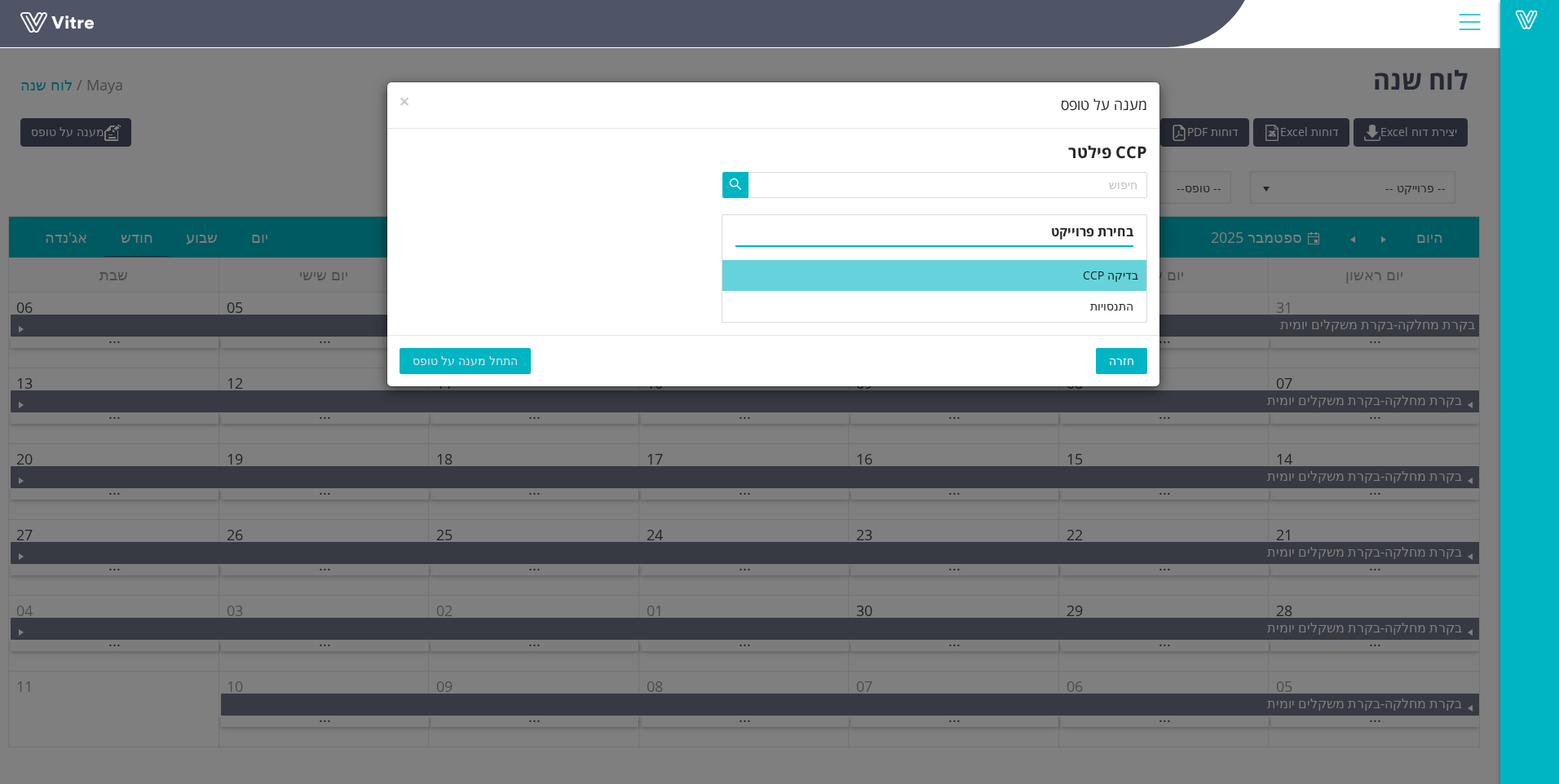
click at [941, 285] on li "בדיקה CCP" at bounding box center [934, 275] width 424 height 31
click at [461, 357] on span "התחל מענה על טופס" at bounding box center [465, 362] width 105 height 18
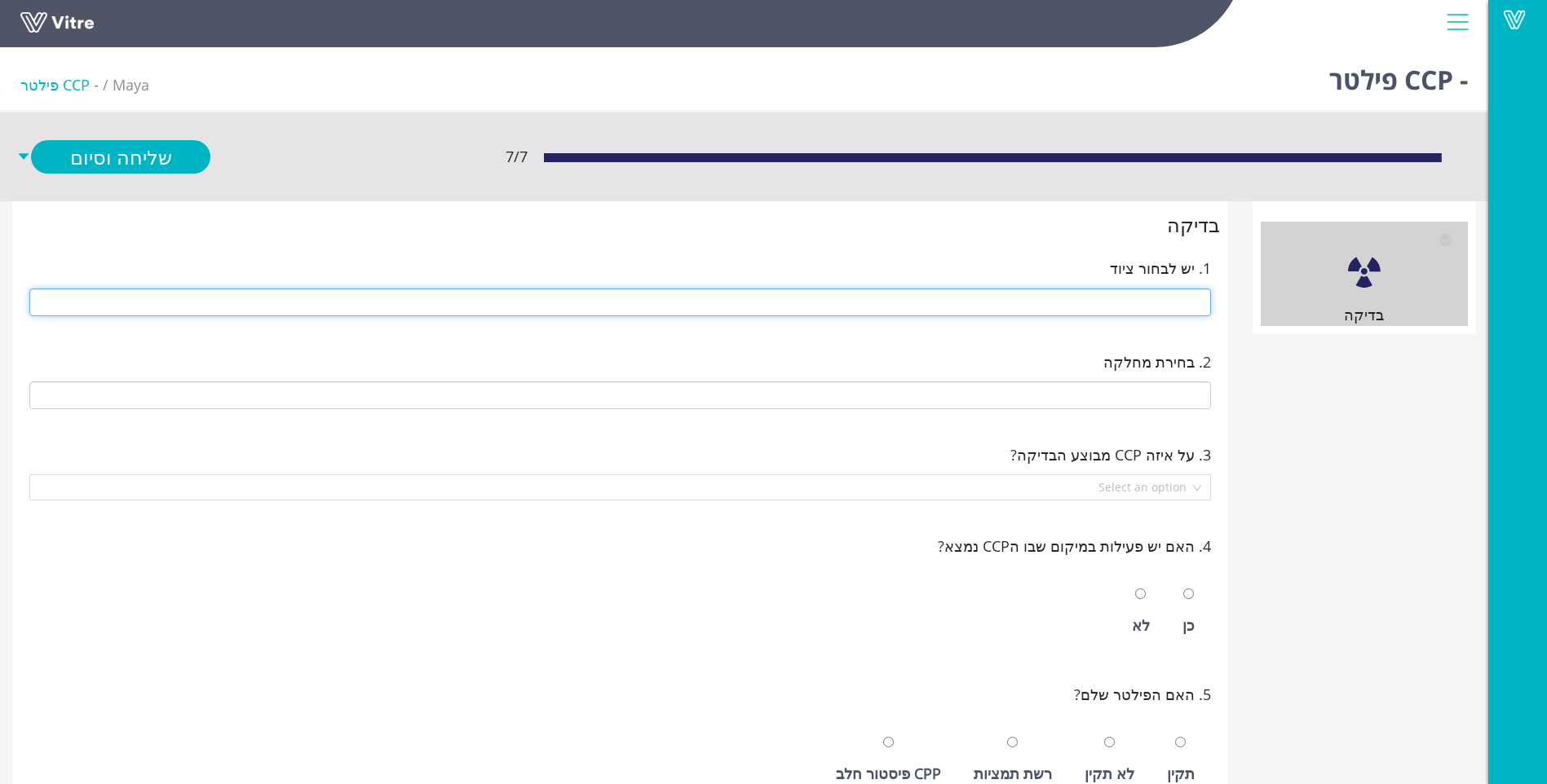
click at [1144, 302] on input "text" at bounding box center [620, 302] width 1182 height 27
type input "M-14 ריבת חלב"
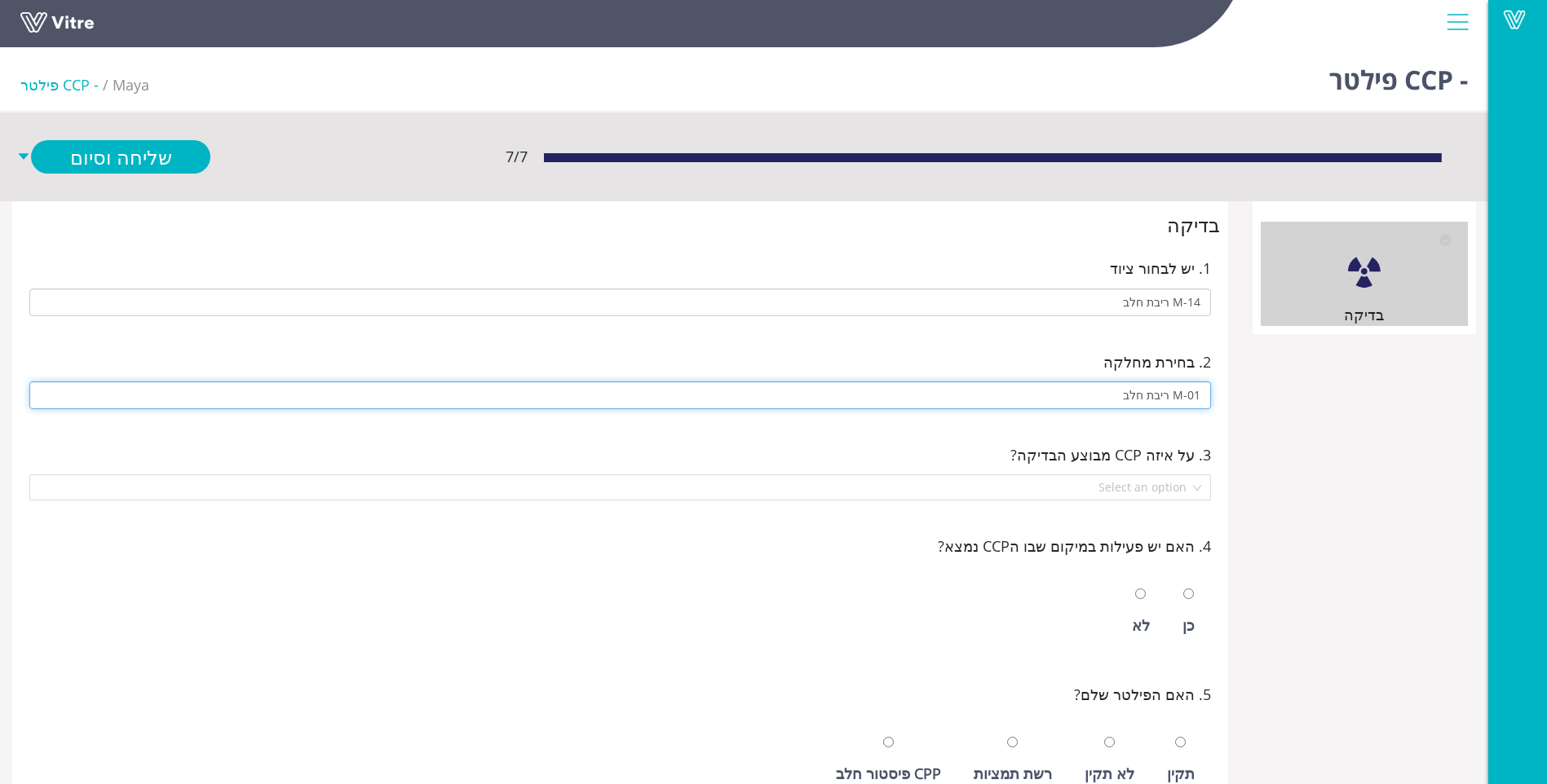
type input "M-01 ריבת חלב"
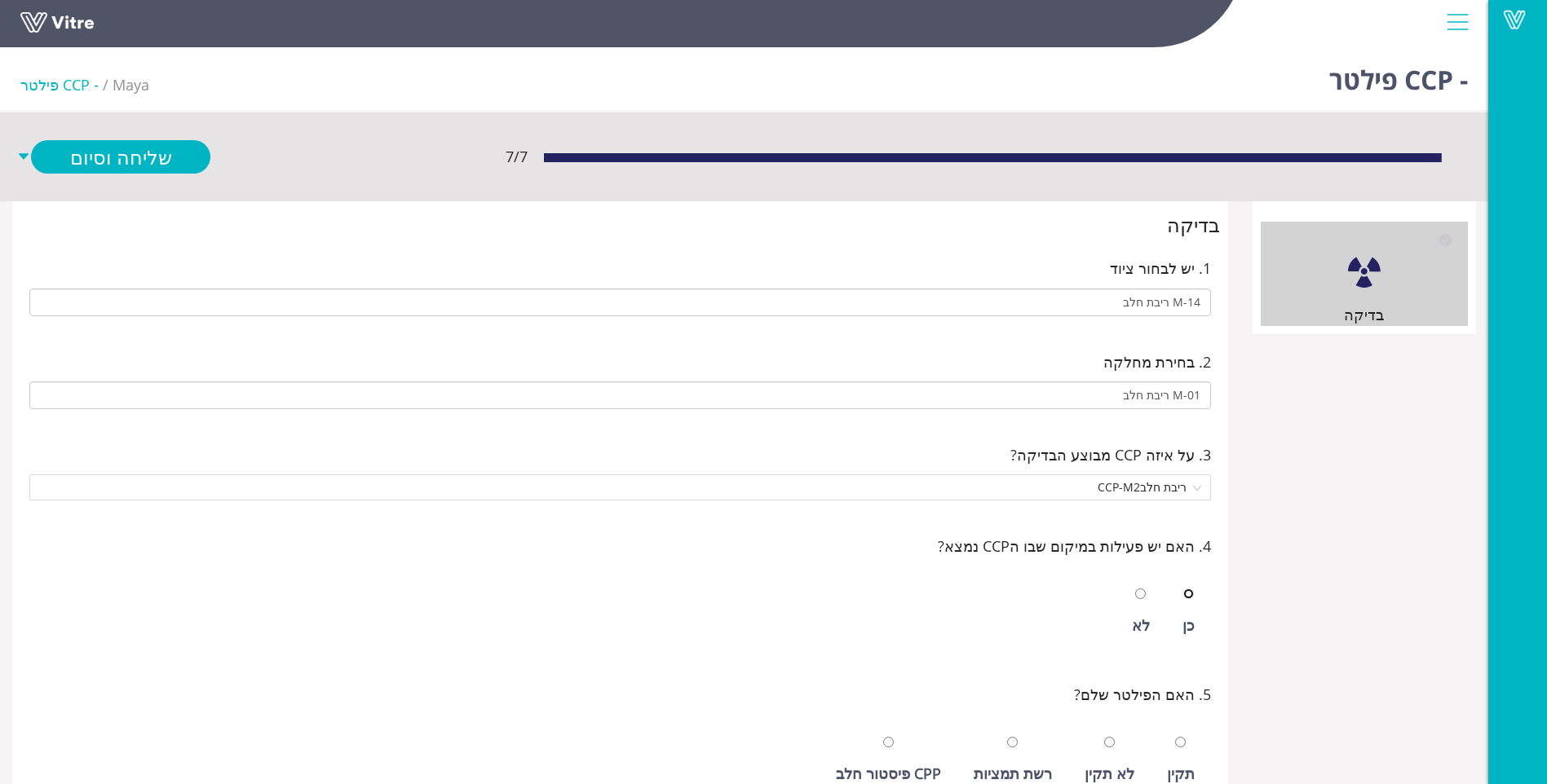
click at [1184, 589] on input "radio" at bounding box center [1189, 594] width 11 height 11
radio input "true"
click at [1175, 737] on input "radio" at bounding box center [1180, 742] width 11 height 11
radio input "true"
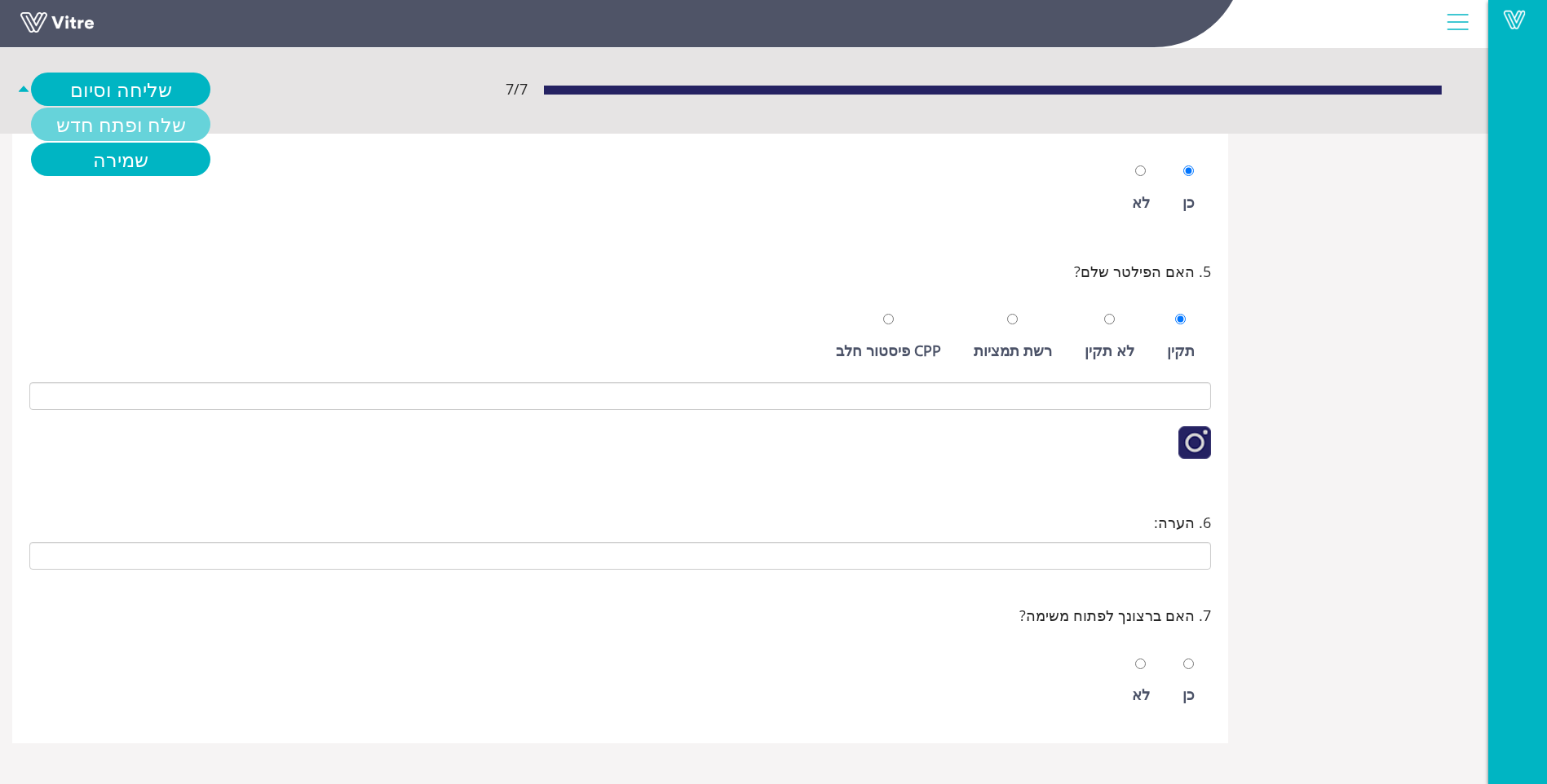
click at [173, 114] on link "שלח ופתח חדש" at bounding box center [120, 124] width 179 height 33
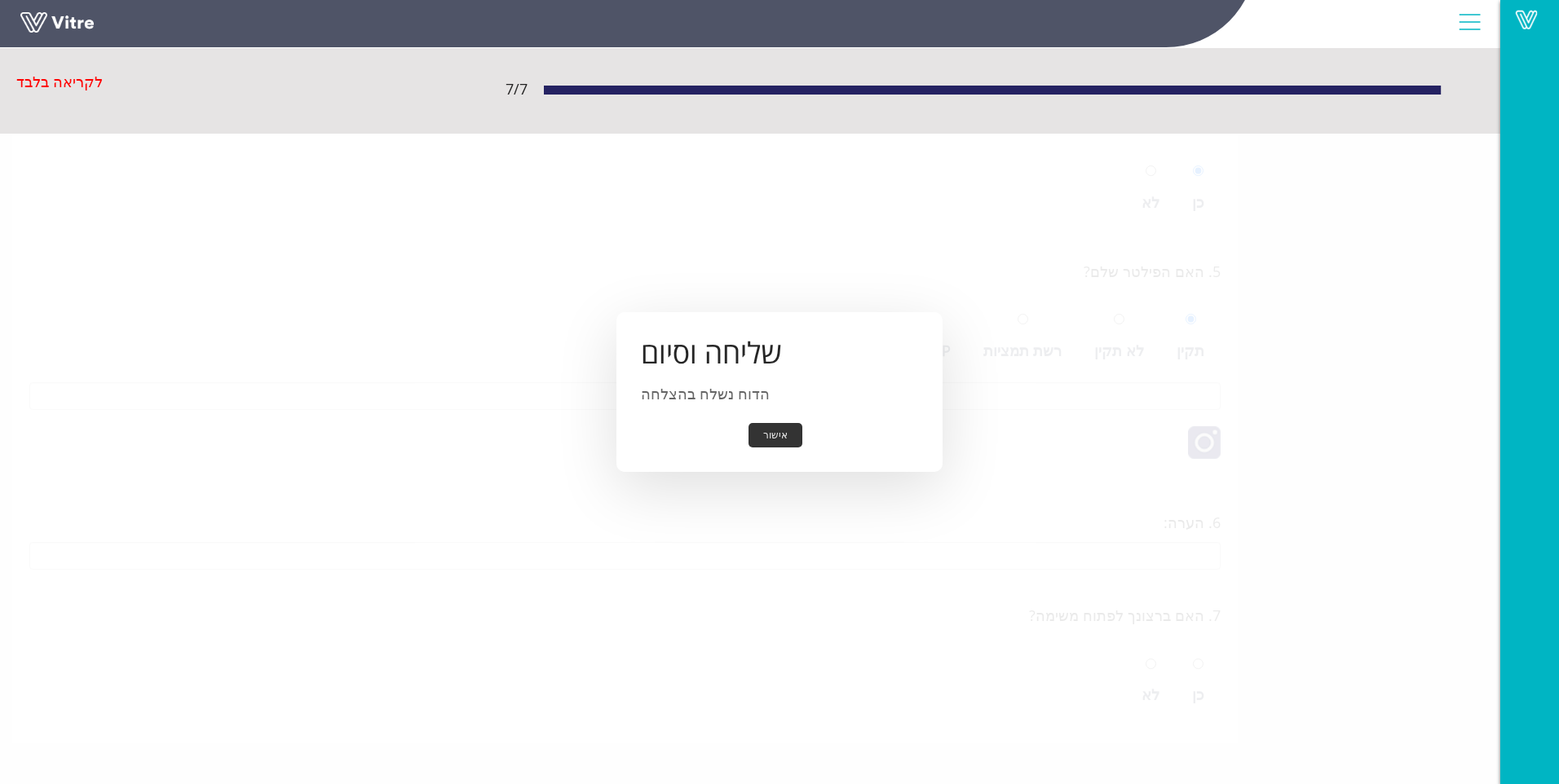
click at [768, 439] on button "אישור" at bounding box center [775, 436] width 54 height 25
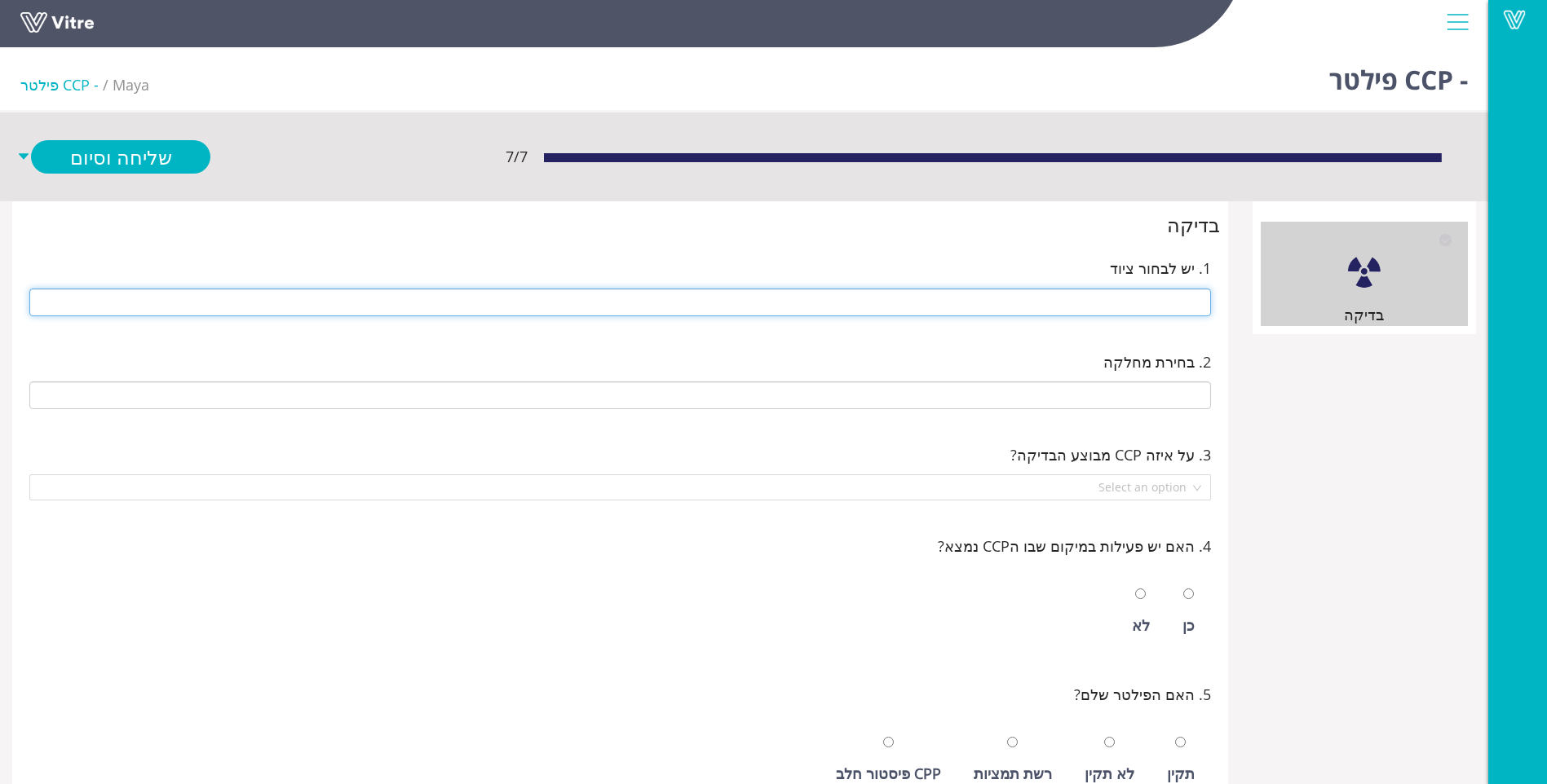
click at [1080, 289] on input "text" at bounding box center [620, 302] width 1182 height 27
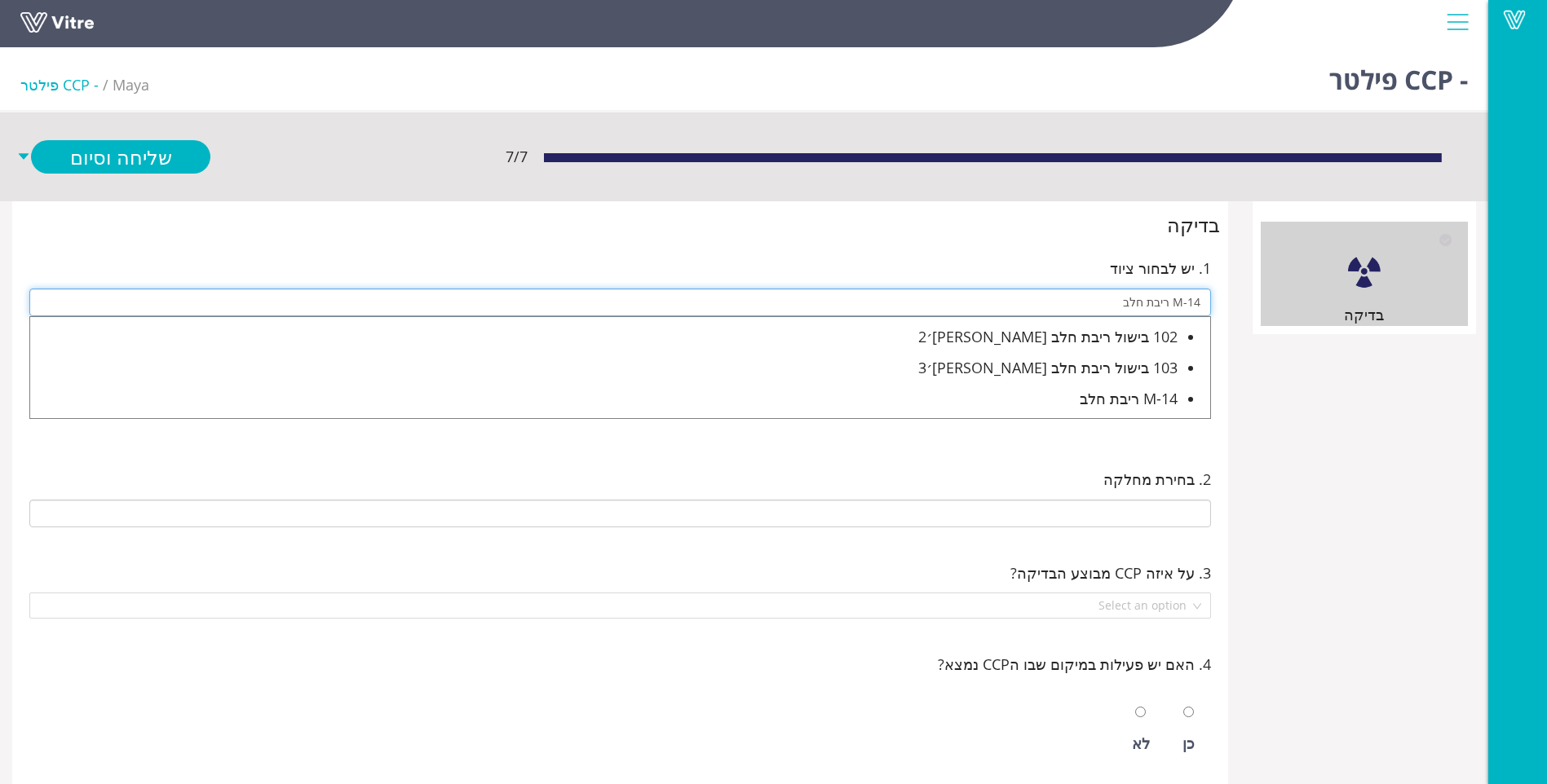
type input "M-14 ריבת חלב"
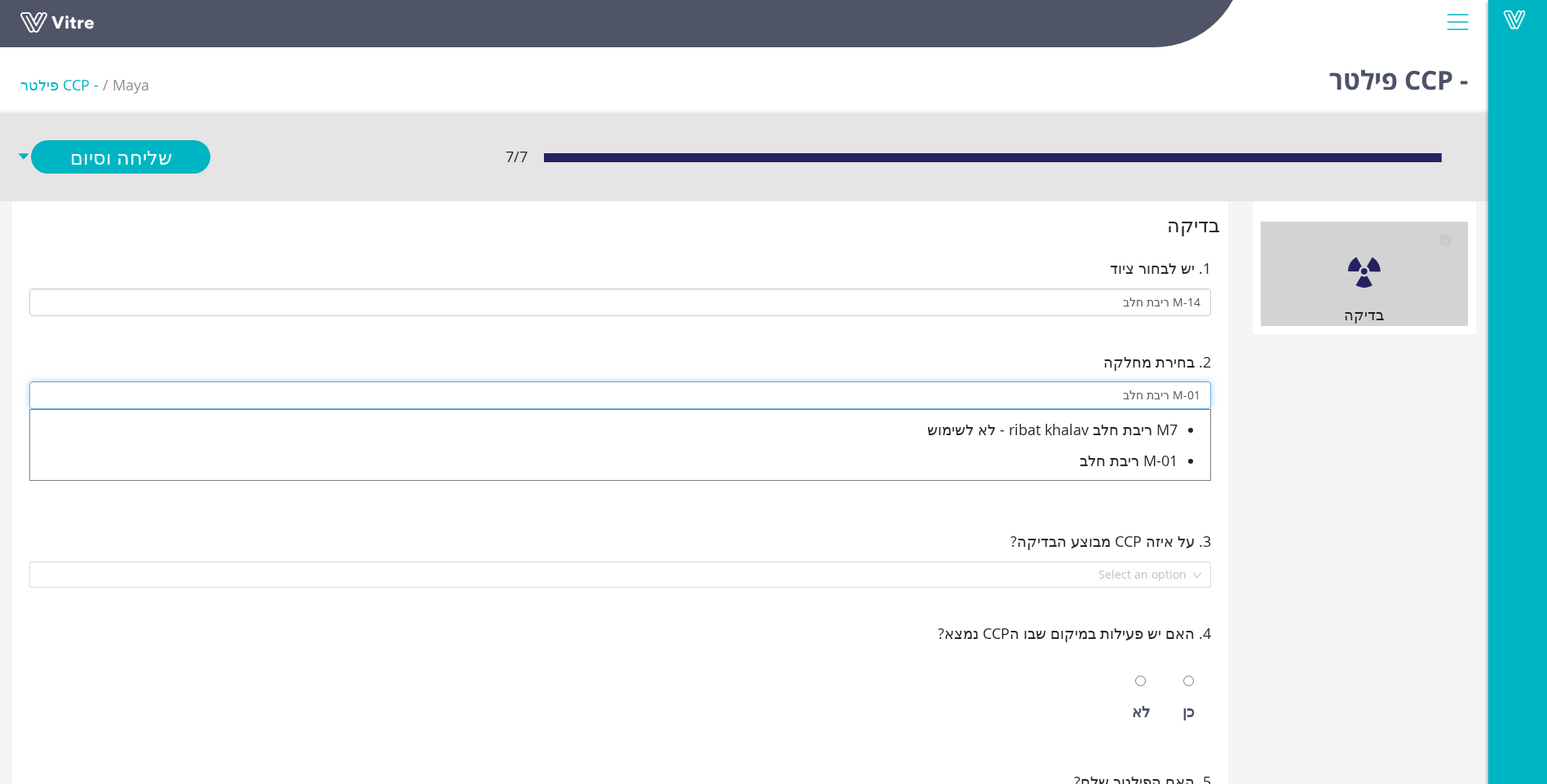
type input "M-01 ריבת חלב"
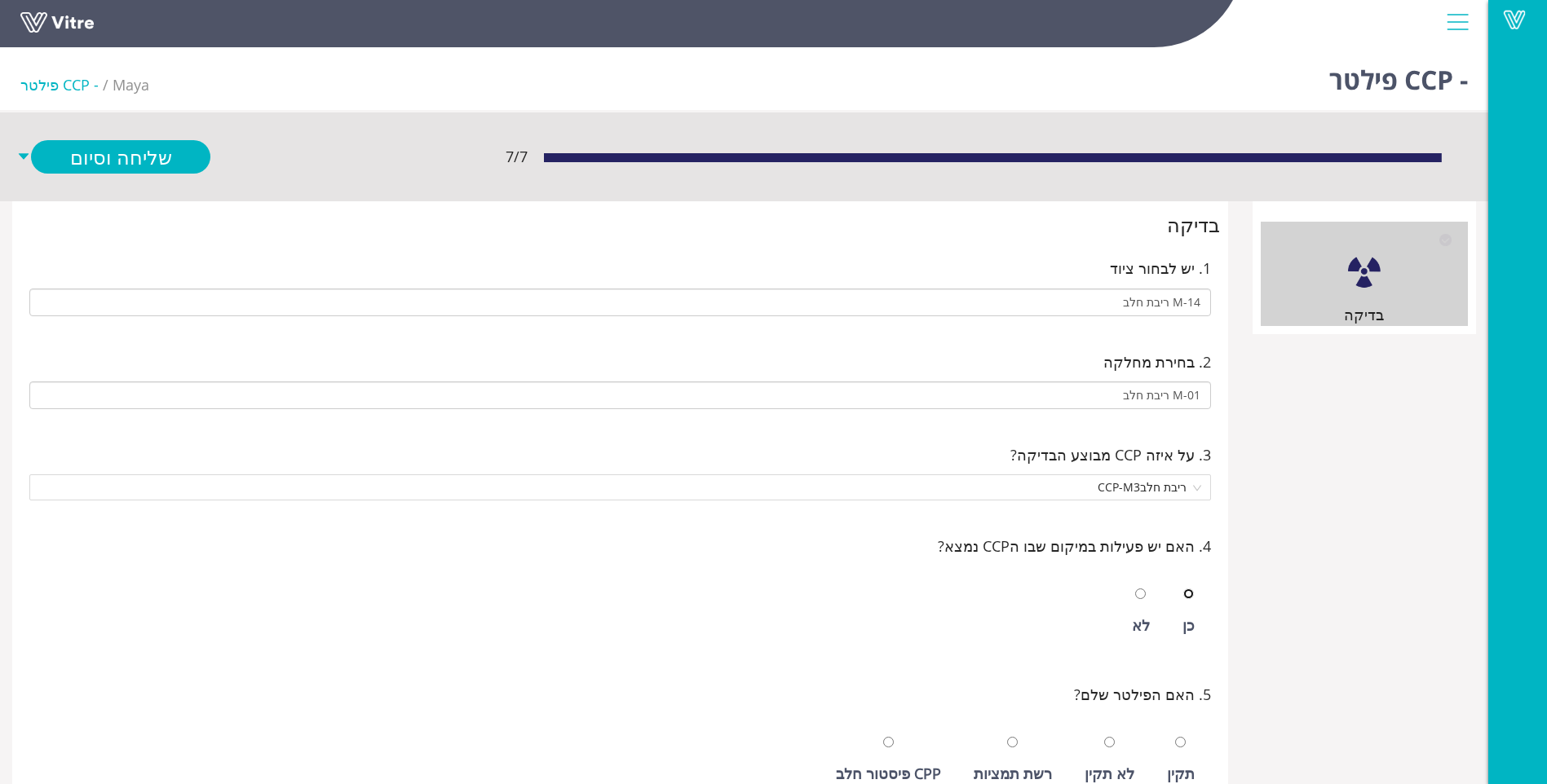
click at [1184, 589] on input "radio" at bounding box center [1189, 594] width 11 height 11
radio input "true"
click at [1175, 737] on input "radio" at bounding box center [1180, 742] width 11 height 11
radio input "true"
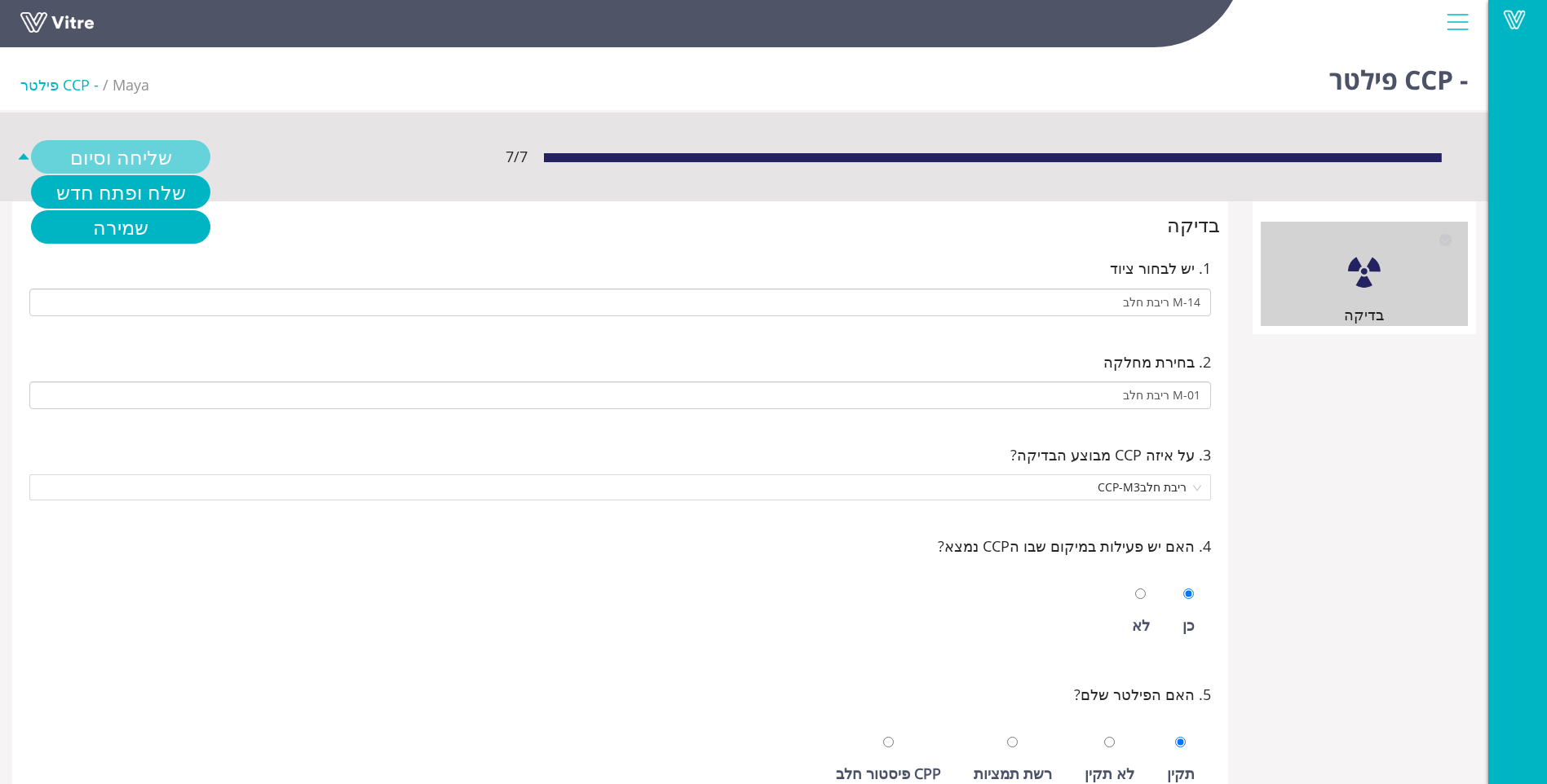
click at [116, 141] on link "שליחה וסיום" at bounding box center [120, 157] width 179 height 33
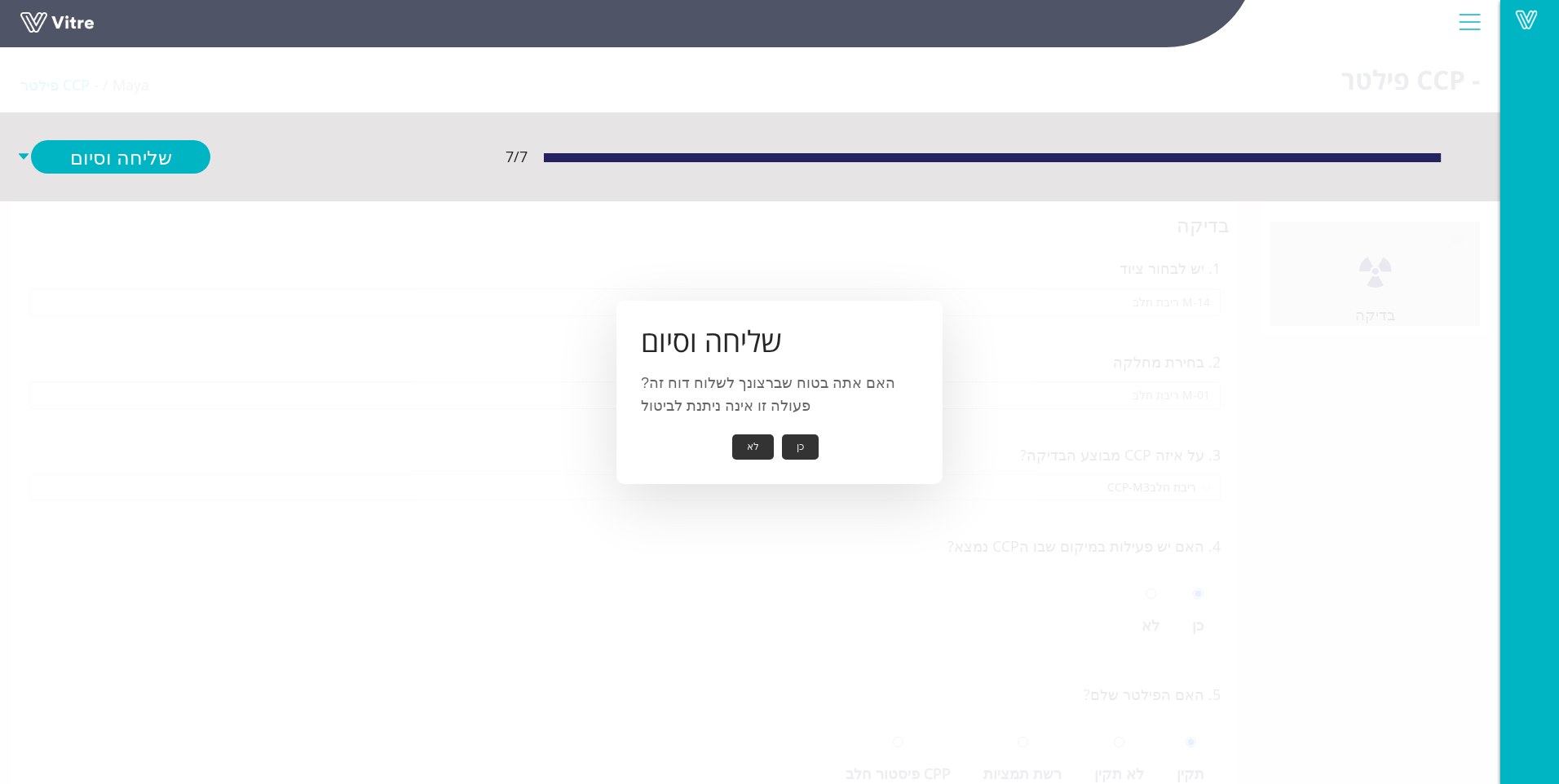
click at [792, 439] on button "כן" at bounding box center [800, 447] width 37 height 25
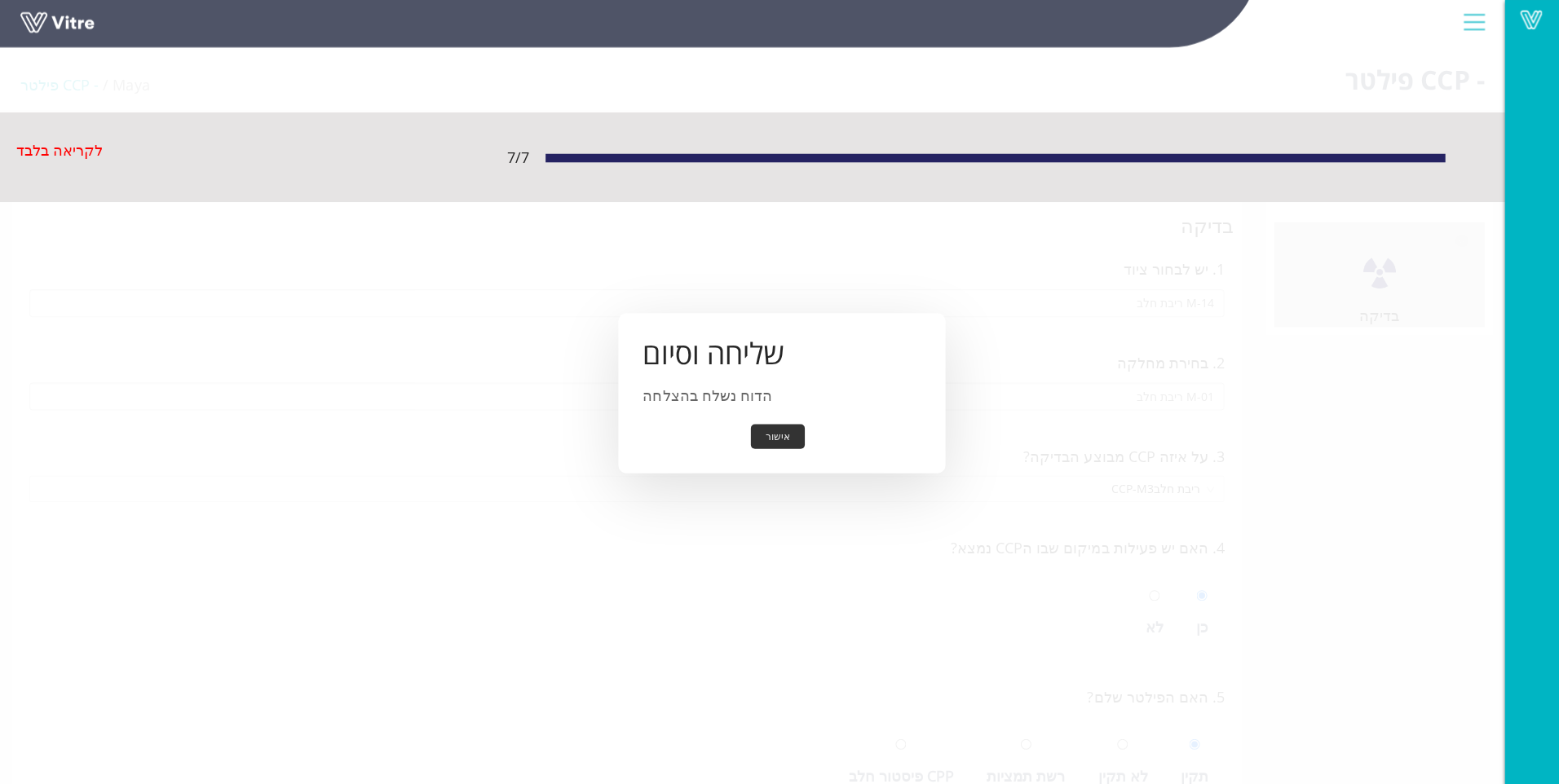
click at [787, 437] on button "אישור" at bounding box center [775, 436] width 54 height 25
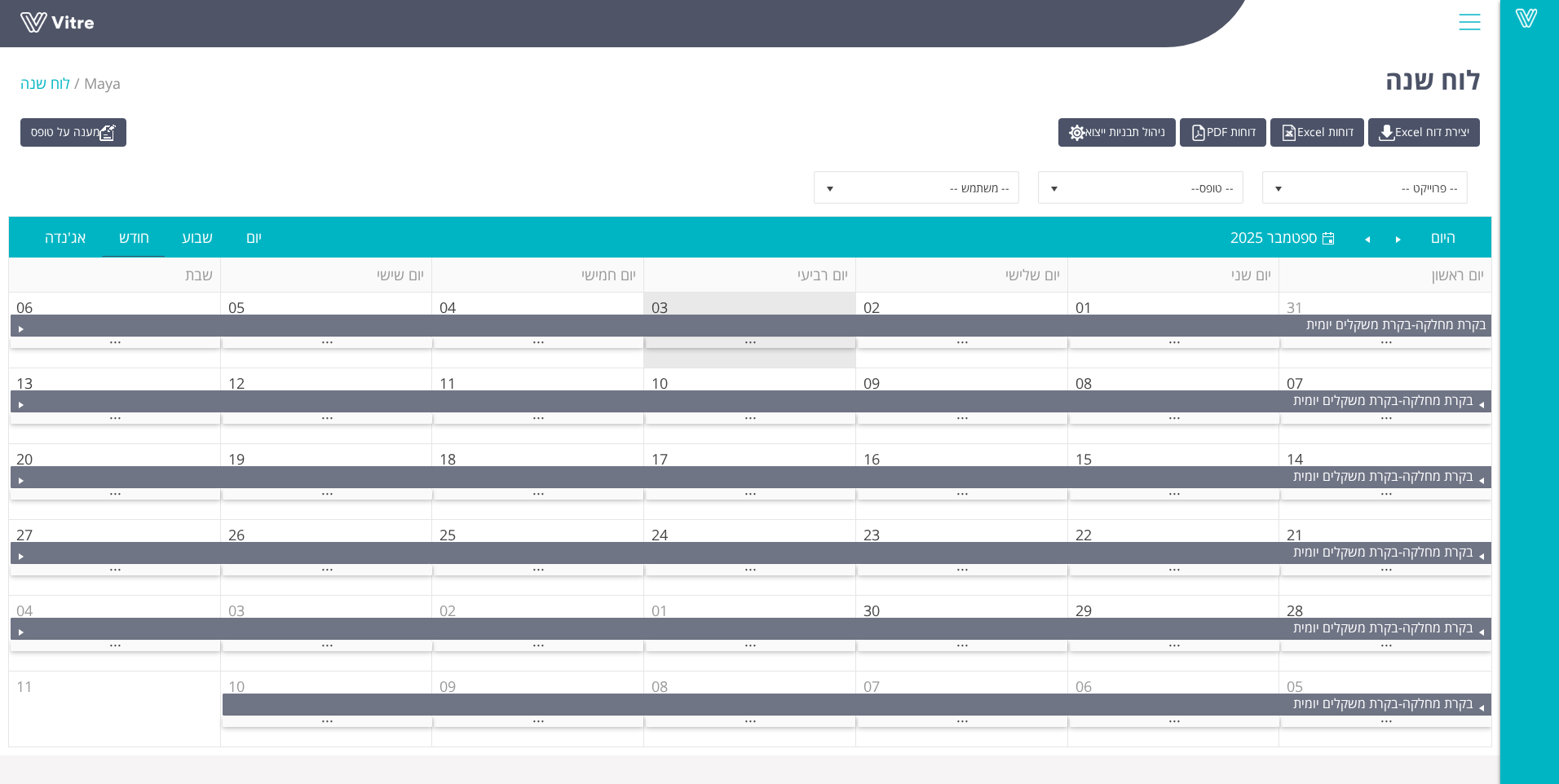
click at [752, 342] on span "..." at bounding box center [750, 338] width 12 height 18
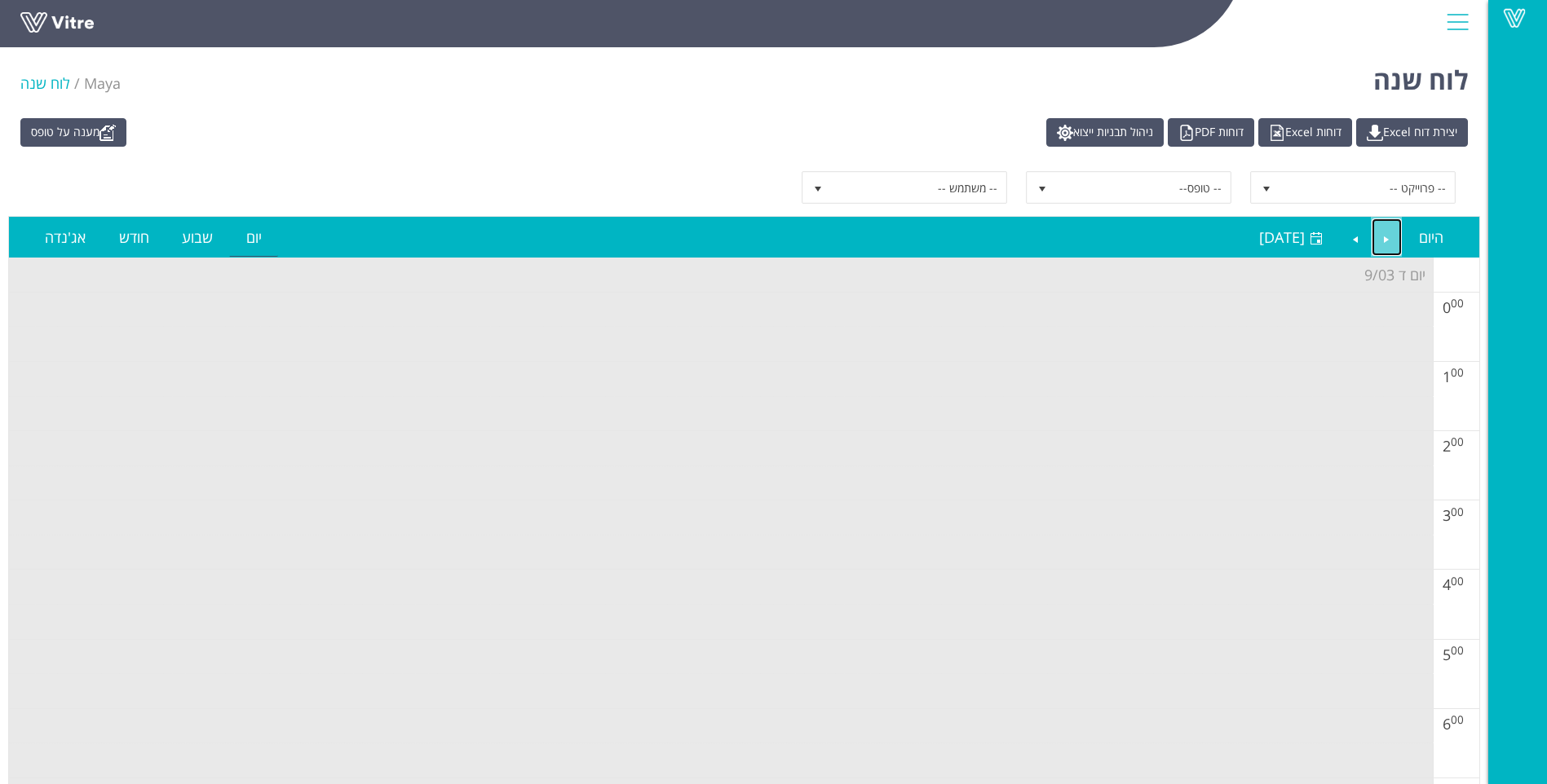
click at [1384, 247] on link "Previous" at bounding box center [1387, 237] width 31 height 37
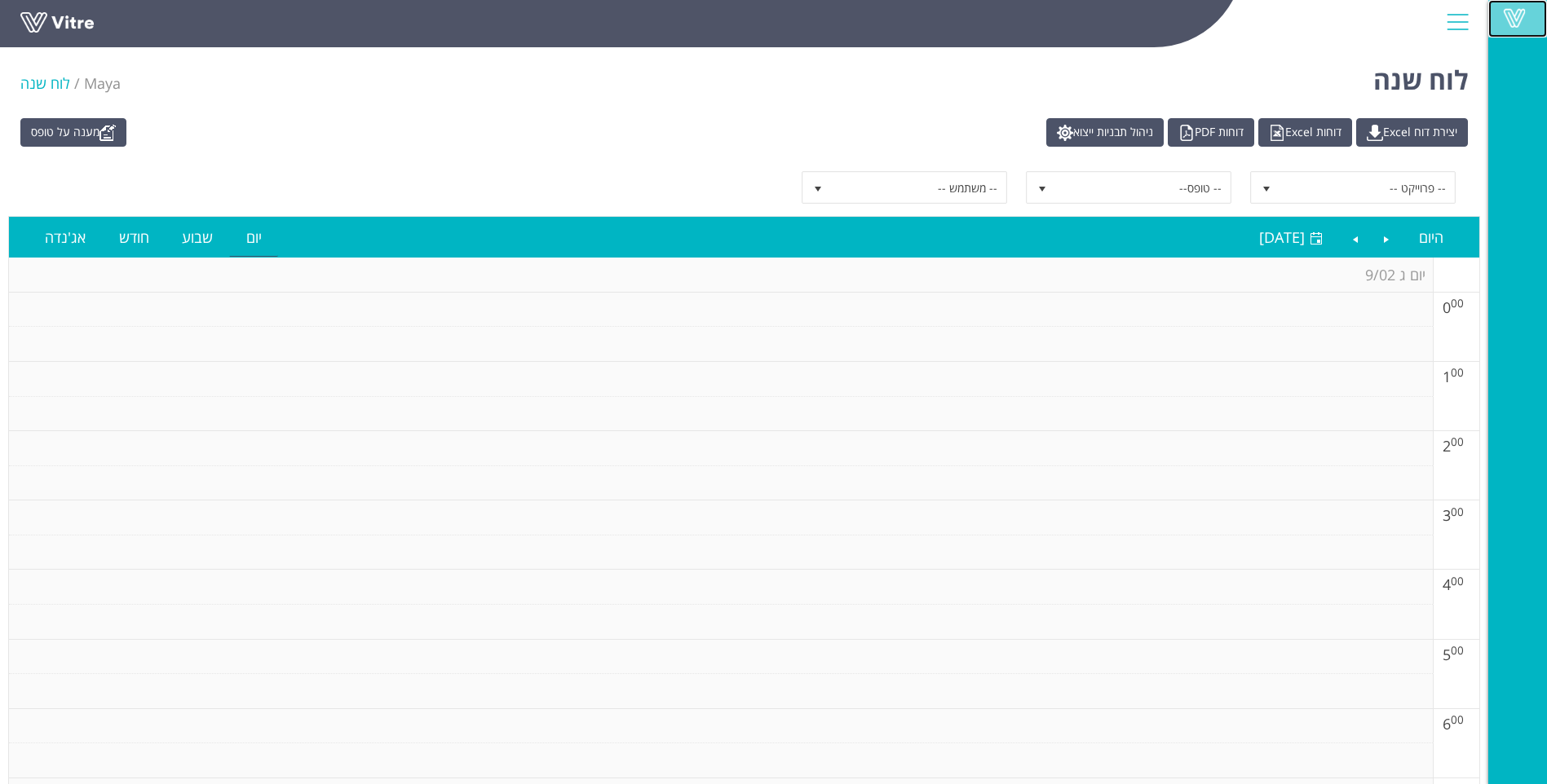
click at [1519, 34] on link "Vitre" at bounding box center [1518, 18] width 58 height 37
